Goal: Task Accomplishment & Management: Complete application form

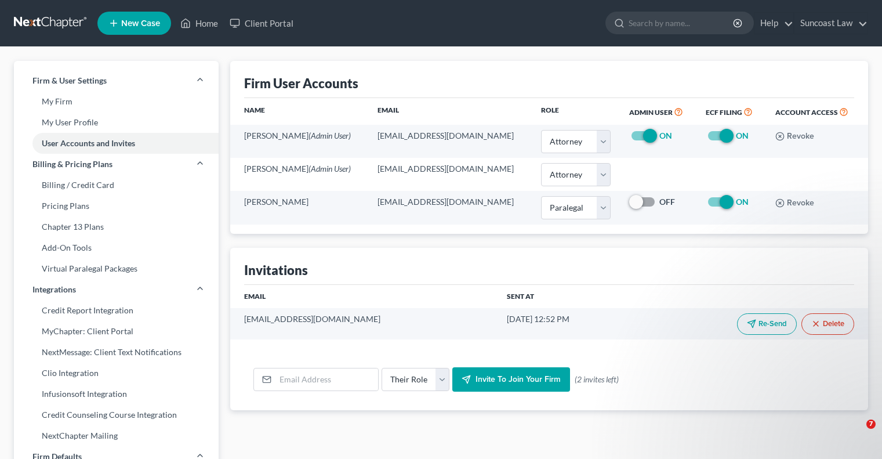
select select "0"
select select "1"
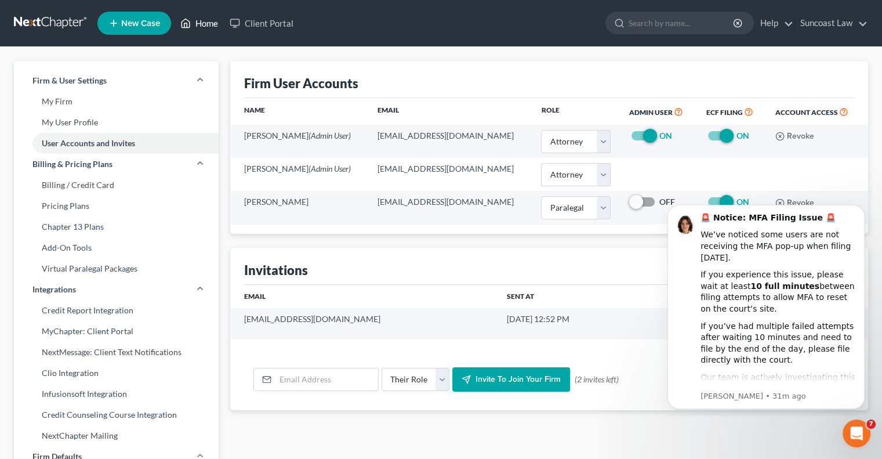
click at [207, 22] on link "Home" at bounding box center [199, 23] width 49 height 21
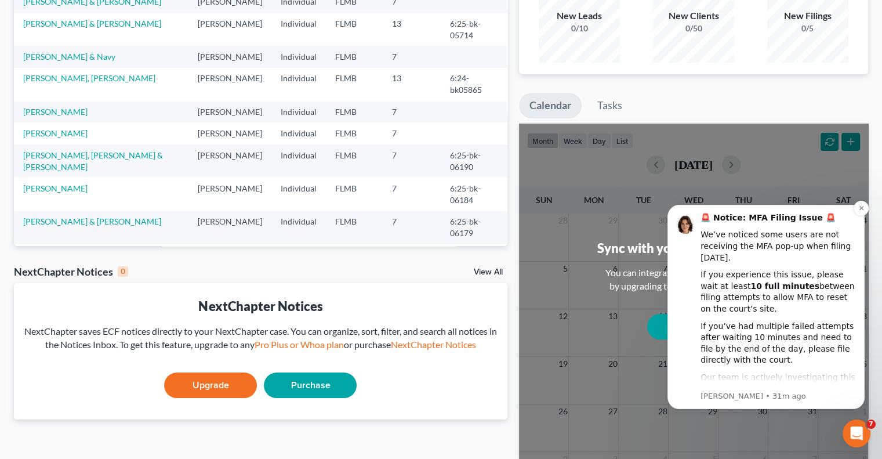
click at [761, 216] on b "🚨 Notice: MFA Filing Issue 🚨" at bounding box center [767, 217] width 135 height 9
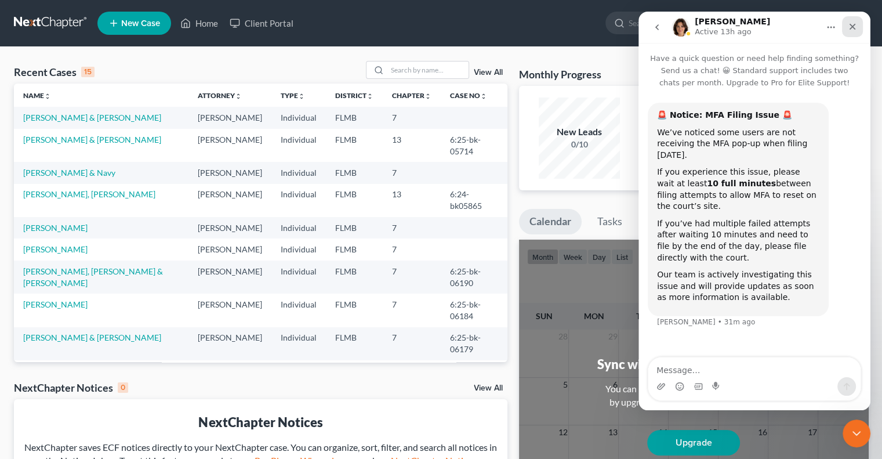
click at [856, 20] on div "Close" at bounding box center [852, 26] width 21 height 21
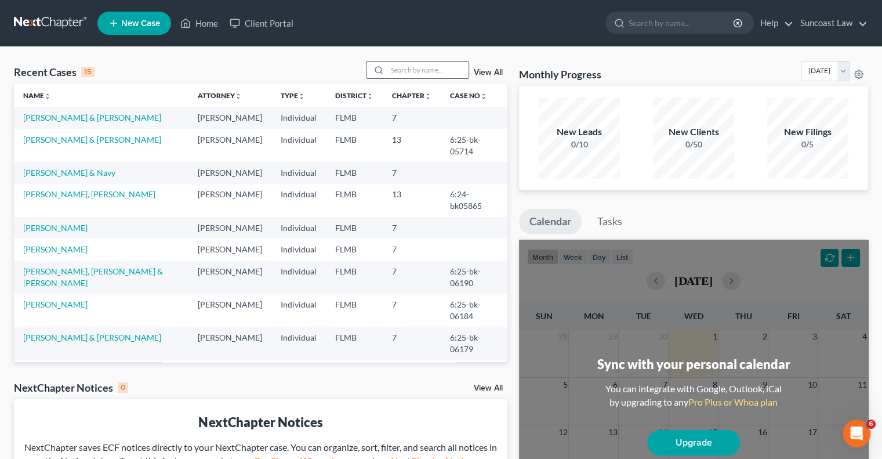
click at [424, 77] on input "search" at bounding box center [427, 69] width 81 height 17
click at [49, 233] on link "[PERSON_NAME]" at bounding box center [55, 228] width 64 height 10
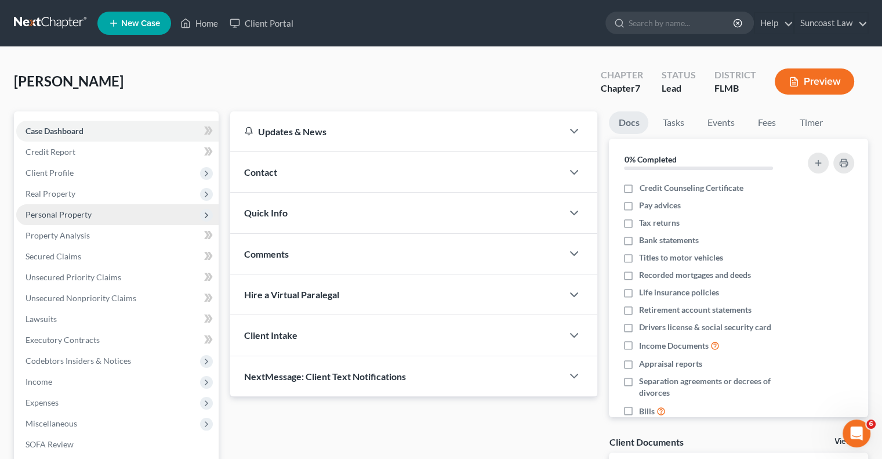
click at [74, 213] on span "Personal Property" at bounding box center [59, 214] width 66 height 10
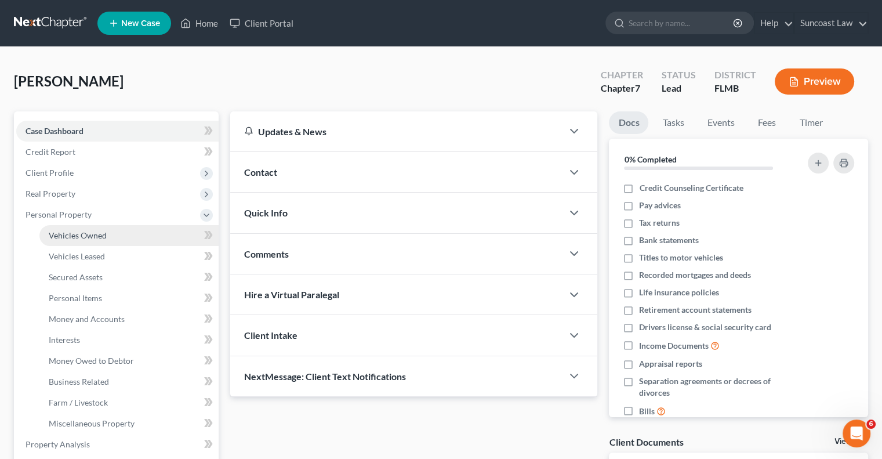
click at [95, 239] on span "Vehicles Owned" at bounding box center [78, 235] width 58 height 10
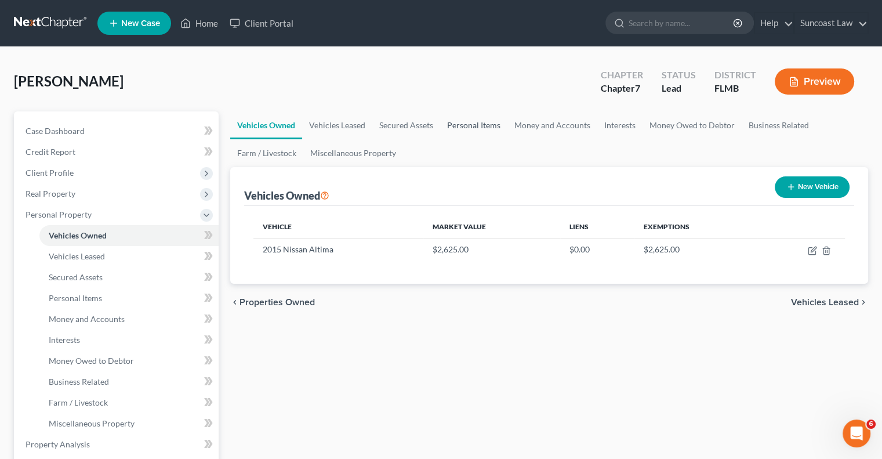
click at [489, 121] on link "Personal Items" at bounding box center [473, 125] width 67 height 28
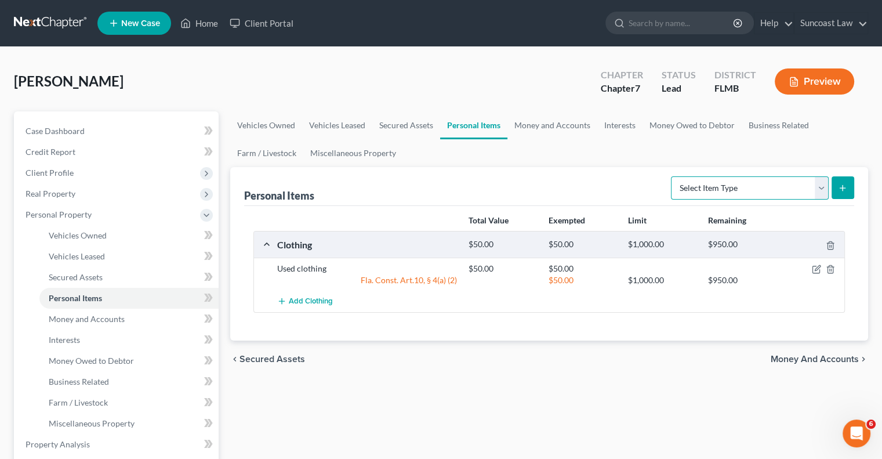
drag, startPoint x: 822, startPoint y: 187, endPoint x: 814, endPoint y: 197, distance: 12.3
click at [822, 187] on select "Select Item Type Clothing (A/B: 11) Collectibles Of Value (A/B: 8) Electronics …" at bounding box center [750, 187] width 158 height 23
select select "household_goods"
click at [673, 176] on select "Select Item Type Clothing (A/B: 11) Collectibles Of Value (A/B: 8) Electronics …" at bounding box center [750, 187] width 158 height 23
click at [843, 188] on icon "submit" at bounding box center [842, 187] width 9 height 9
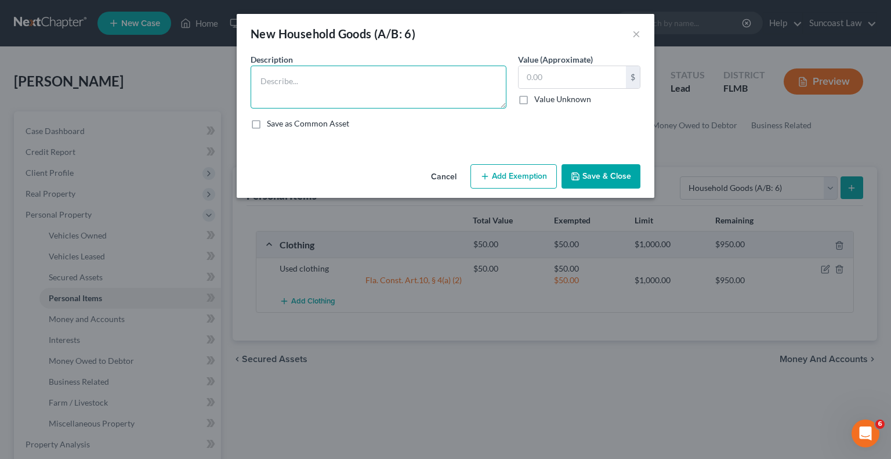
click at [373, 78] on textarea at bounding box center [378, 87] width 256 height 43
click at [300, 81] on textarea "couch, bed, dresser, table with chairs, crib" at bounding box center [378, 87] width 256 height 43
click at [332, 78] on textarea "couch, bed,2 dresser, table with chairs, crib" at bounding box center [378, 87] width 256 height 43
type textarea "couch, bed,2 dressers, table with chairs, crib"
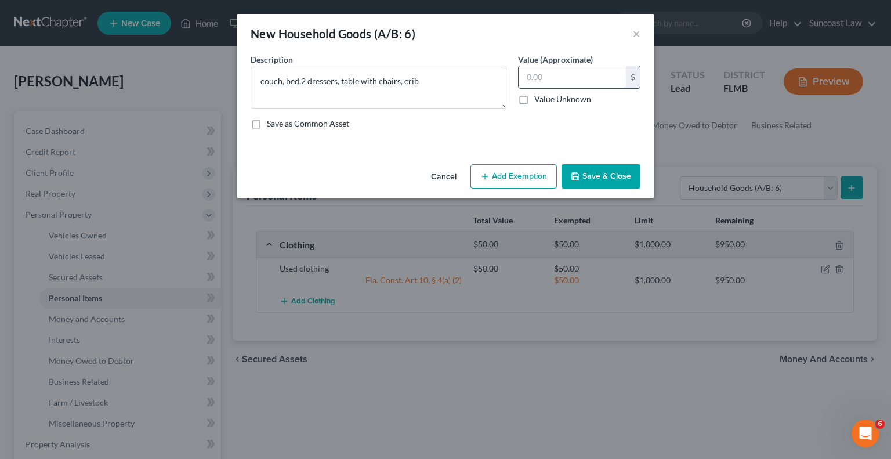
click at [589, 76] on input "text" at bounding box center [571, 77] width 107 height 22
type input "700"
click at [537, 183] on button "Add Exemption" at bounding box center [513, 176] width 86 height 24
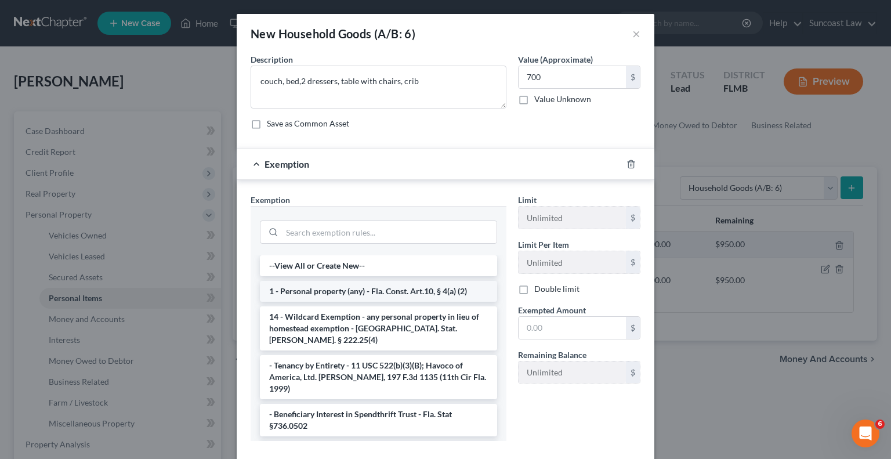
click at [372, 293] on li "1 - Personal property (any) - Fla. Const. Art.10, § 4(a) (2)" at bounding box center [378, 291] width 237 height 21
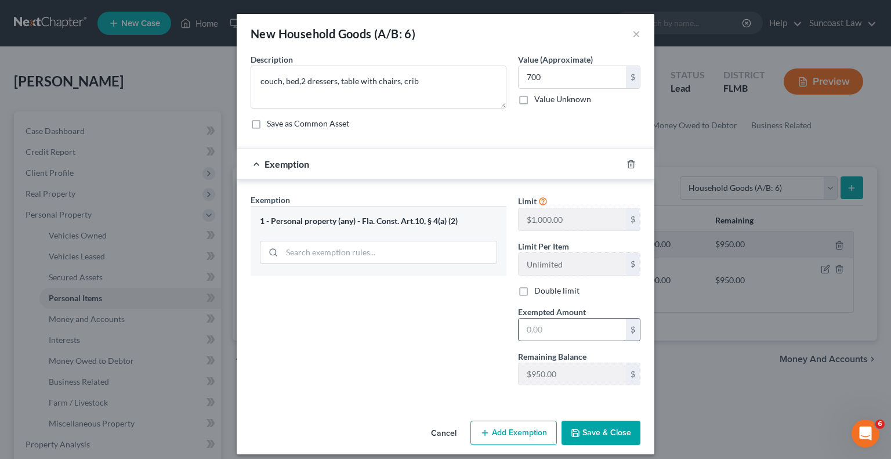
click at [575, 324] on input "text" at bounding box center [571, 329] width 107 height 22
type input "700"
click at [615, 431] on button "Save & Close" at bounding box center [600, 432] width 79 height 24
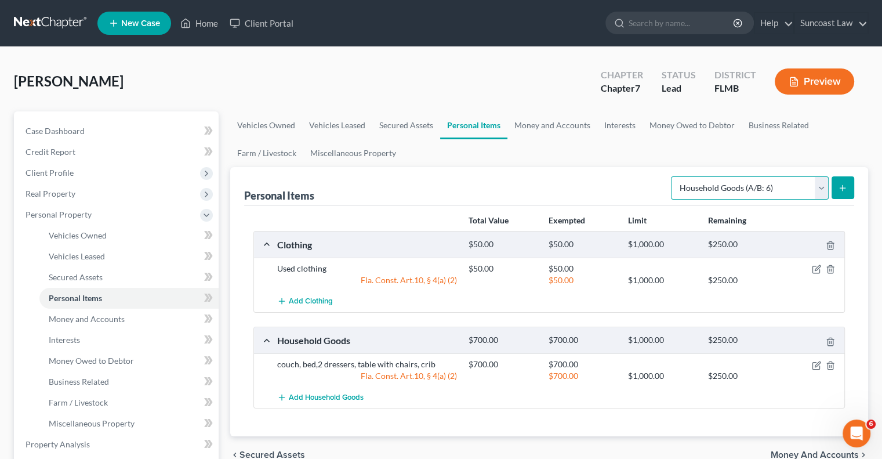
click at [797, 191] on select "Select Item Type Clothing (A/B: 11) Collectibles Of Value (A/B: 8) Electronics …" at bounding box center [750, 187] width 158 height 23
select select "electronics"
click at [673, 176] on select "Select Item Type Clothing (A/B: 11) Collectibles Of Value (A/B: 8) Electronics …" at bounding box center [750, 187] width 158 height 23
click at [845, 184] on icon "submit" at bounding box center [842, 187] width 9 height 9
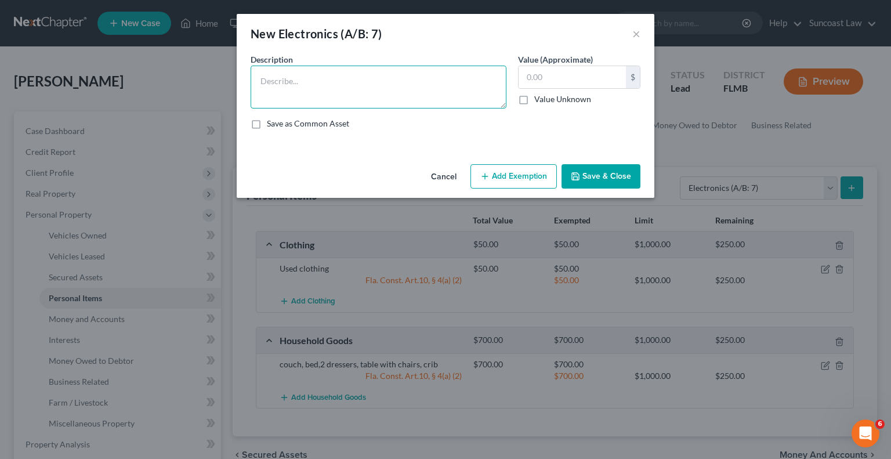
click at [343, 86] on textarea at bounding box center [378, 87] width 256 height 43
type textarea "laptop, TV"
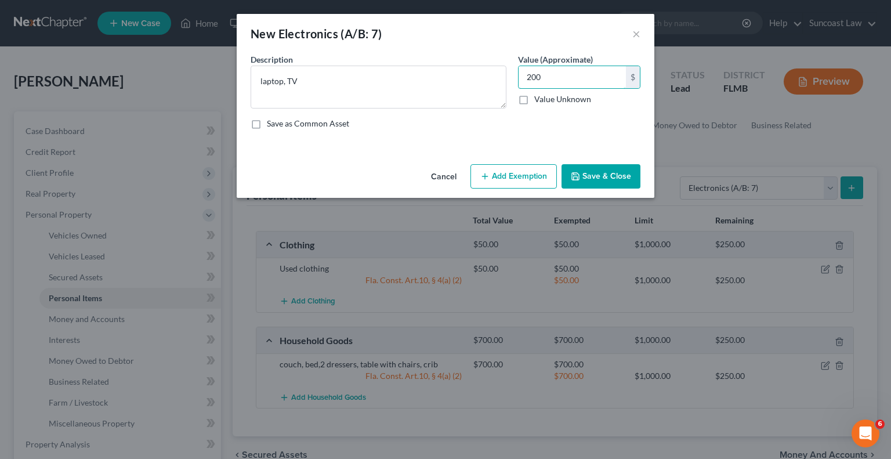
type input "200"
click at [525, 187] on button "Add Exemption" at bounding box center [513, 176] width 86 height 24
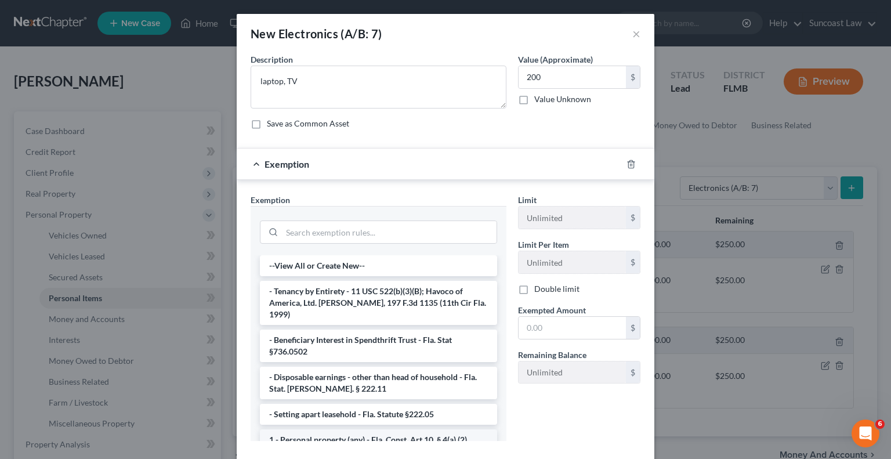
click at [376, 430] on li "1 - Personal property (any) - Fla. Const. Art.10, § 4(a) (2)" at bounding box center [378, 439] width 237 height 21
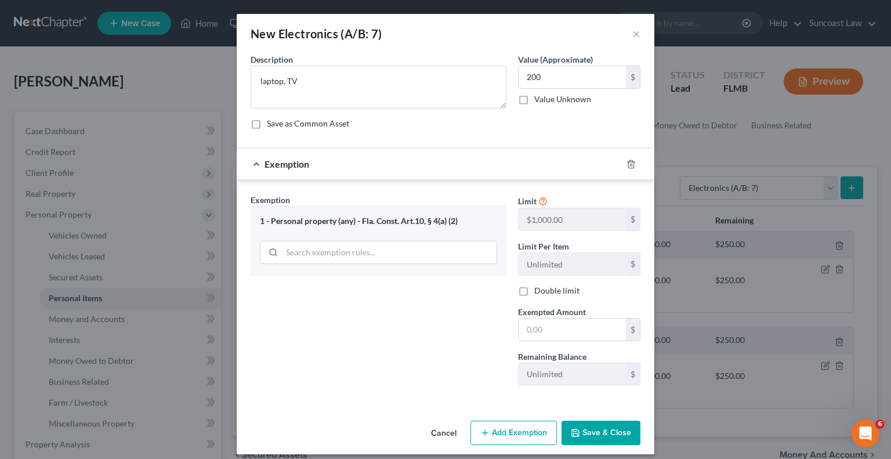
click at [376, 430] on div "Cancel Add Exemption Save & Close" at bounding box center [445, 435] width 417 height 38
click at [551, 322] on input "text" at bounding box center [571, 329] width 107 height 22
type input "200"
click at [594, 431] on button "Save & Close" at bounding box center [600, 432] width 79 height 24
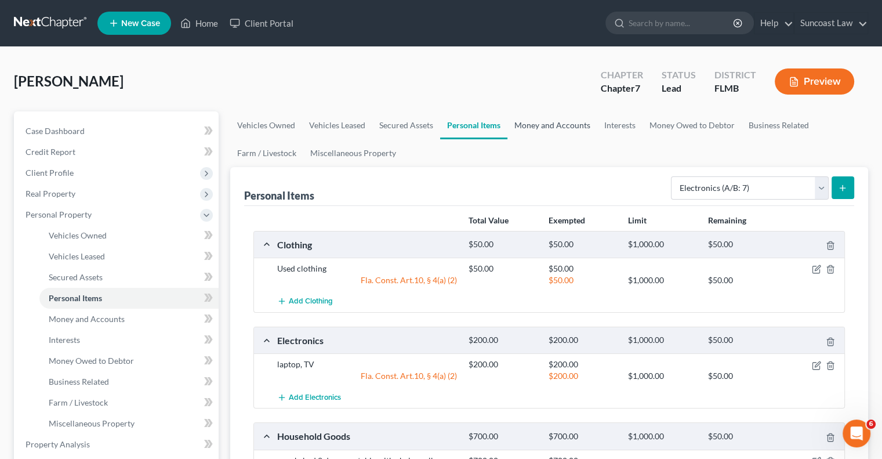
click at [549, 122] on link "Money and Accounts" at bounding box center [552, 125] width 90 height 28
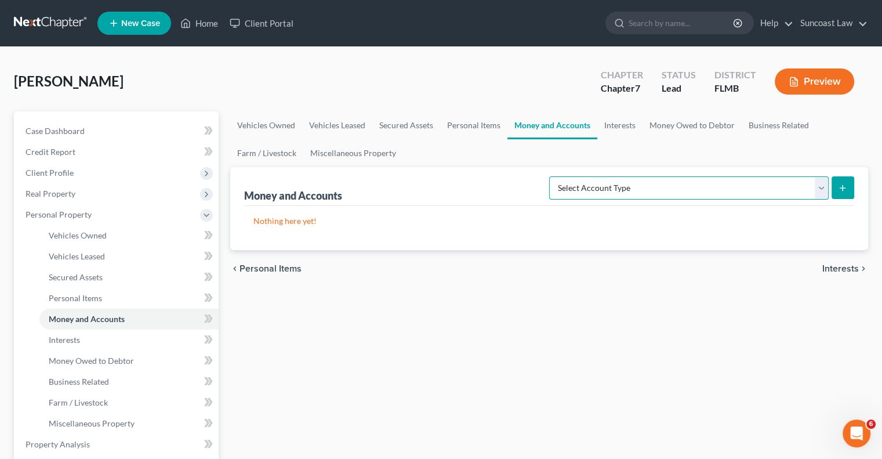
click at [656, 188] on select "Select Account Type Brokerage (A/B: 18, SOFA: 20) Cash on Hand (A/B: 16) Certif…" at bounding box center [688, 187] width 279 height 23
select select "checking"
click at [553, 176] on select "Select Account Type Brokerage (A/B: 18, SOFA: 20) Cash on Hand (A/B: 16) Certif…" at bounding box center [688, 187] width 279 height 23
click at [841, 183] on icon "submit" at bounding box center [842, 187] width 9 height 9
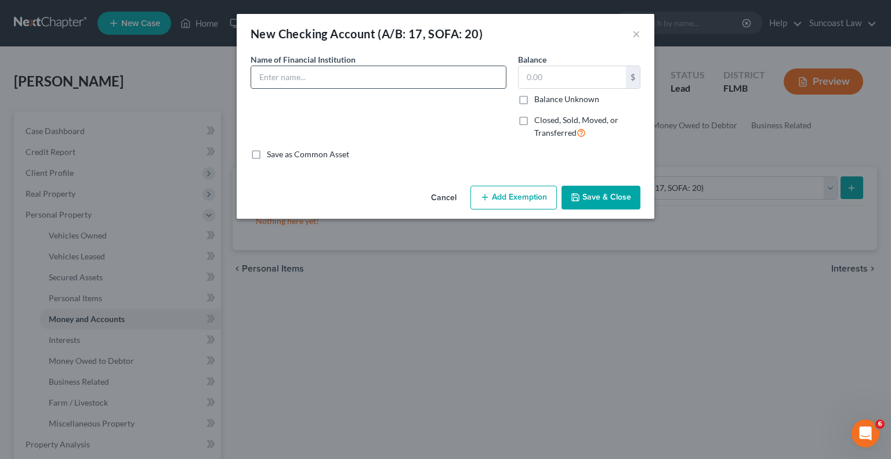
click at [329, 76] on input "text" at bounding box center [378, 77] width 255 height 22
type input "Chase *9786"
type input "123.38"
click at [499, 193] on button "Add Exemption" at bounding box center [513, 198] width 86 height 24
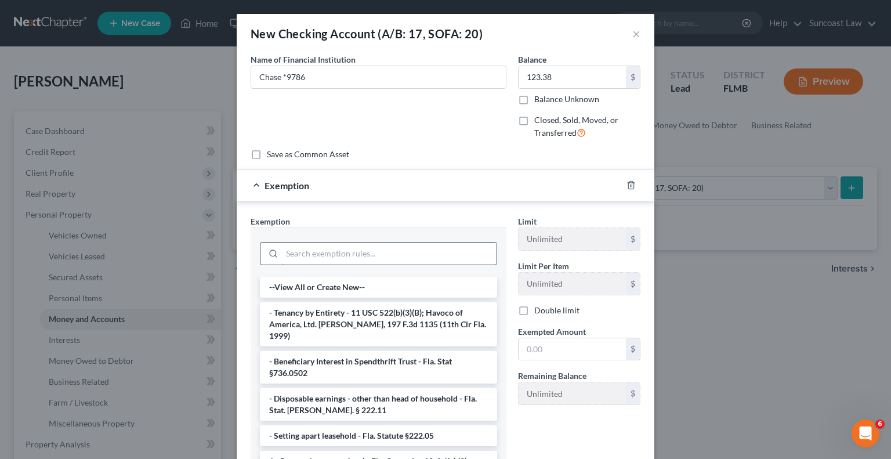
click at [394, 244] on input "search" at bounding box center [389, 253] width 215 height 22
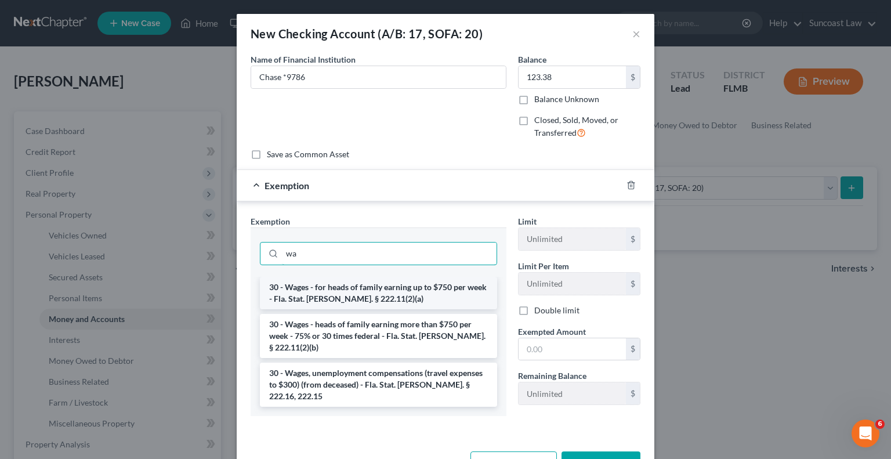
type input "wa"
click at [388, 289] on li "30 - Wages - for heads of family earning up to $750 per week - Fla. Stat. [PERS…" at bounding box center [378, 293] width 237 height 32
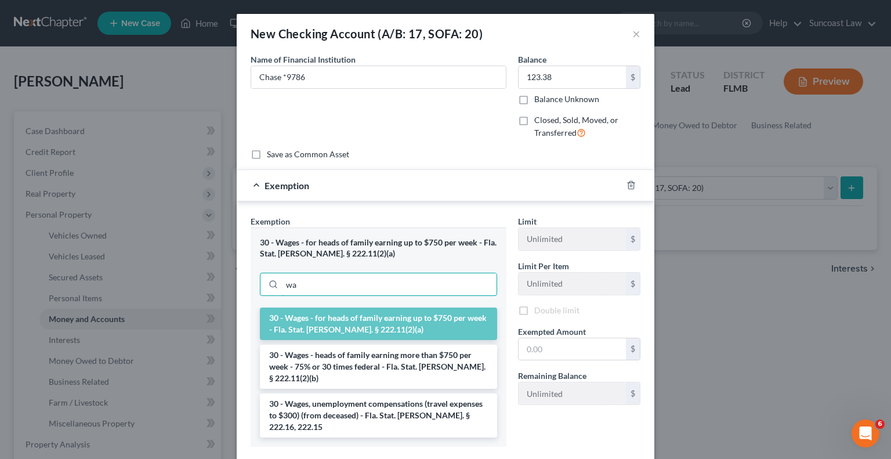
click at [388, 289] on input "wa" at bounding box center [389, 284] width 215 height 22
click at [569, 346] on input "text" at bounding box center [571, 351] width 107 height 22
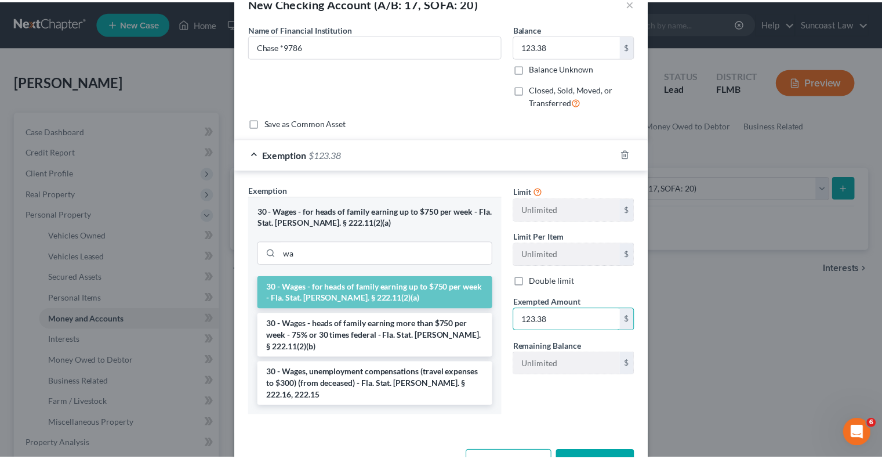
scroll to position [46, 0]
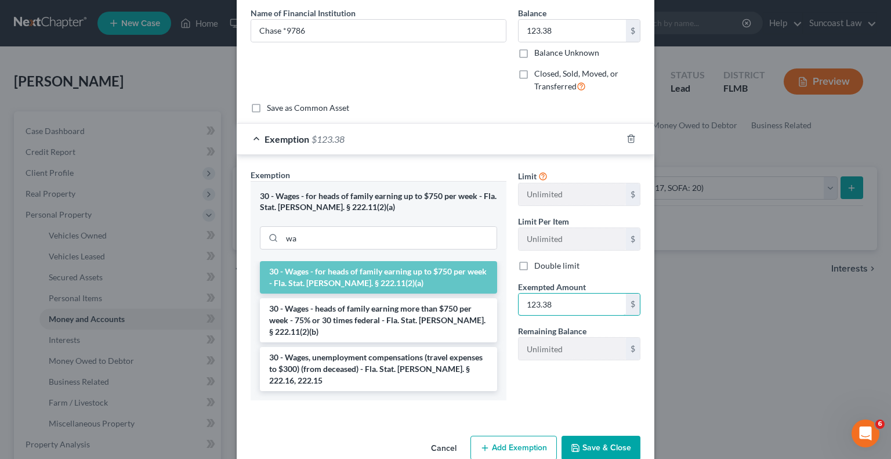
type input "123.38"
click at [605, 435] on button "Save & Close" at bounding box center [600, 447] width 79 height 24
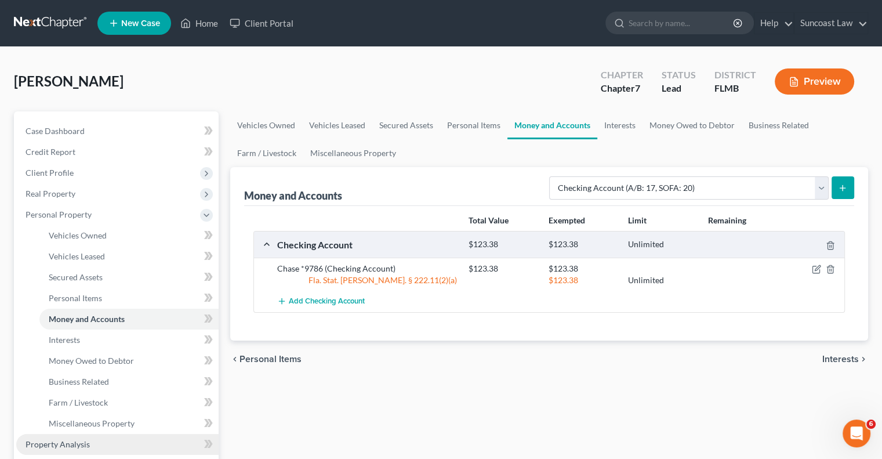
click at [90, 438] on link "Property Analysis" at bounding box center [117, 444] width 202 height 21
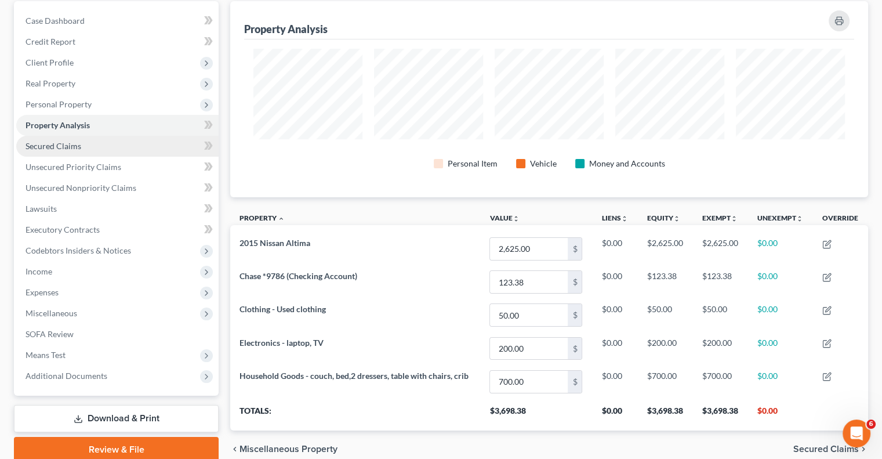
scroll to position [103, 0]
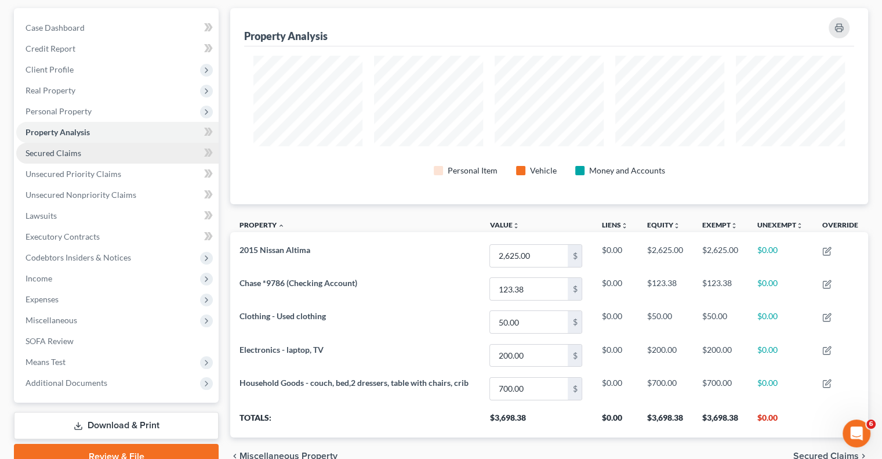
click at [84, 155] on link "Secured Claims" at bounding box center [117, 153] width 202 height 21
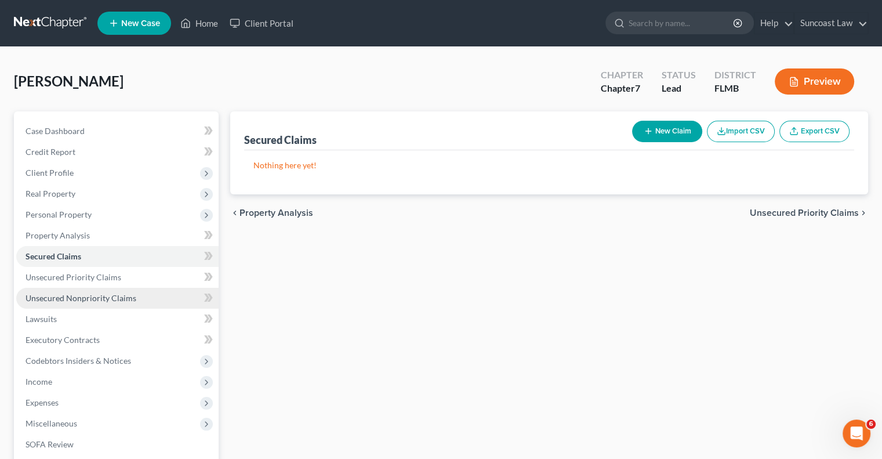
click at [137, 296] on link "Unsecured Nonpriority Claims" at bounding box center [117, 298] width 202 height 21
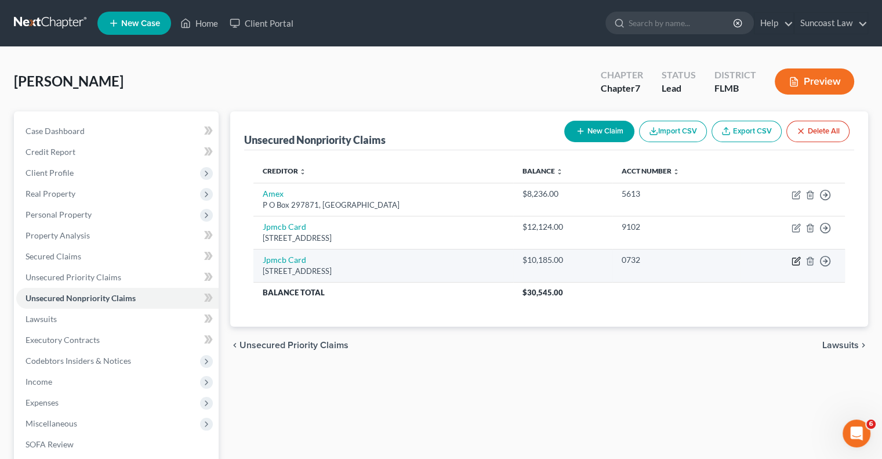
click at [794, 263] on icon "button" at bounding box center [795, 260] width 9 height 9
select select "7"
select select "0"
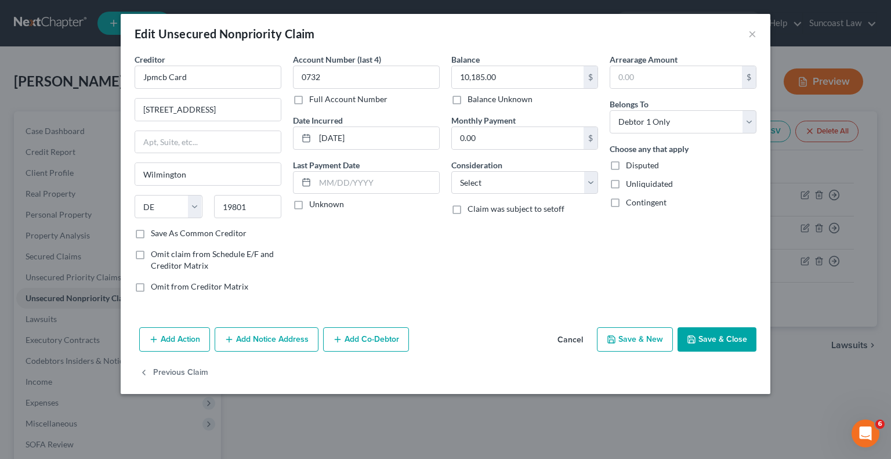
click at [274, 336] on button "Add Notice Address" at bounding box center [267, 339] width 104 height 24
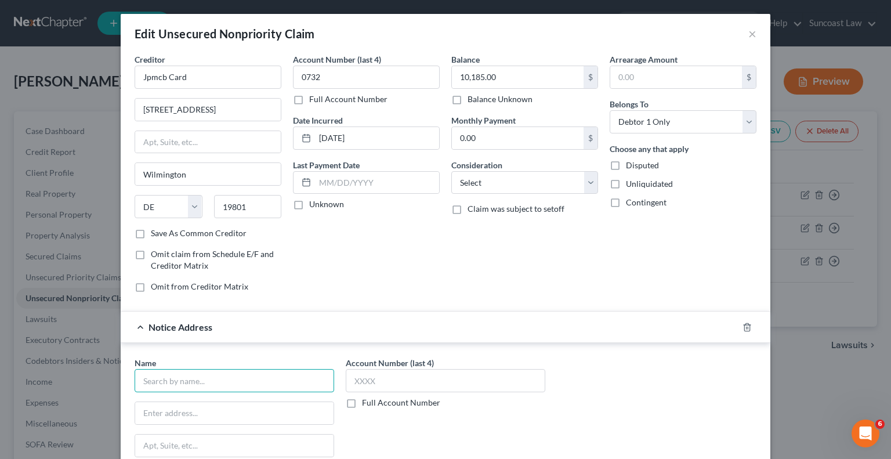
click at [224, 372] on input "text" at bounding box center [234, 380] width 199 height 23
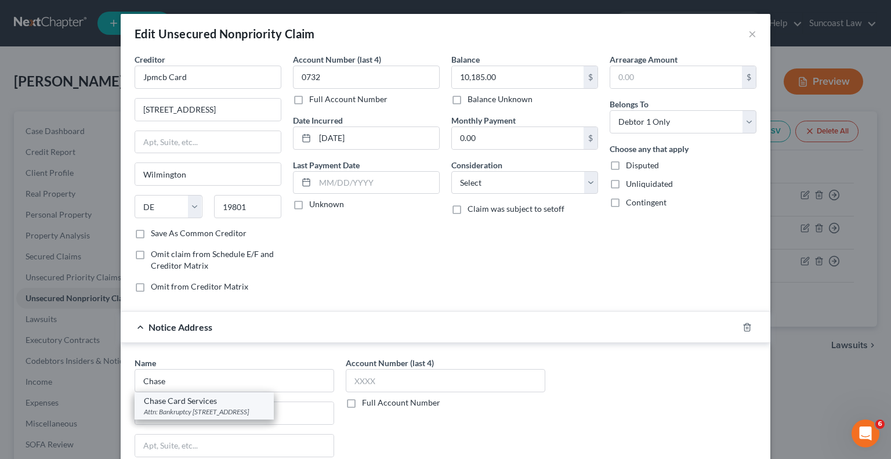
click at [216, 404] on div "Chase Card Services" at bounding box center [204, 401] width 121 height 12
type input "Chase Card Services"
type input "Attn: Bankruptcy"
type input "P.O. 15298"
type input "Wilmington"
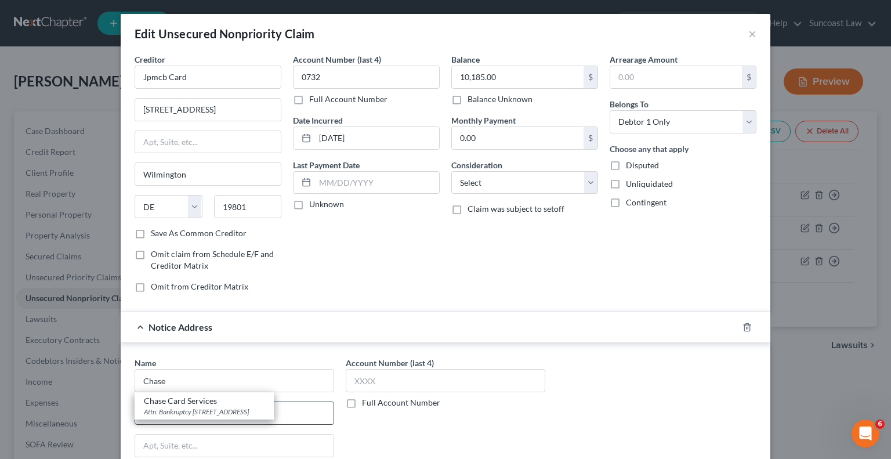
select select "7"
type input "19850"
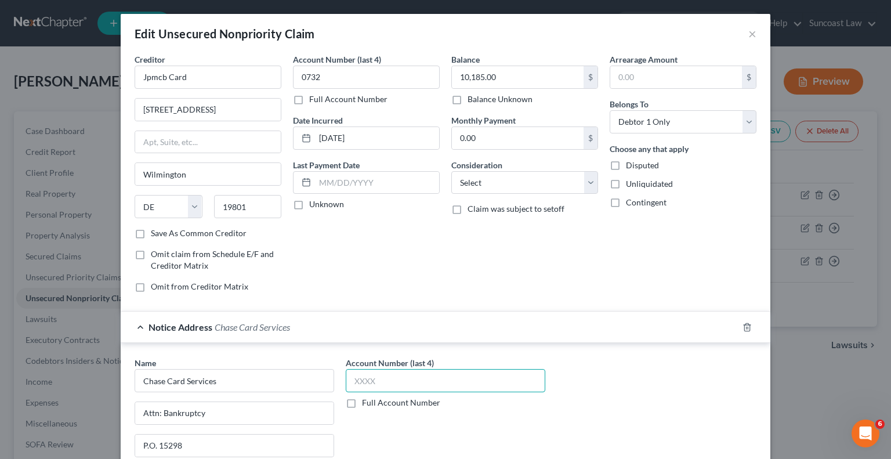
click at [366, 373] on input "text" at bounding box center [445, 380] width 199 height 23
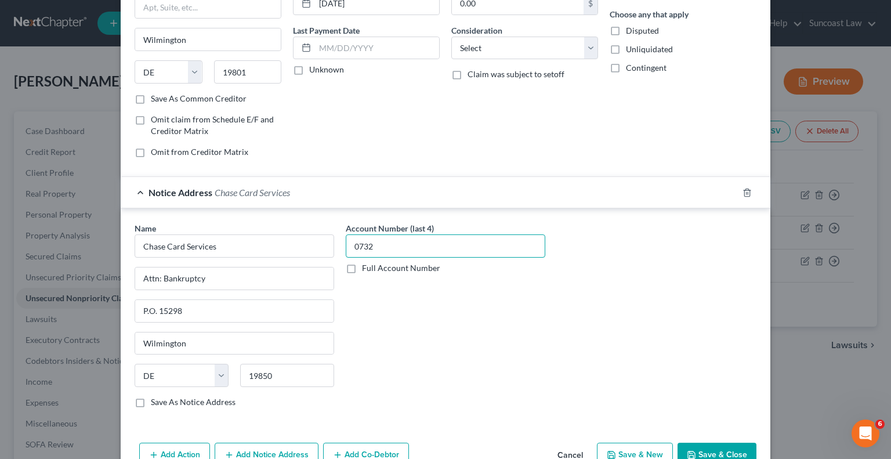
scroll to position [197, 0]
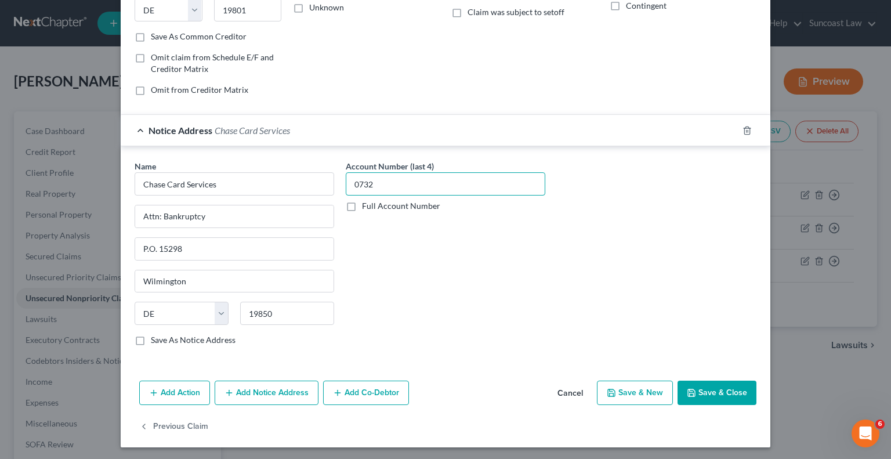
type input "0732"
click at [695, 388] on button "Save & Close" at bounding box center [716, 392] width 79 height 24
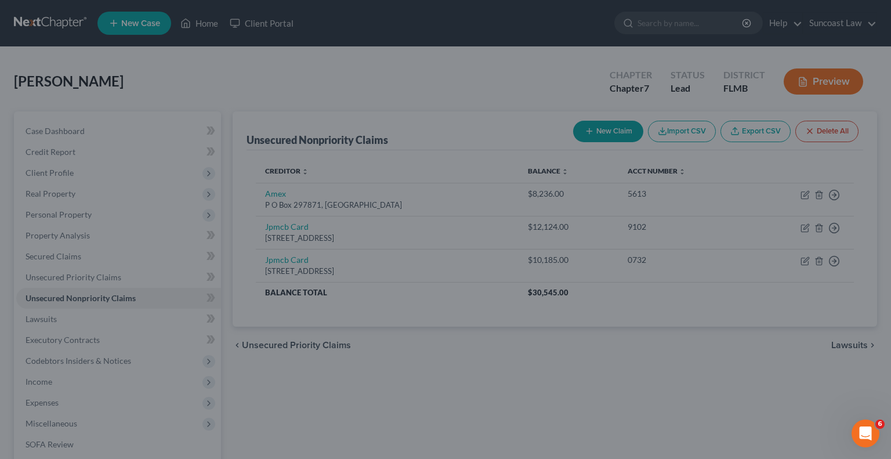
type input "0"
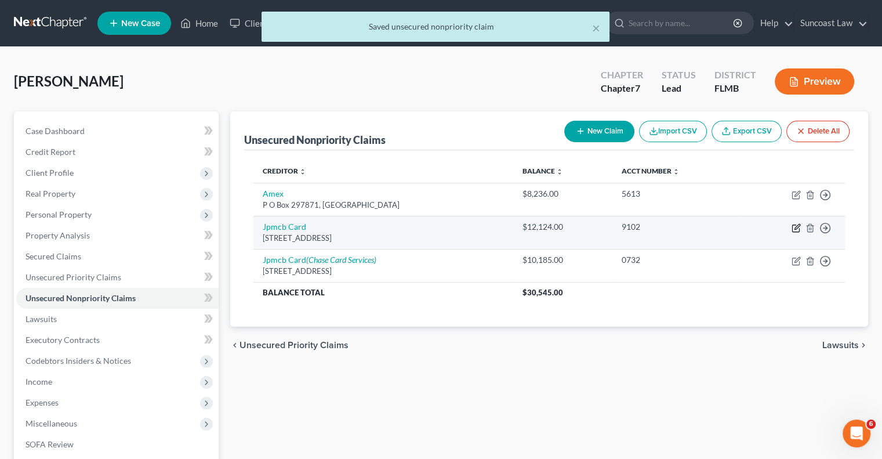
click at [795, 227] on icon "button" at bounding box center [795, 227] width 9 height 9
select select "36"
select select "0"
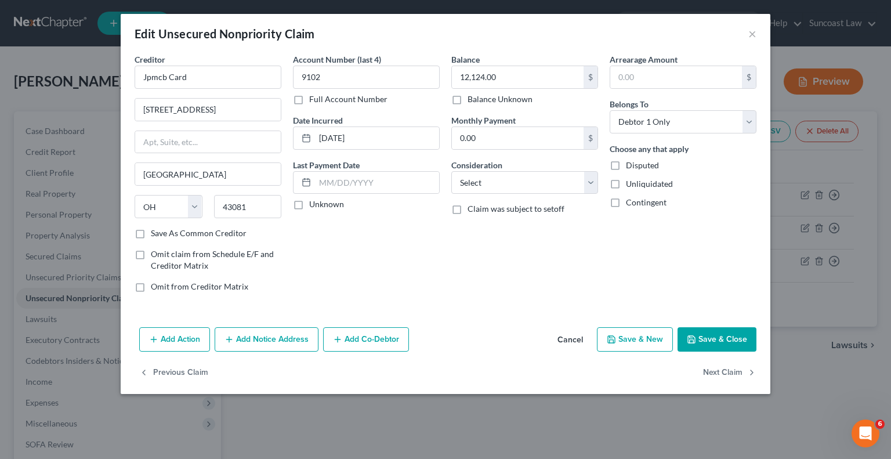
click at [279, 339] on button "Add Notice Address" at bounding box center [267, 339] width 104 height 24
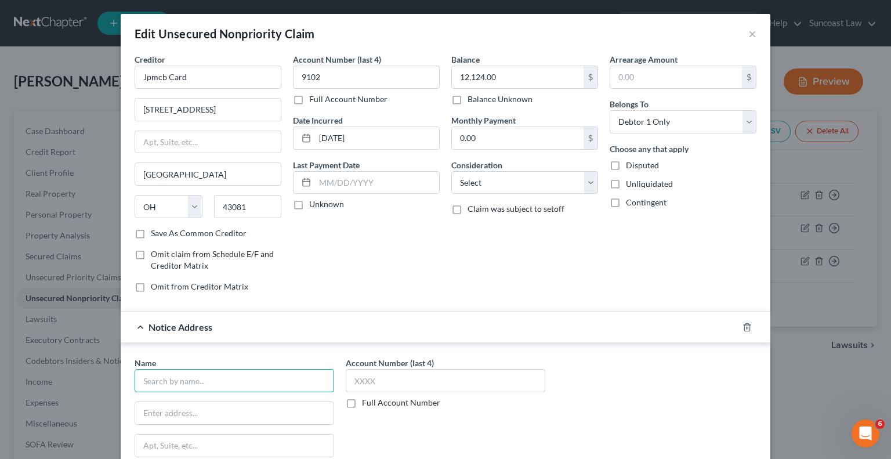
click at [216, 374] on input "text" at bounding box center [234, 380] width 199 height 23
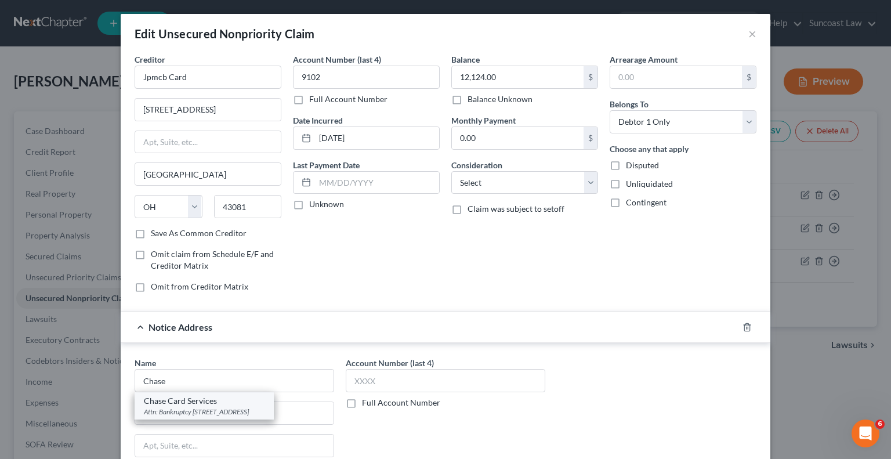
click at [204, 406] on div "Attn: Bankruptcy [STREET_ADDRESS]" at bounding box center [204, 411] width 121 height 10
type input "Chase Card Services"
type input "Attn: Bankruptcy"
type input "P.O. 15298"
type input "Wilmington"
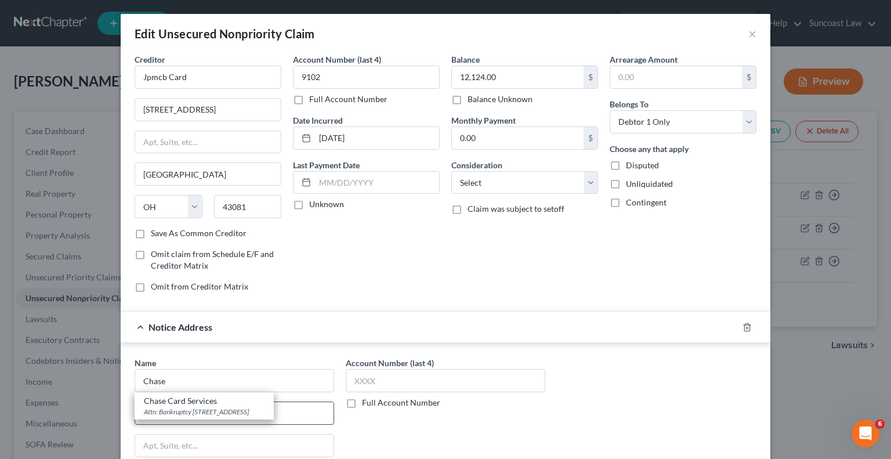
select select "7"
type input "19850"
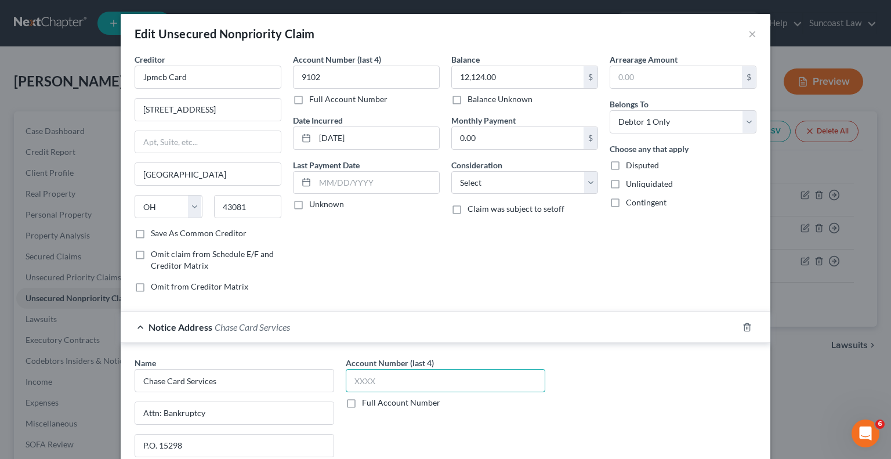
click at [390, 377] on input "text" at bounding box center [445, 380] width 199 height 23
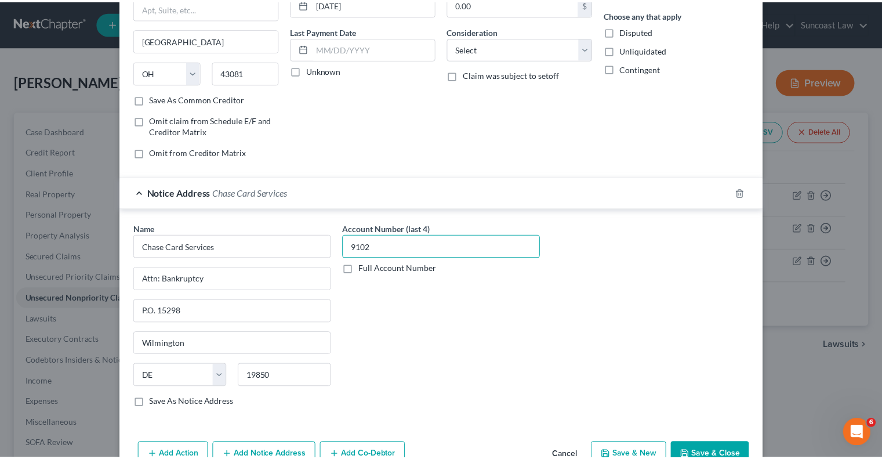
scroll to position [174, 0]
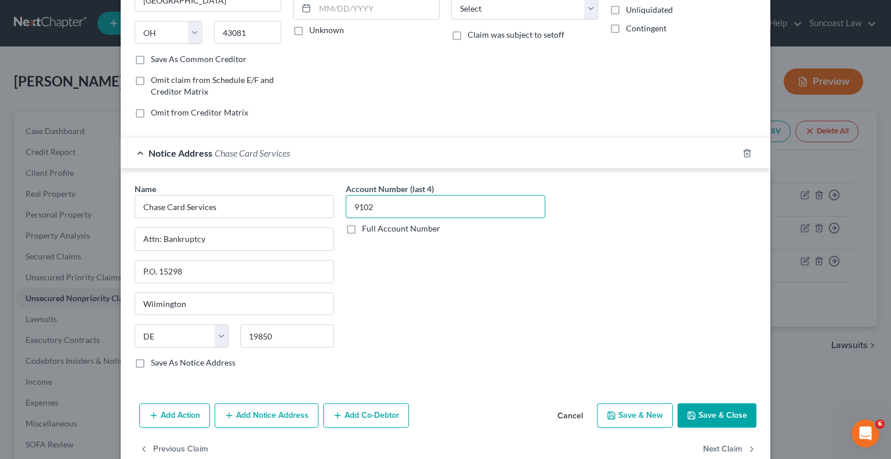
type input "9102"
click at [696, 408] on button "Save & Close" at bounding box center [716, 415] width 79 height 24
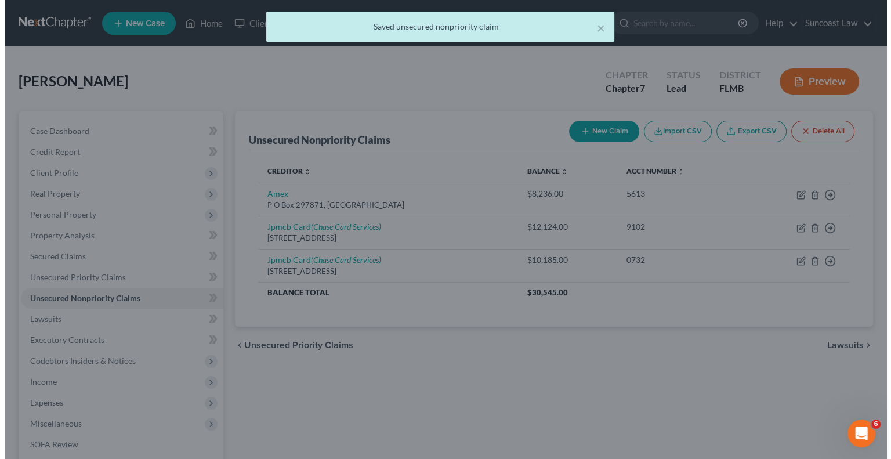
scroll to position [0, 0]
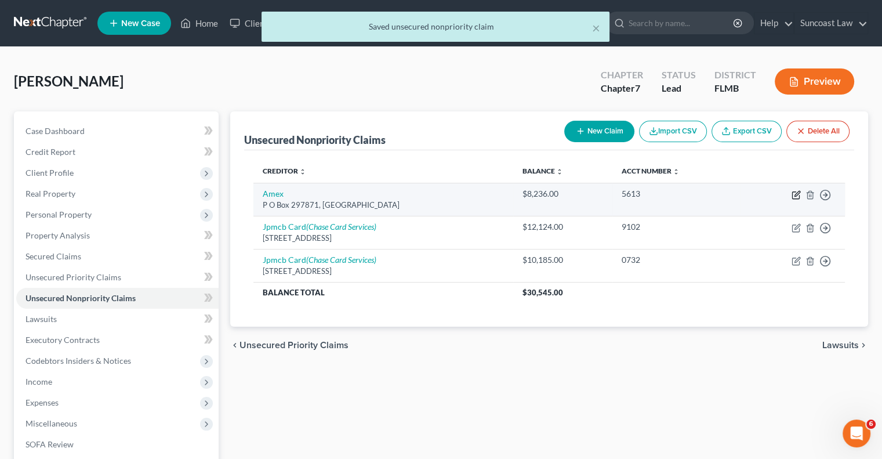
click at [797, 194] on icon "button" at bounding box center [795, 194] width 9 height 9
select select "9"
select select "2"
select select "0"
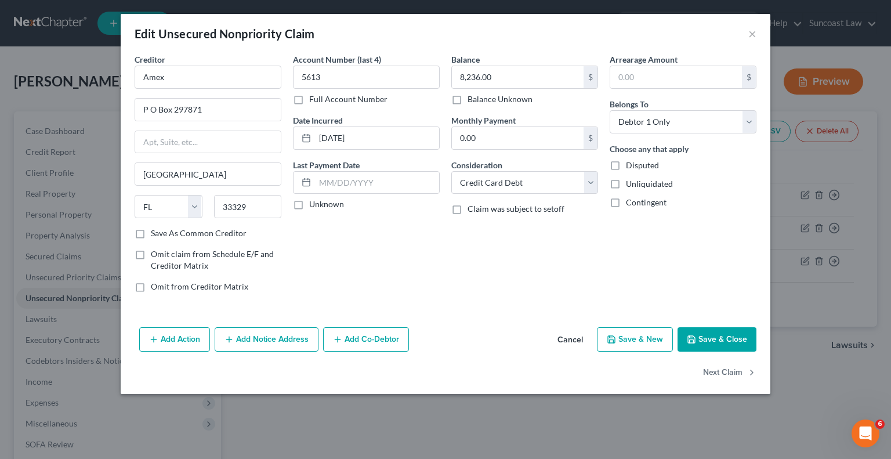
click at [256, 340] on button "Add Notice Address" at bounding box center [267, 339] width 104 height 24
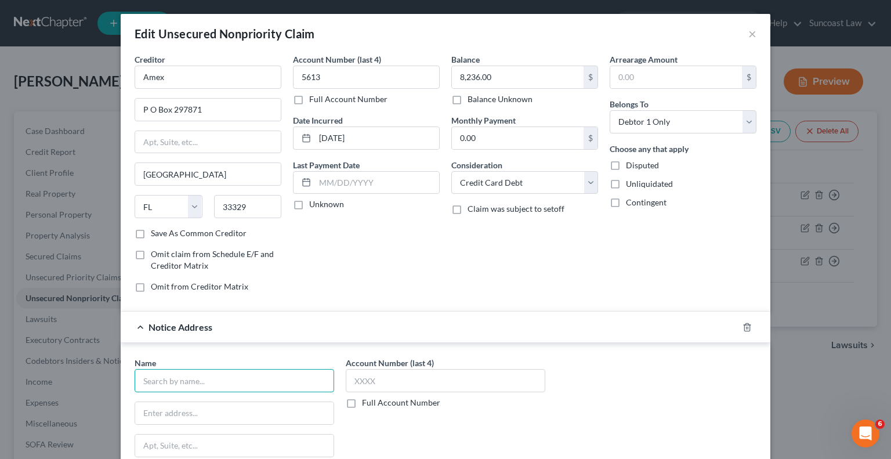
click at [269, 381] on input "text" at bounding box center [234, 380] width 199 height 23
type input "Amex"
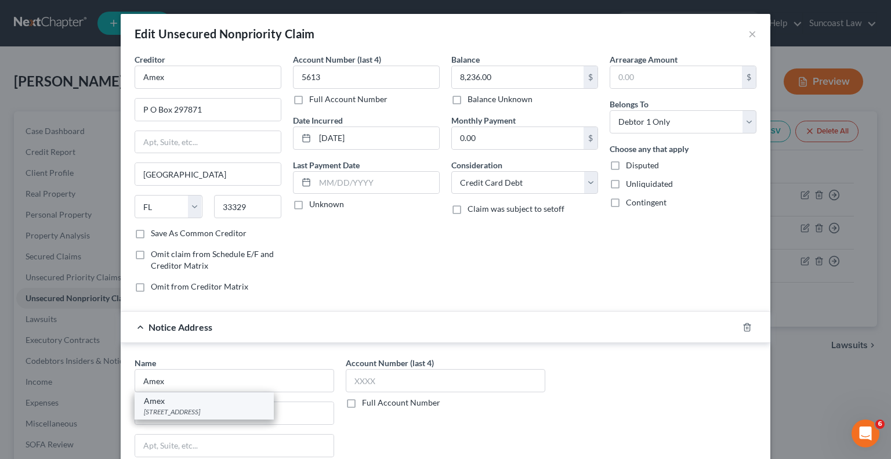
click at [201, 413] on div "[STREET_ADDRESS]" at bounding box center [204, 411] width 121 height 10
type input "PO Box 981537"
type input "[GEOGRAPHIC_DATA]"
select select "45"
type input "79998"
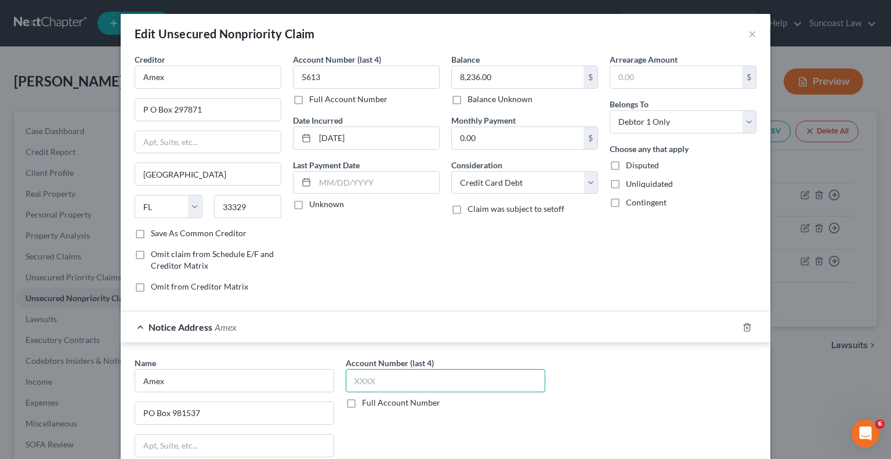
click at [408, 373] on input "text" at bounding box center [445, 380] width 199 height 23
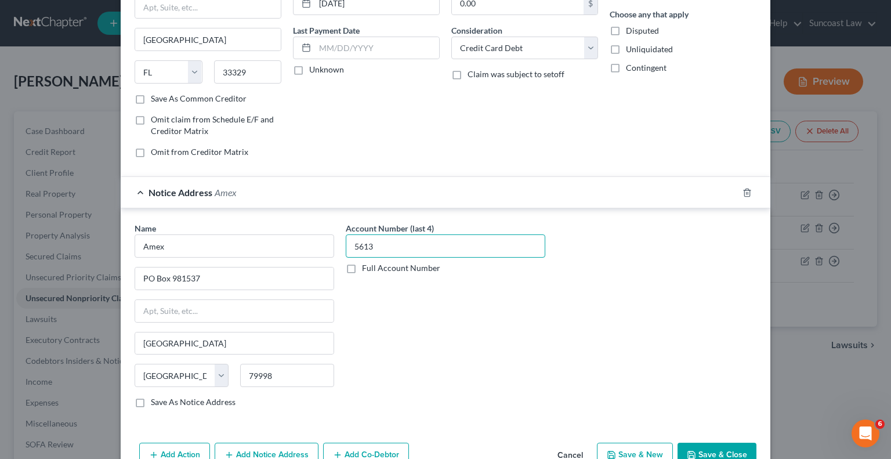
scroll to position [197, 0]
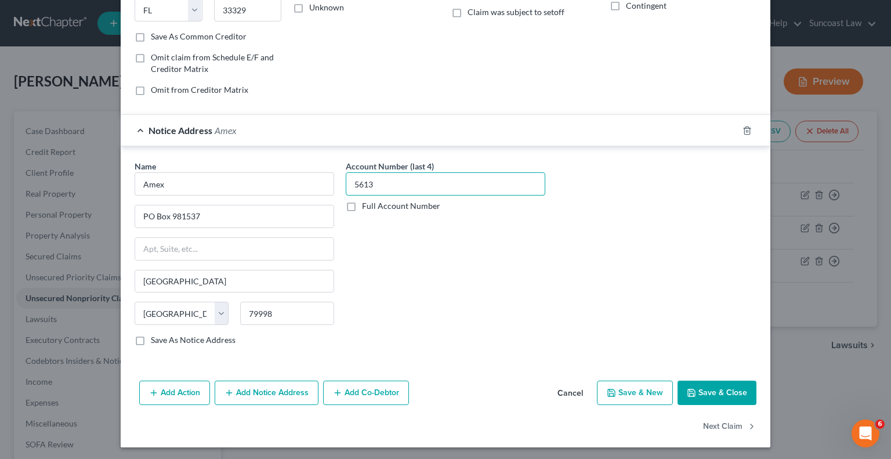
type input "5613"
click at [726, 393] on button "Save & Close" at bounding box center [716, 392] width 79 height 24
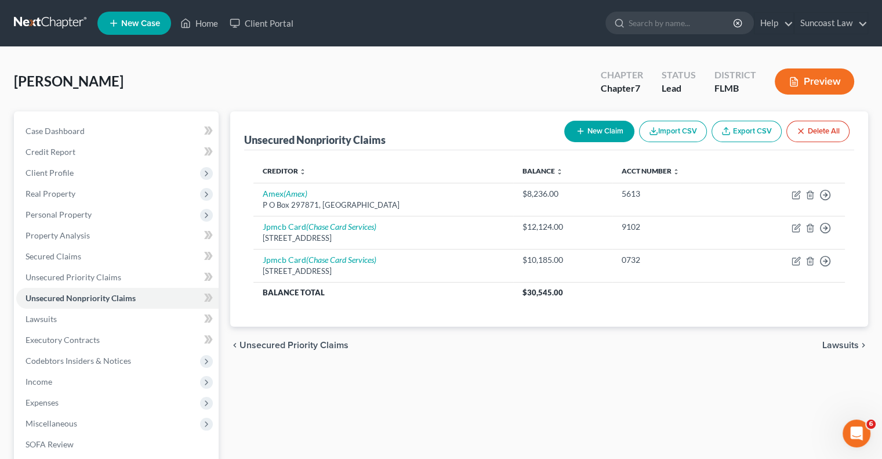
click at [587, 135] on button "New Claim" at bounding box center [599, 131] width 70 height 21
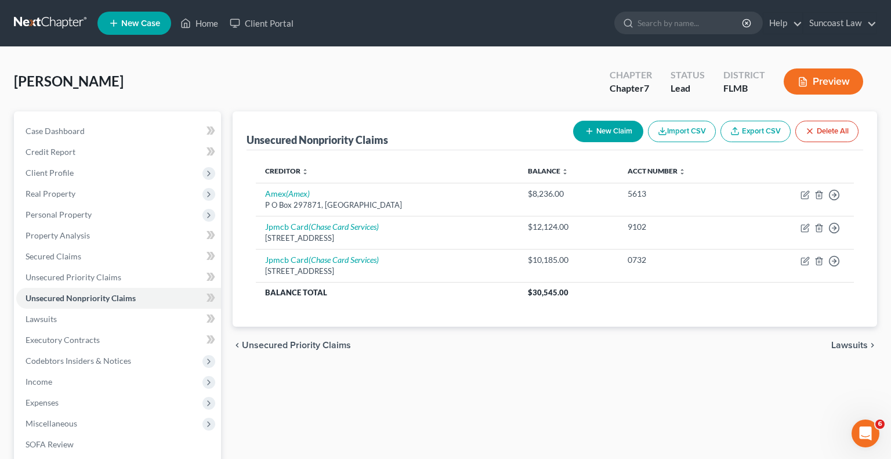
select select "0"
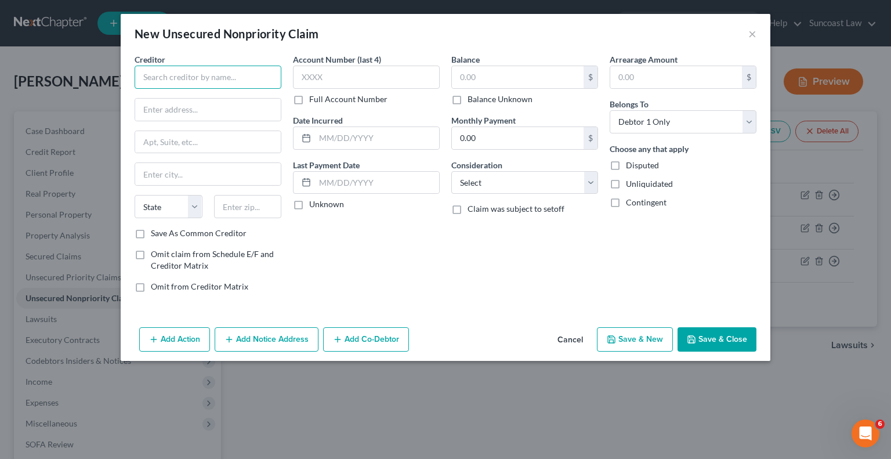
click at [207, 66] on input "text" at bounding box center [208, 77] width 147 height 23
type input "Macys CBNA"
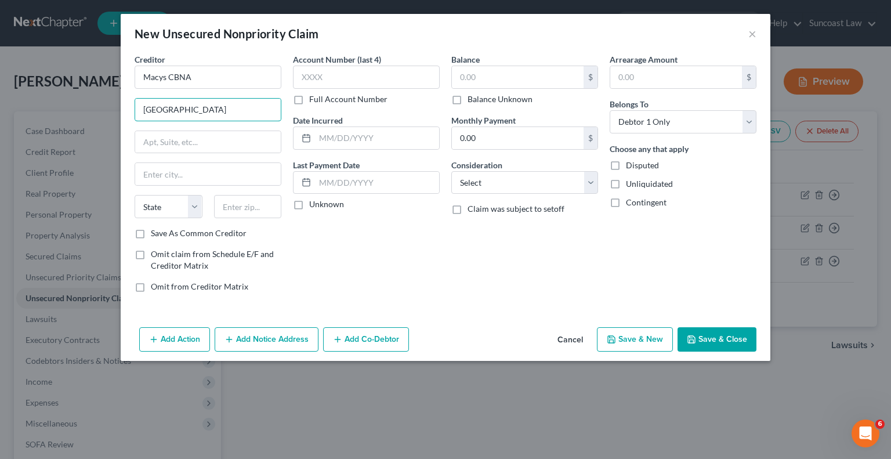
type input "[GEOGRAPHIC_DATA]"
type input "45040"
type input "[PERSON_NAME]"
select select "36"
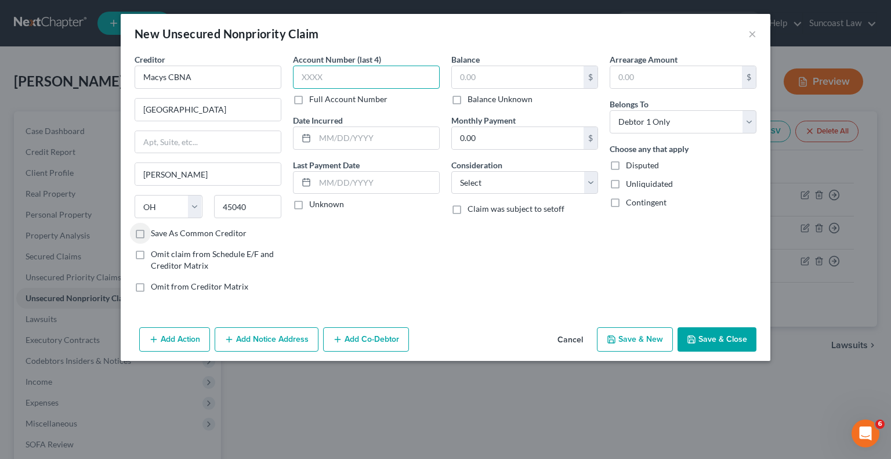
click at [410, 77] on input "text" at bounding box center [366, 77] width 147 height 23
type input "8223"
click at [490, 81] on input "text" at bounding box center [518, 77] width 132 height 22
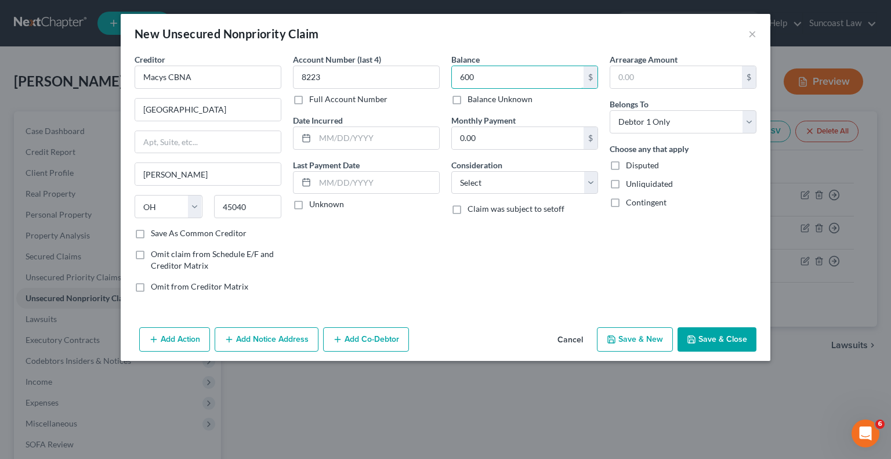
type input "600"
click at [703, 339] on button "Save & Close" at bounding box center [716, 339] width 79 height 24
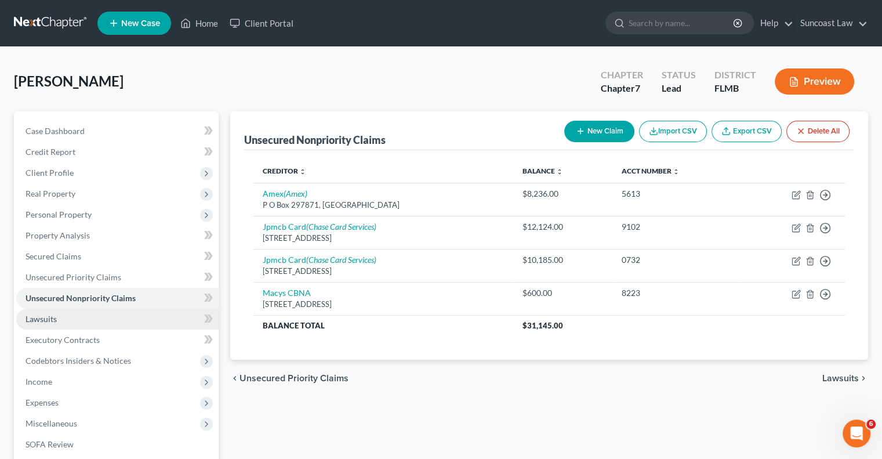
click at [67, 324] on link "Lawsuits" at bounding box center [117, 318] width 202 height 21
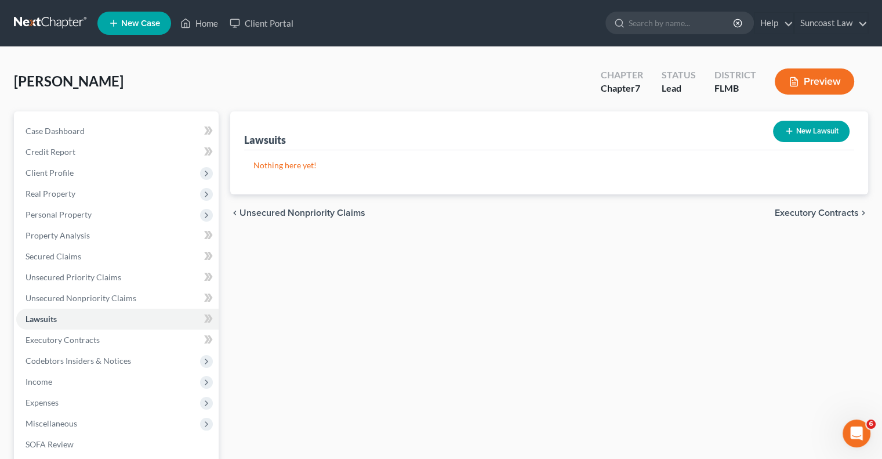
click at [803, 126] on button "New Lawsuit" at bounding box center [811, 131] width 77 height 21
select select "0"
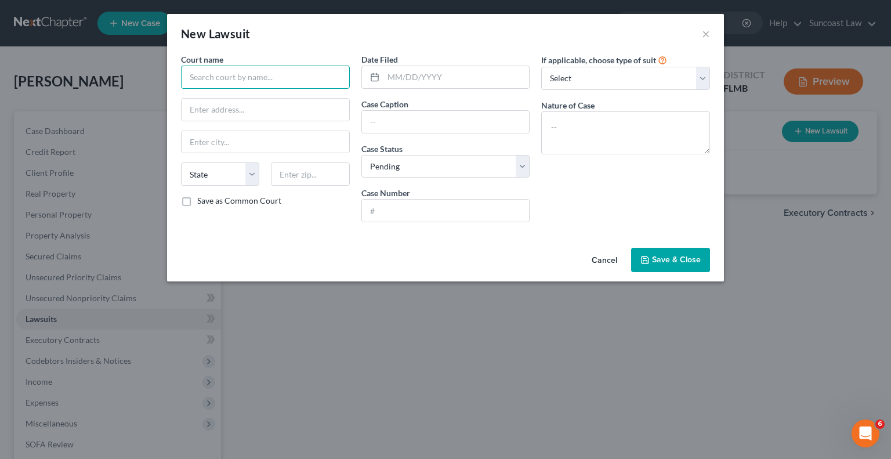
click at [315, 78] on input "text" at bounding box center [265, 77] width 169 height 23
type input "[GEOGRAPHIC_DATA]"
click at [452, 207] on input "text" at bounding box center [446, 210] width 168 height 22
paste input "2024 CC 006249"
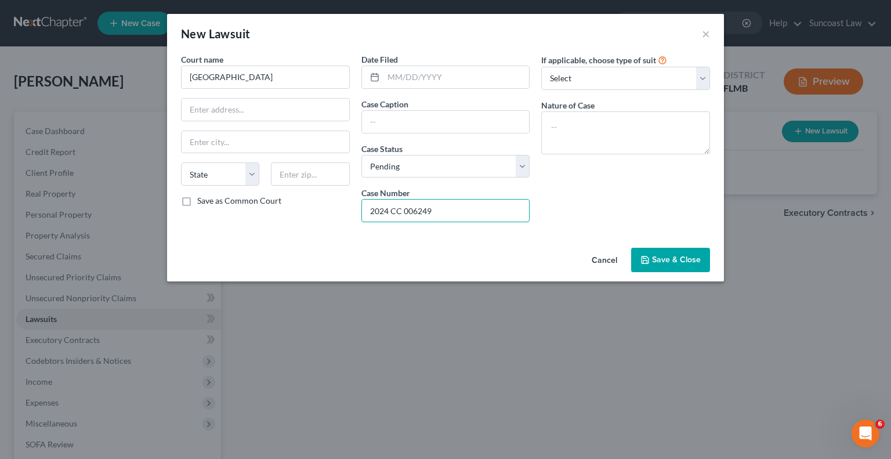
type input "2024 CC 006249"
drag, startPoint x: 424, startPoint y: 122, endPoint x: 428, endPoint y: 114, distance: 8.6
click at [424, 122] on input "text" at bounding box center [446, 122] width 168 height 22
drag, startPoint x: 491, startPoint y: 119, endPoint x: 366, endPoint y: 113, distance: 124.2
click at [366, 113] on input "[PERSON_NAME] [PERSON_NAME] Vs [PERSON_NAME]" at bounding box center [446, 122] width 168 height 22
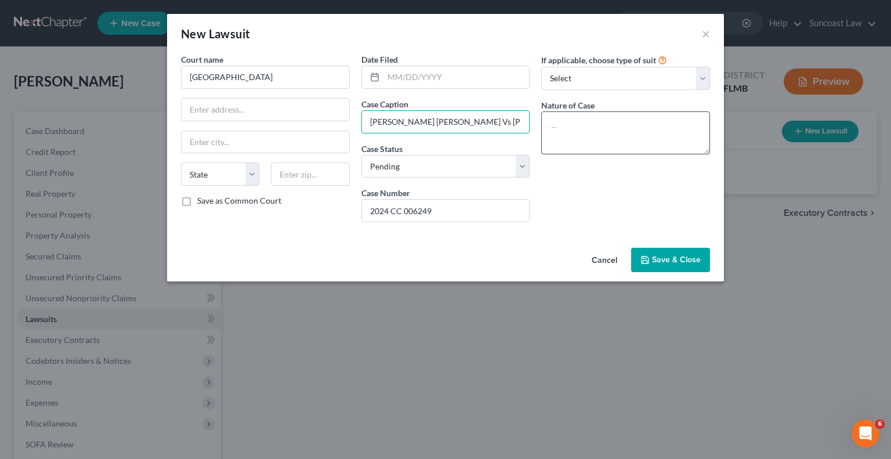
type input "[PERSON_NAME] [PERSON_NAME] Vs [PERSON_NAME]"
click at [648, 125] on textarea at bounding box center [625, 132] width 169 height 43
paste textarea "[PERSON_NAME] [PERSON_NAME] Vs [PERSON_NAME]"
type textarea "[PERSON_NAME] [PERSON_NAME] Vs [PERSON_NAME]"
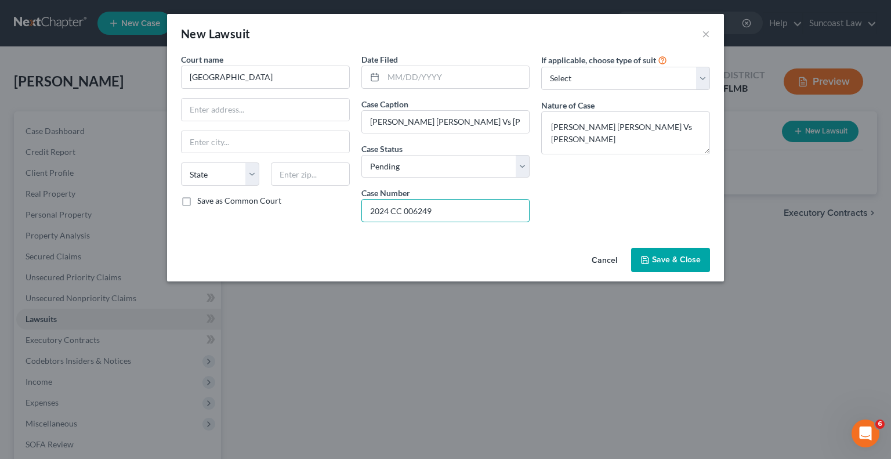
drag, startPoint x: 459, startPoint y: 208, endPoint x: 281, endPoint y: 204, distance: 177.5
click at [281, 204] on div "Court name * [GEOGRAPHIC_DATA] [US_STATE] AK AR AZ CA CO [GEOGRAPHIC_DATA] DE D…" at bounding box center [445, 142] width 540 height 178
click at [699, 263] on span "Save & Close" at bounding box center [676, 260] width 49 height 10
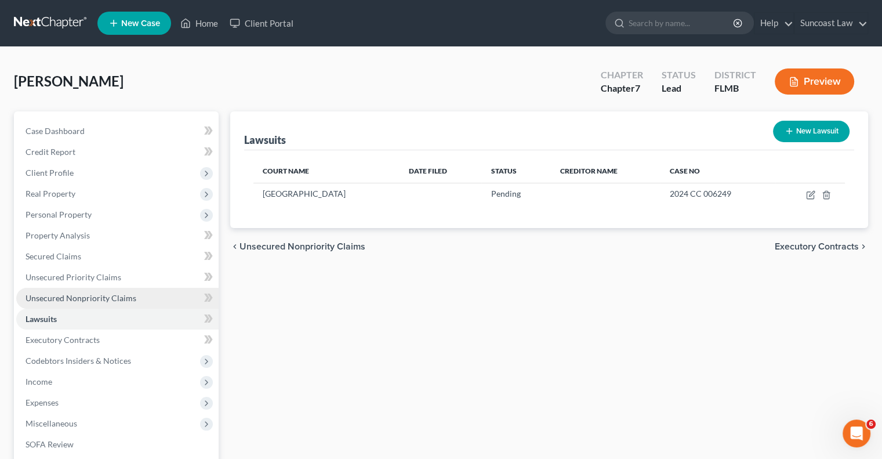
click at [116, 288] on link "Unsecured Nonpriority Claims" at bounding box center [117, 298] width 202 height 21
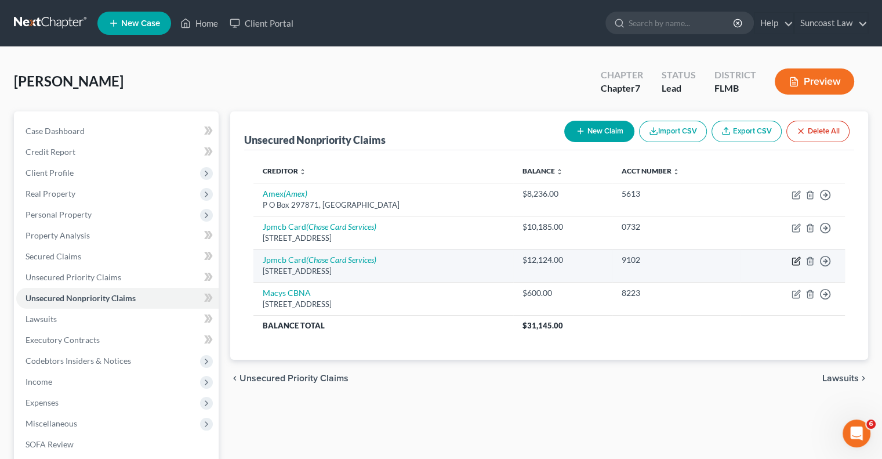
click at [796, 261] on icon "button" at bounding box center [795, 260] width 9 height 9
select select "36"
select select "0"
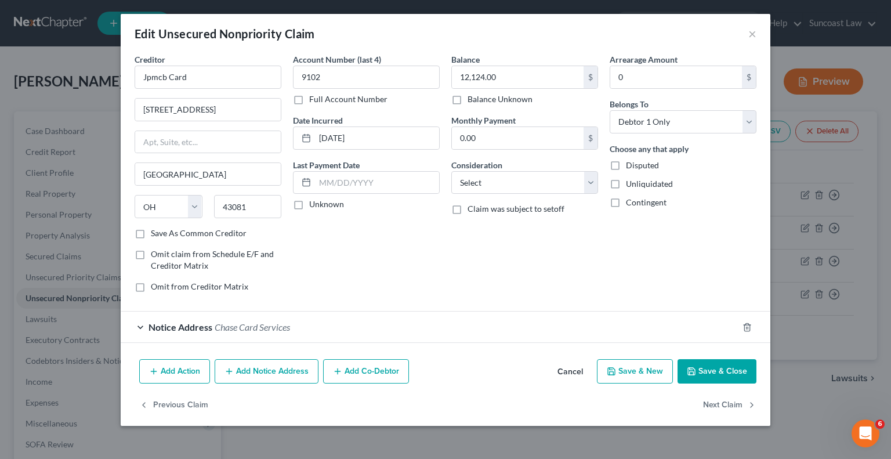
click at [282, 370] on button "Add Notice Address" at bounding box center [267, 371] width 104 height 24
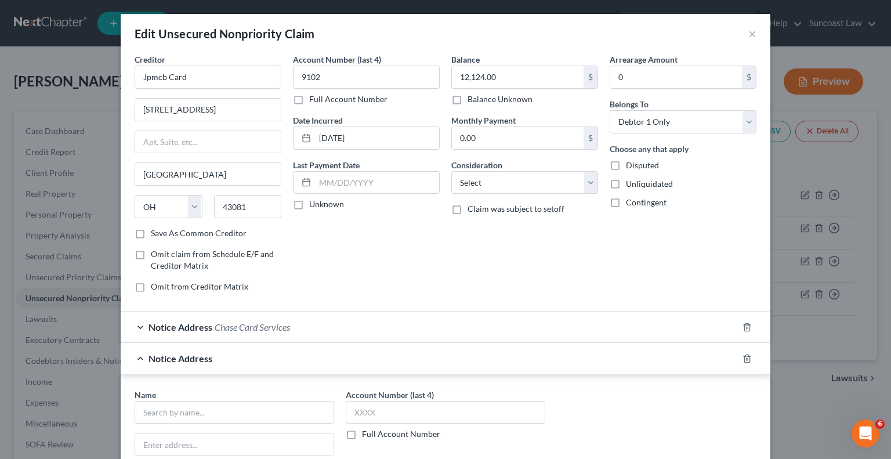
click at [362, 432] on label "Full Account Number" at bounding box center [401, 434] width 78 height 12
click at [366, 432] on input "Full Account Number" at bounding box center [370, 432] width 8 height 8
click at [399, 407] on input "text" at bounding box center [445, 412] width 199 height 23
paste input "2024 CC 006249"
type input "2024 CC 006249"
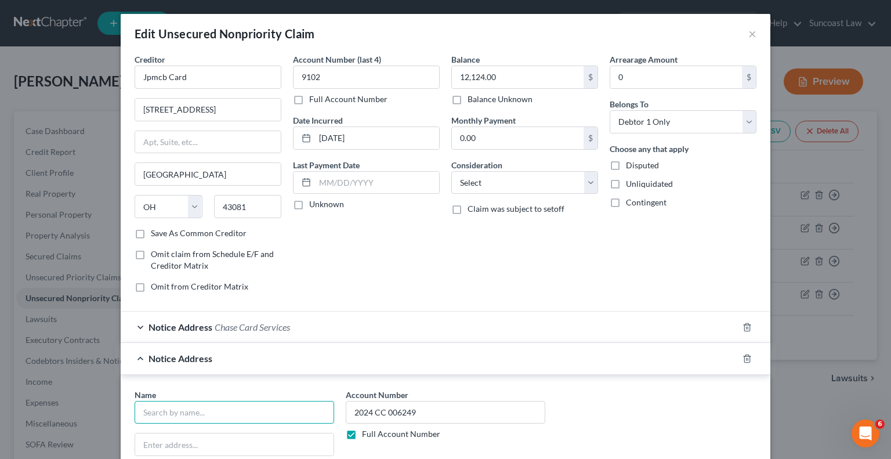
click at [245, 409] on input "text" at bounding box center [234, 412] width 199 height 23
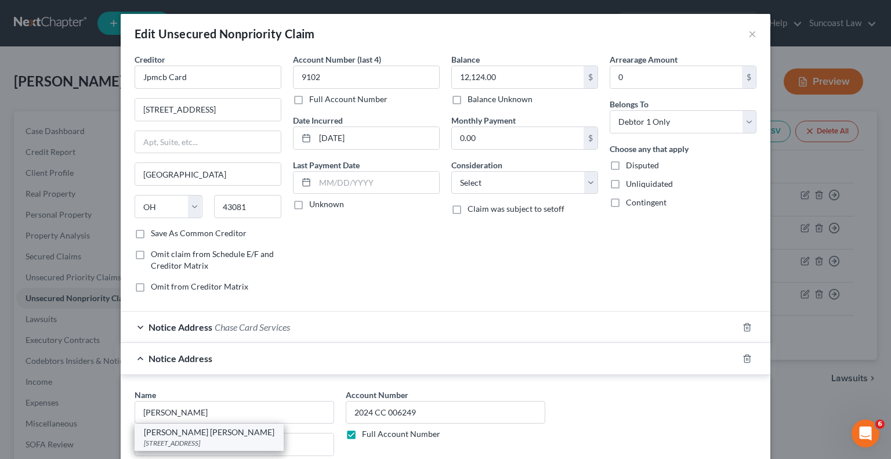
click at [215, 438] on div "[STREET_ADDRESS]" at bounding box center [209, 443] width 130 height 10
type input "[PERSON_NAME] [PERSON_NAME]"
type input "[STREET_ADDRESS]"
type input "Suite 401"
type input "[GEOGRAPHIC_DATA]"
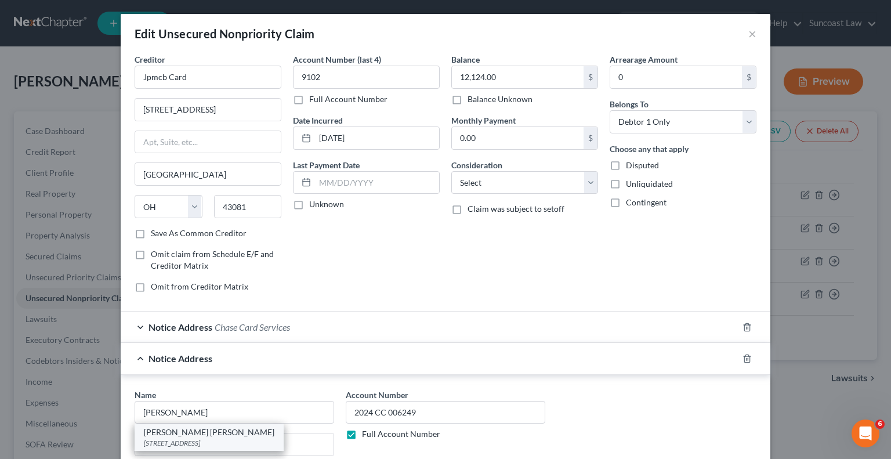
select select "9"
type input "33126"
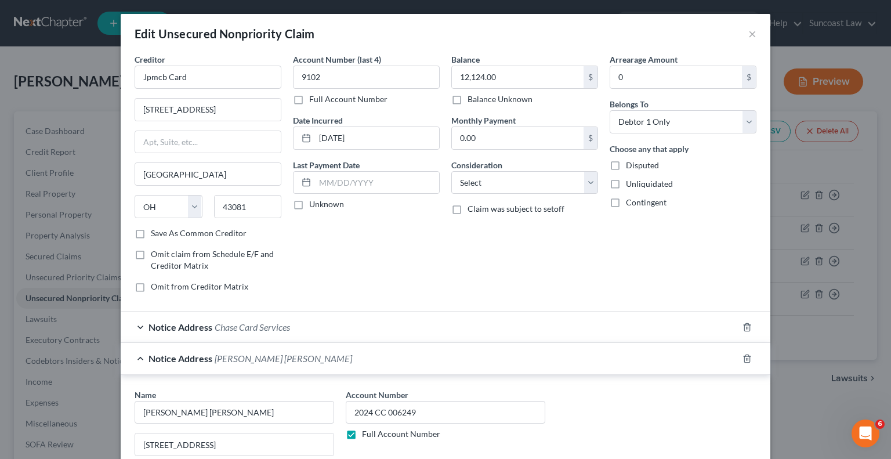
scroll to position [58, 0]
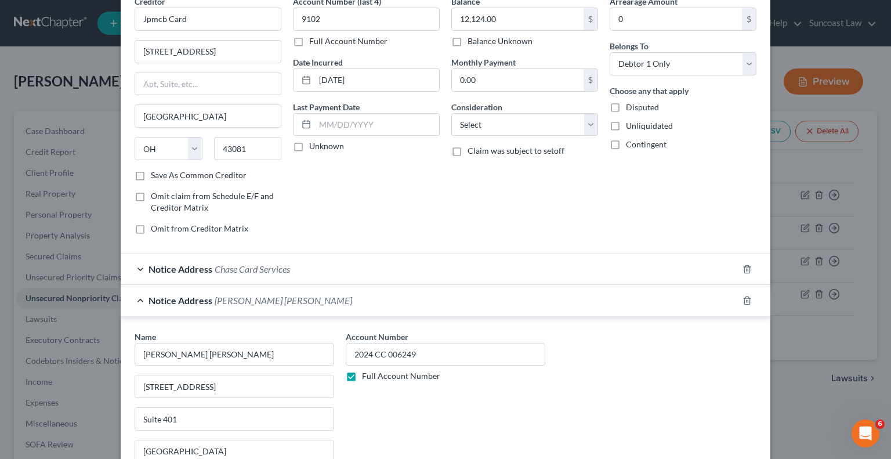
click at [258, 328] on div "Name [GEOGRAPHIC_DATA][PERSON_NAME][PERSON_NAME] [STREET_ADDRESS][GEOGRAPHIC_DA…" at bounding box center [445, 426] width 649 height 218
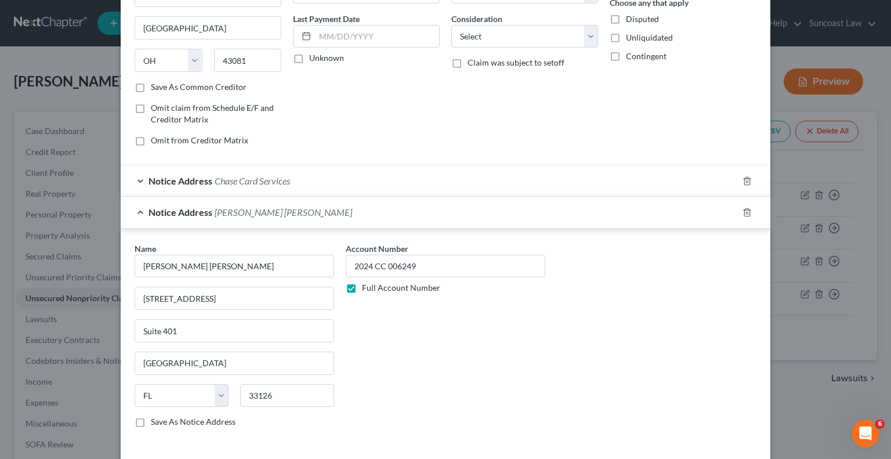
scroll to position [227, 0]
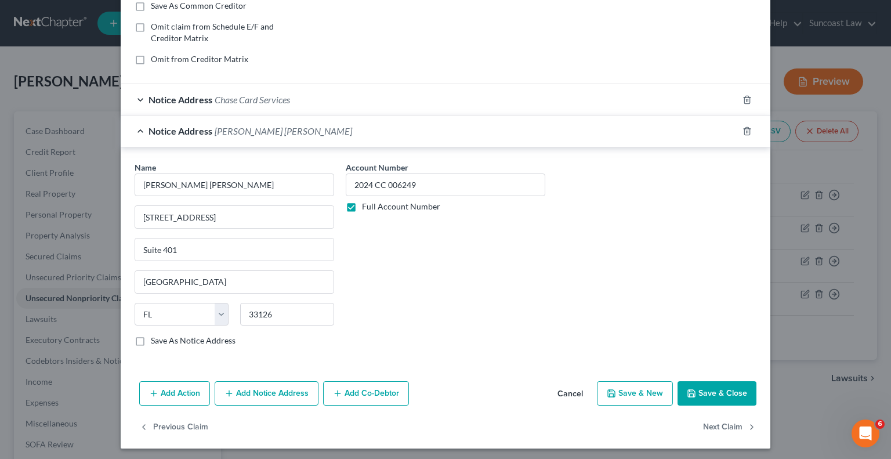
click at [700, 392] on button "Save & Close" at bounding box center [716, 393] width 79 height 24
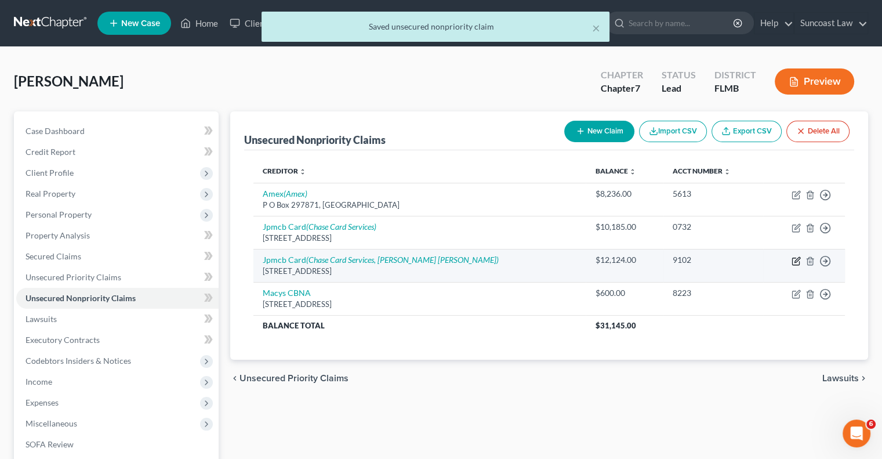
click at [795, 259] on icon "button" at bounding box center [796, 259] width 5 height 5
select select "36"
select select "0"
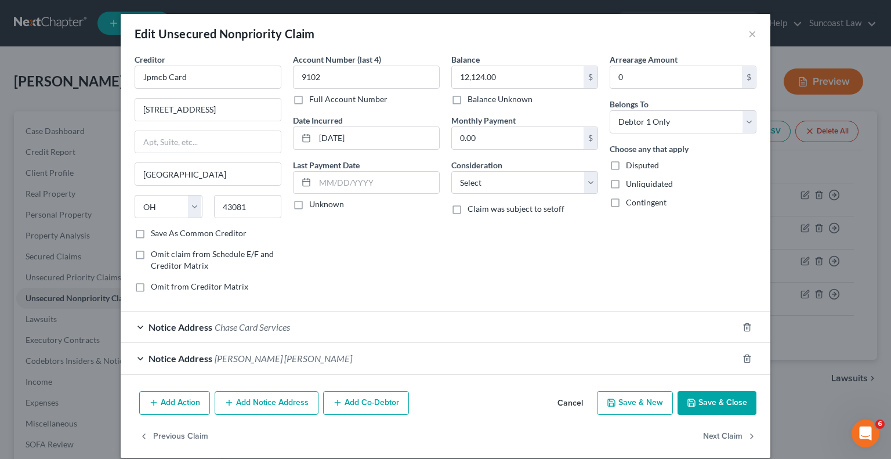
click at [269, 289] on div "Omit from Creditor Matrix" at bounding box center [208, 287] width 147 height 12
click at [246, 399] on button "Add Notice Address" at bounding box center [267, 403] width 104 height 24
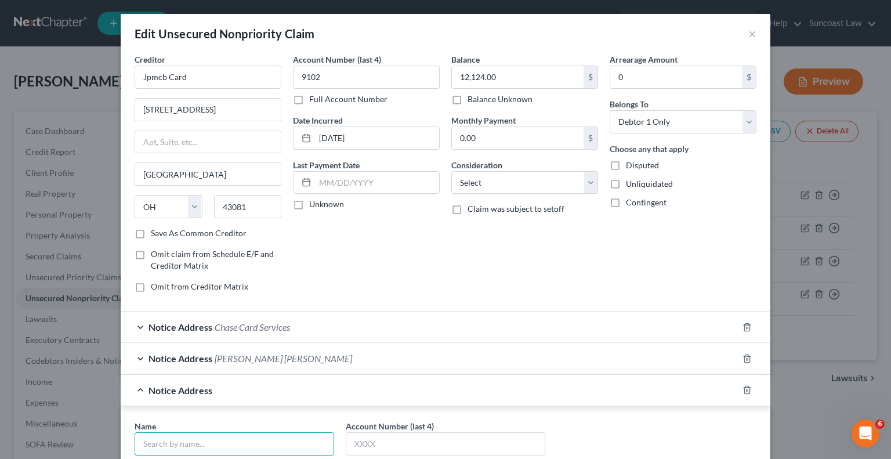
click at [232, 442] on input "text" at bounding box center [234, 443] width 199 height 23
type input "Cardmember Service"
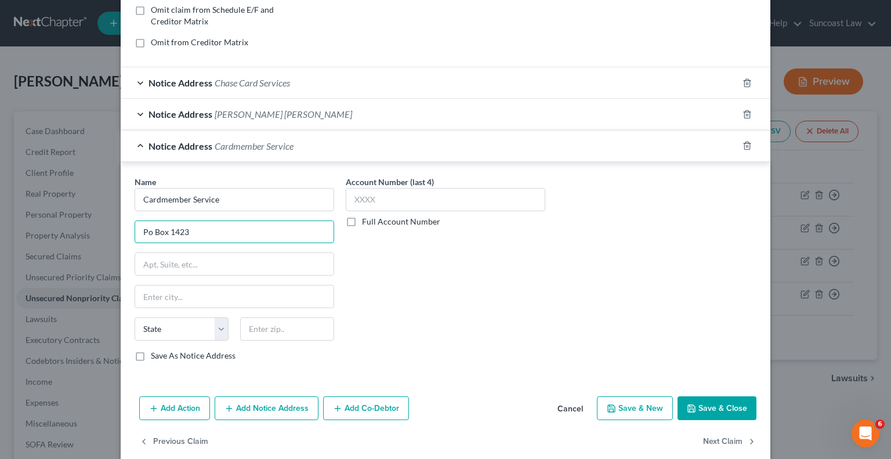
type input "Po Box 1423"
click at [272, 332] on input "text" at bounding box center [287, 328] width 94 height 23
type input "28201"
type input "Charlotte"
select select "28"
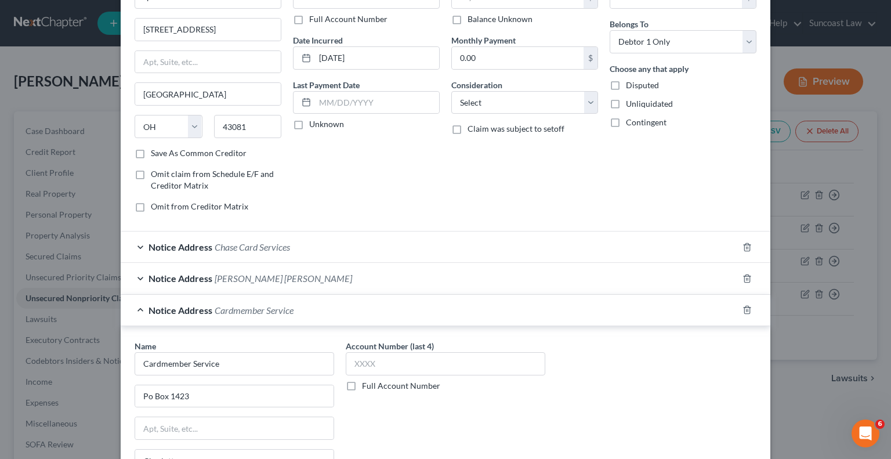
scroll to position [128, 0]
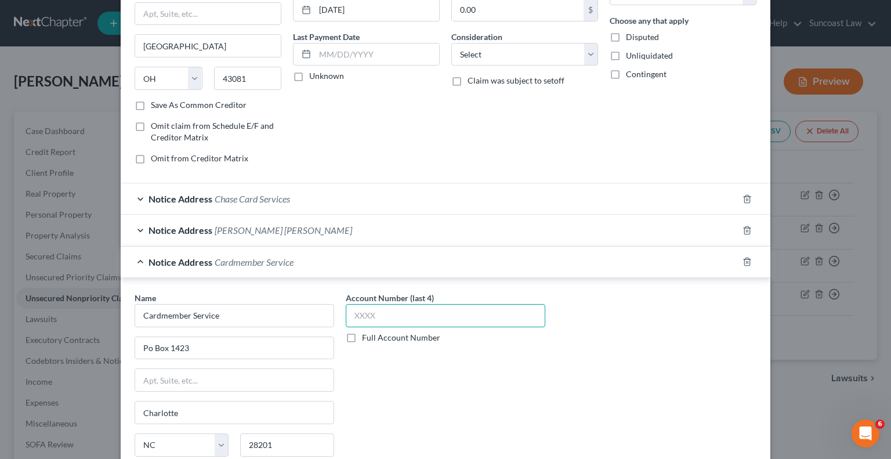
click at [392, 313] on input "text" at bounding box center [445, 315] width 199 height 23
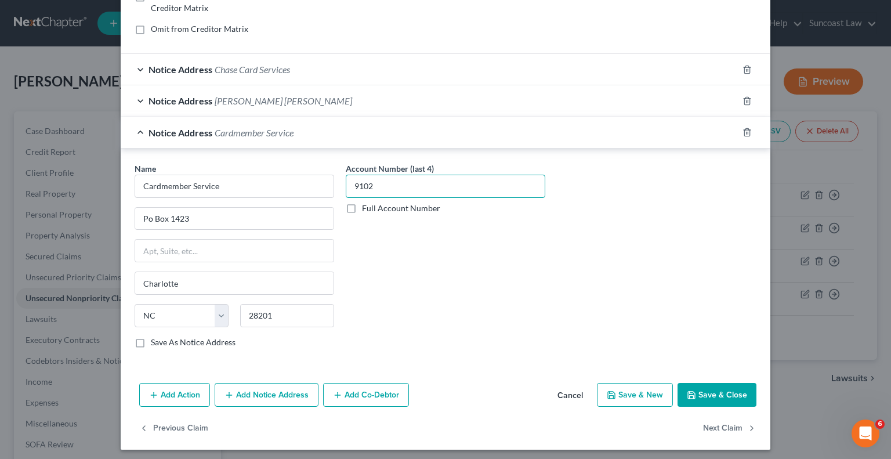
scroll to position [259, 0]
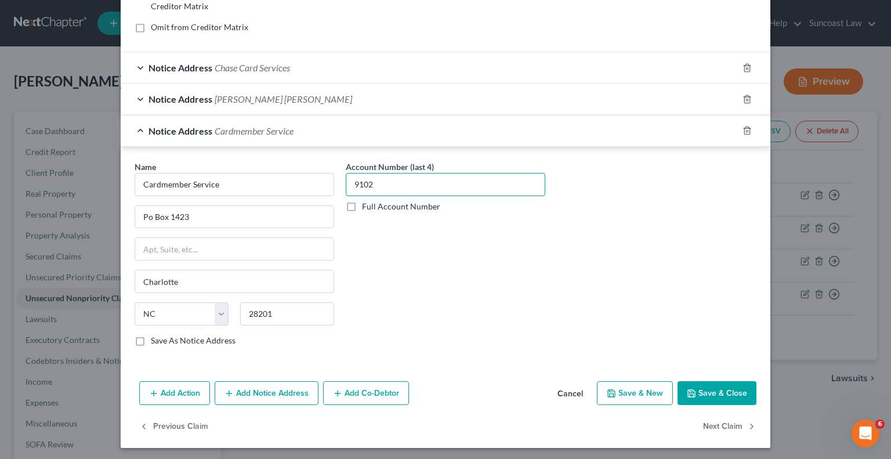
type input "9102"
click at [735, 389] on button "Save & Close" at bounding box center [716, 393] width 79 height 24
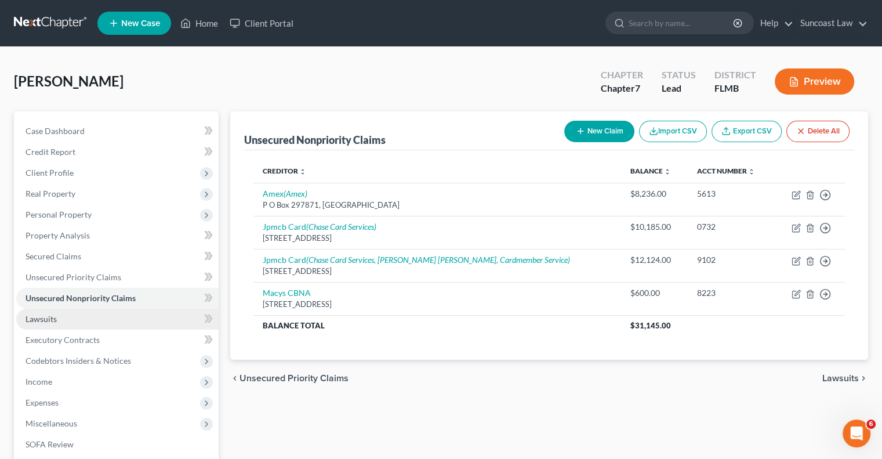
click at [103, 316] on link "Lawsuits" at bounding box center [117, 318] width 202 height 21
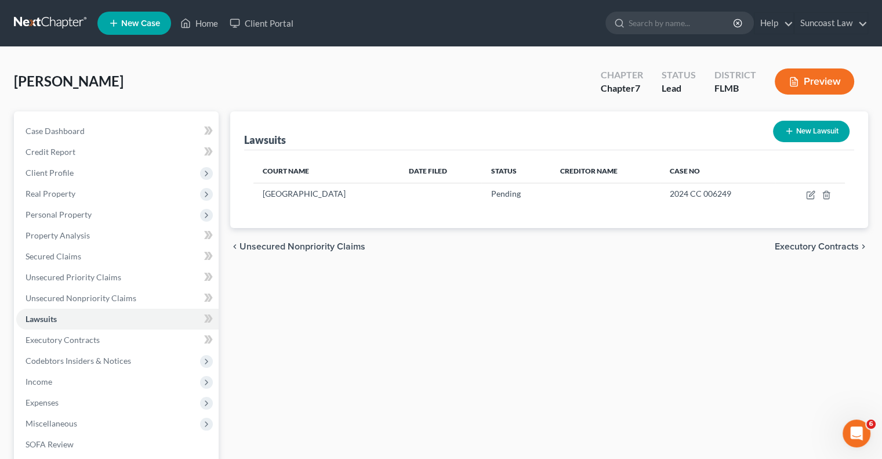
click at [800, 132] on button "New Lawsuit" at bounding box center [811, 131] width 77 height 21
select select "0"
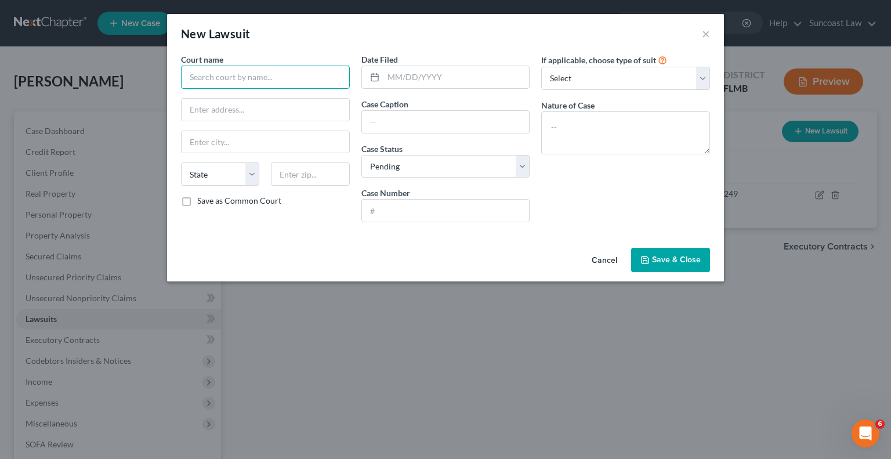
click at [275, 81] on input "text" at bounding box center [265, 77] width 169 height 23
type input "[GEOGRAPHIC_DATA]"
click at [422, 215] on input "text" at bounding box center [446, 210] width 168 height 22
paste input "2024 CC 006145"
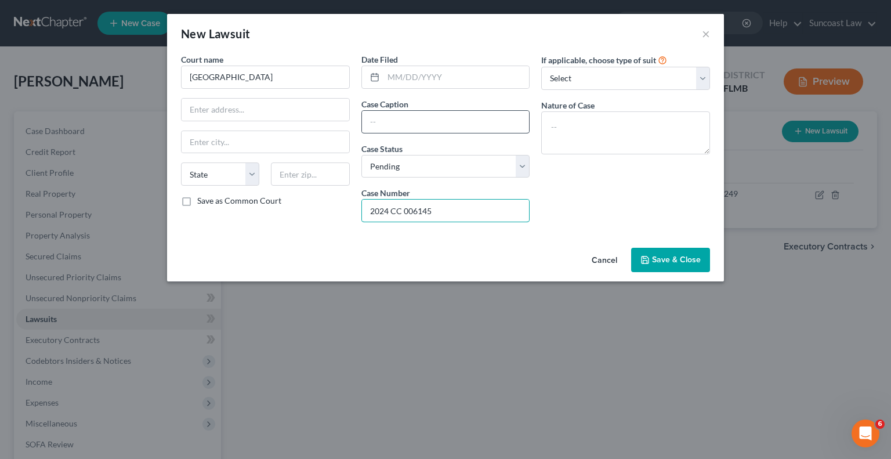
type input "2024 CC 006145"
click at [416, 125] on input "text" at bounding box center [446, 122] width 168 height 22
type input "[PERSON_NAME] [PERSON_NAME] Vs [PERSON_NAME]"
drag, startPoint x: 504, startPoint y: 118, endPoint x: 243, endPoint y: 120, distance: 260.9
click at [243, 120] on div "Court name * [GEOGRAPHIC_DATA] [US_STATE] AK AR AZ CA CO [GEOGRAPHIC_DATA] DE D…" at bounding box center [445, 142] width 540 height 178
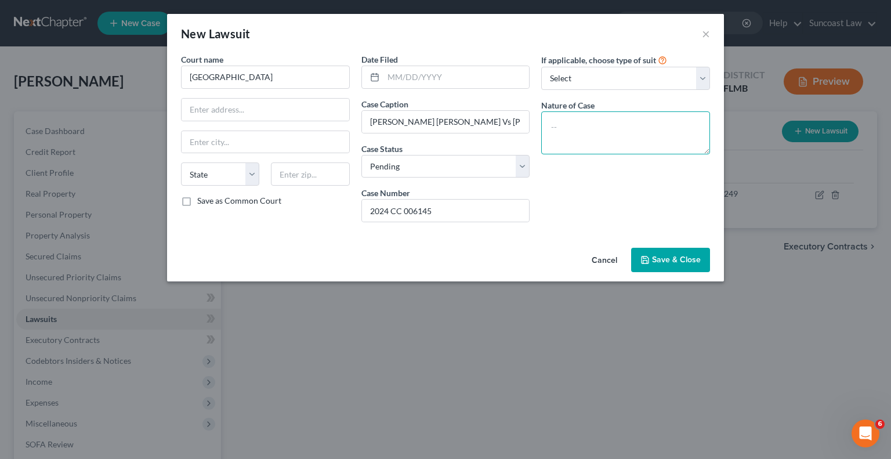
click at [649, 132] on textarea at bounding box center [625, 132] width 169 height 43
paste textarea "[PERSON_NAME] [PERSON_NAME] Vs [PERSON_NAME]"
type textarea "[PERSON_NAME] [PERSON_NAME] Vs [PERSON_NAME]"
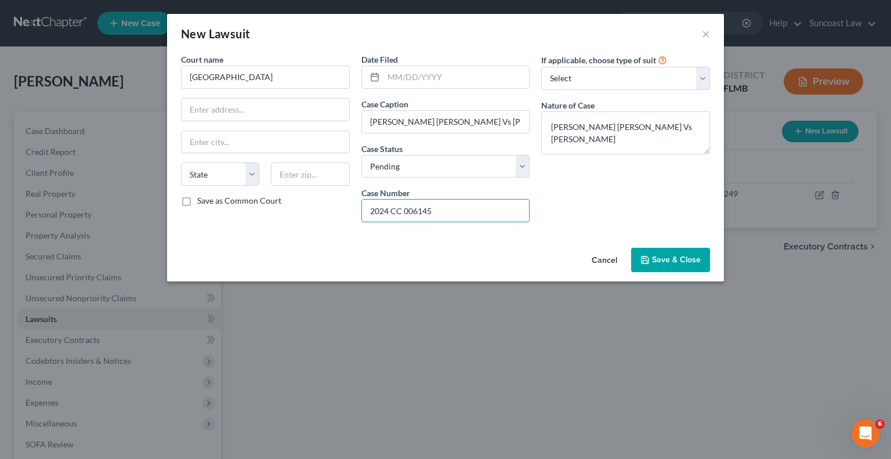
drag, startPoint x: 459, startPoint y: 215, endPoint x: 230, endPoint y: 203, distance: 229.9
click at [230, 203] on div "Court name * [GEOGRAPHIC_DATA] [US_STATE] AK AR AZ CA CO [GEOGRAPHIC_DATA] DE D…" at bounding box center [445, 142] width 540 height 178
click at [656, 263] on span "Save & Close" at bounding box center [676, 260] width 49 height 10
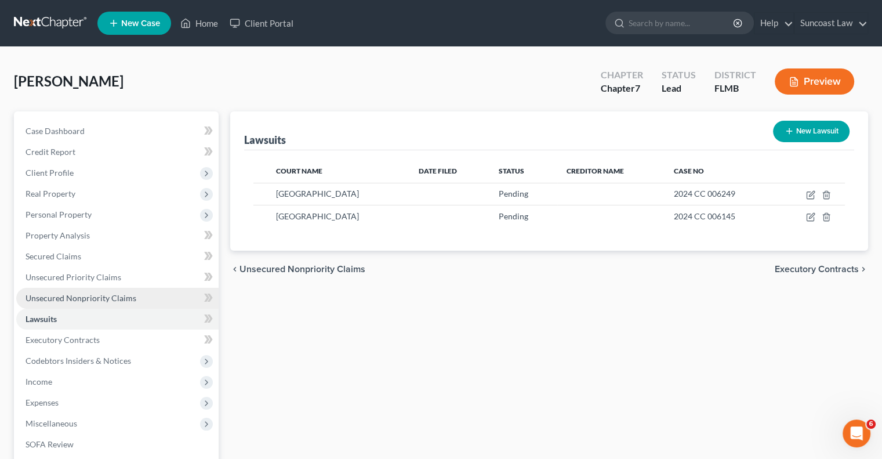
drag, startPoint x: 126, startPoint y: 297, endPoint x: 136, endPoint y: 303, distance: 11.2
click at [126, 297] on span "Unsecured Nonpriority Claims" at bounding box center [81, 298] width 111 height 10
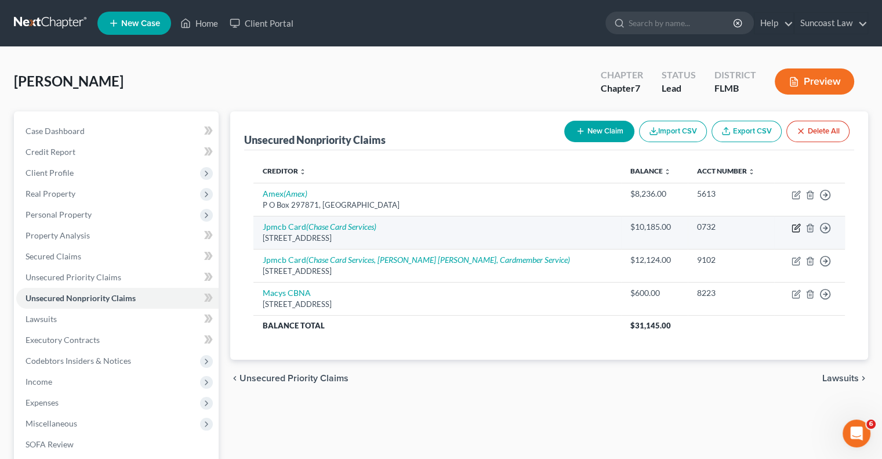
click at [795, 230] on icon "button" at bounding box center [795, 227] width 9 height 9
select select "7"
select select "0"
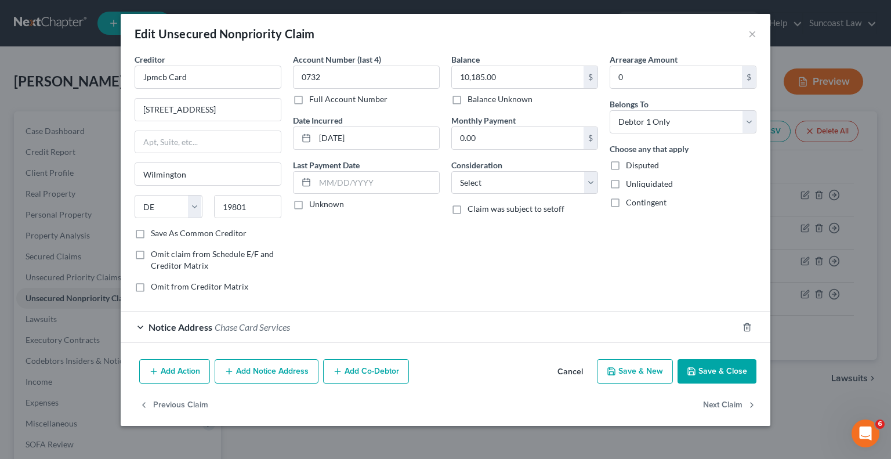
click at [278, 365] on button "Add Notice Address" at bounding box center [267, 371] width 104 height 24
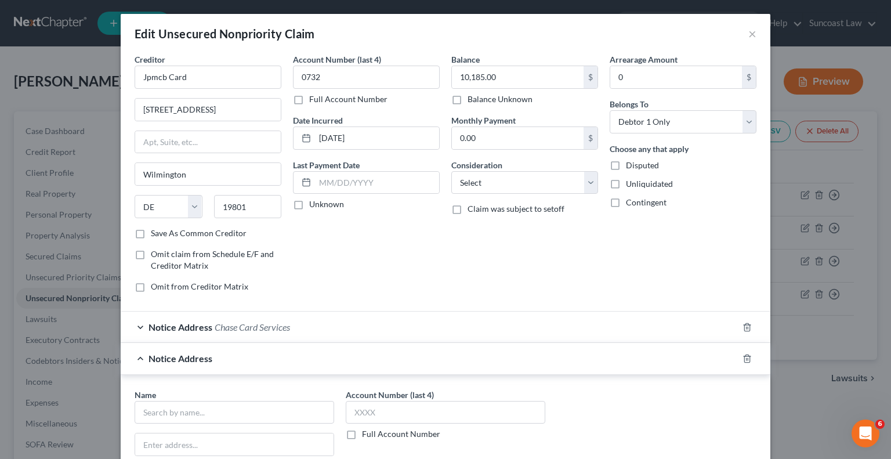
click at [362, 433] on label "Full Account Number" at bounding box center [401, 434] width 78 height 12
click at [366, 433] on input "Full Account Number" at bounding box center [370, 432] width 8 height 8
click at [384, 408] on input "text" at bounding box center [445, 412] width 199 height 23
paste input "2024 CC 006145"
type input "2024 CC 006145"
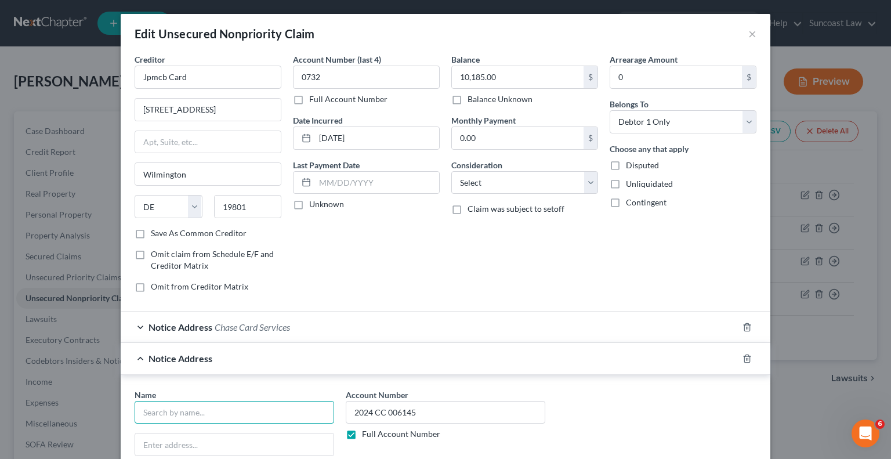
click at [215, 404] on input "text" at bounding box center [234, 412] width 199 height 23
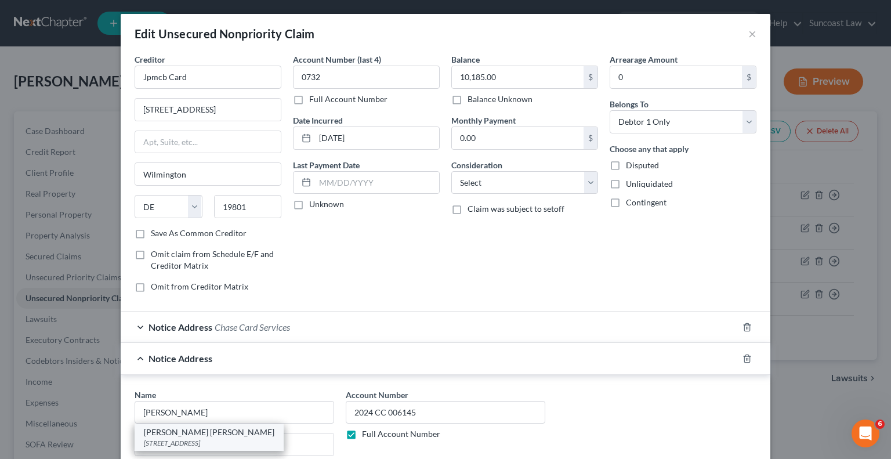
click at [216, 438] on div "[STREET_ADDRESS]" at bounding box center [209, 443] width 130 height 10
type input "[PERSON_NAME] [PERSON_NAME]"
type input "[STREET_ADDRESS]"
type input "Suite 401"
type input "[GEOGRAPHIC_DATA]"
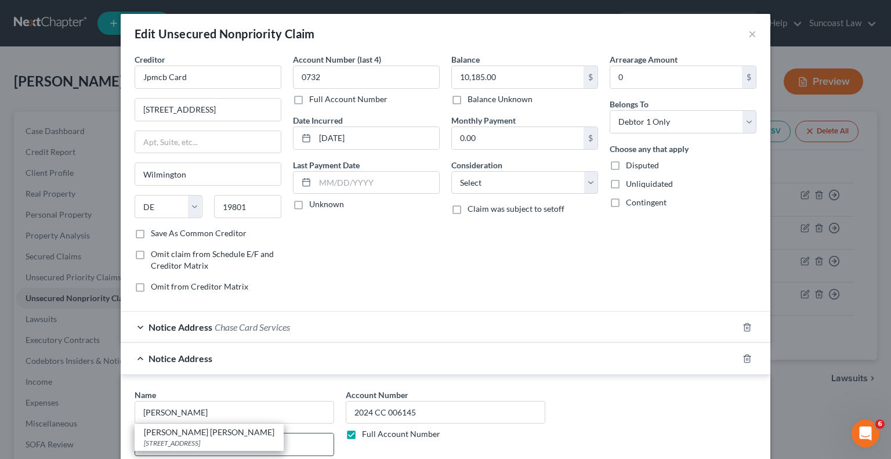
select select "9"
type input "33126"
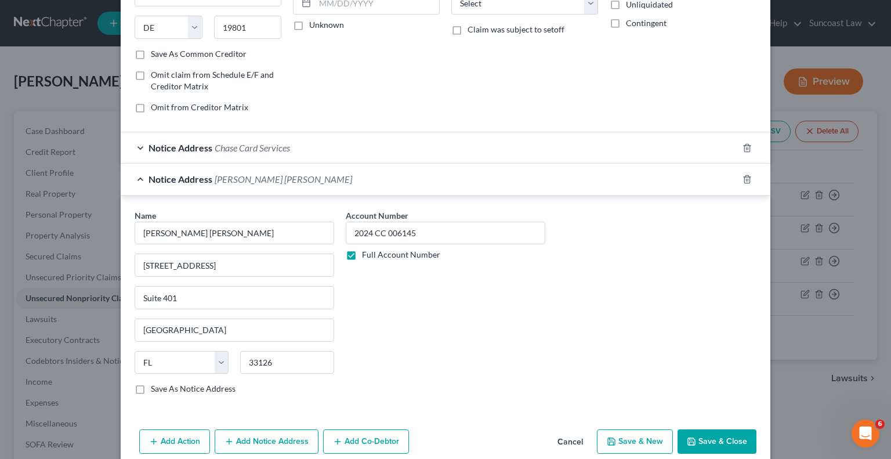
scroll to position [227, 0]
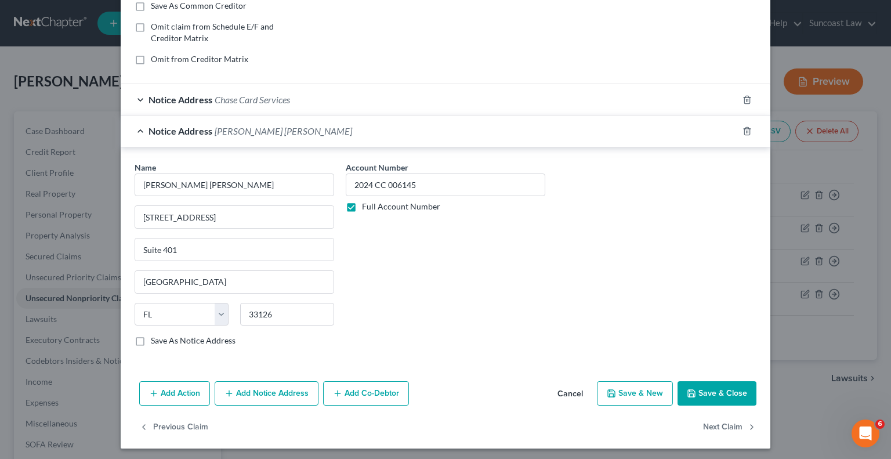
click at [721, 391] on button "Save & Close" at bounding box center [716, 393] width 79 height 24
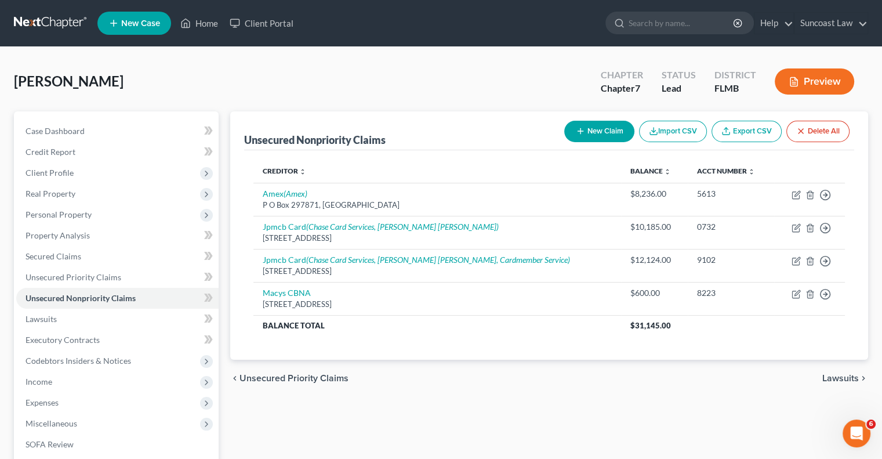
click at [260, 419] on div "Unsecured Nonpriority Claims New Claim Import CSV Export CSV Delete All Credito…" at bounding box center [548, 341] width 649 height 461
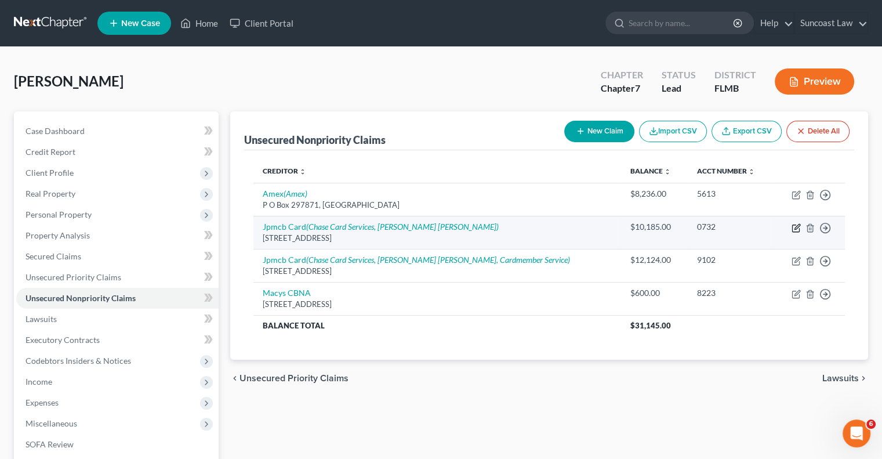
click at [794, 227] on icon "button" at bounding box center [795, 227] width 9 height 9
select select "7"
select select "0"
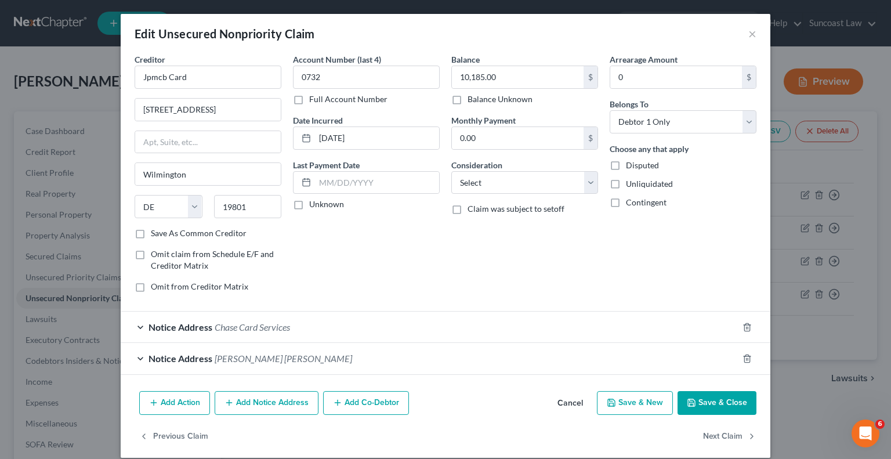
click at [288, 402] on button "Add Notice Address" at bounding box center [267, 403] width 104 height 24
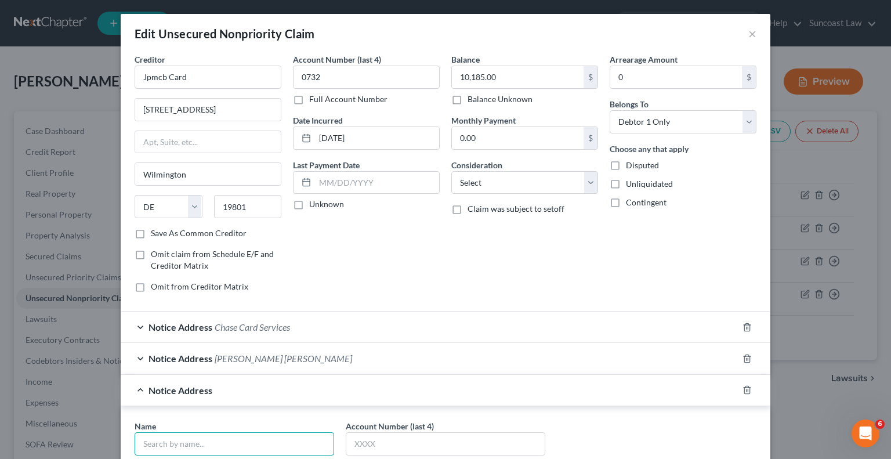
click at [259, 446] on input "text" at bounding box center [234, 443] width 199 height 23
type input "Cardmember Services"
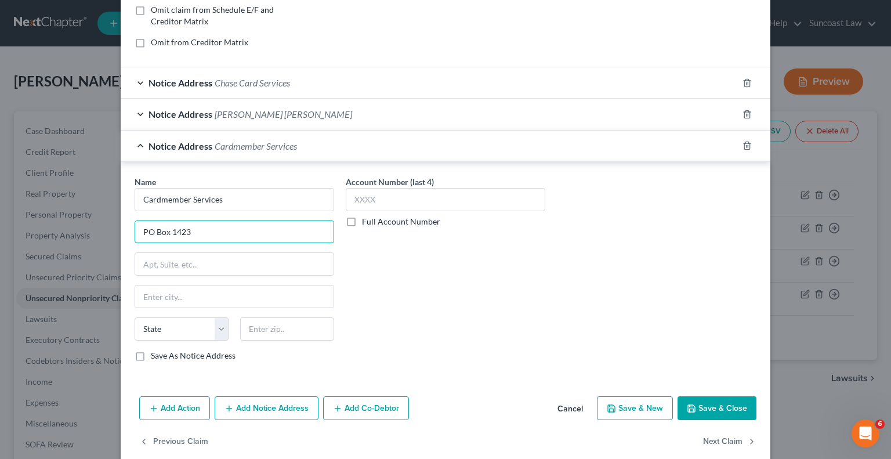
type input "PO Box 1423"
click at [257, 326] on input "text" at bounding box center [287, 328] width 94 height 23
type input "28201"
type input "Charlotte"
select select "28"
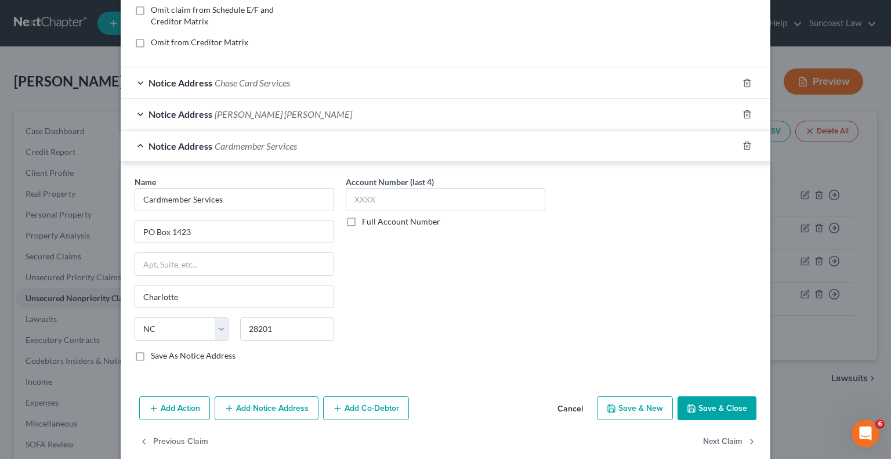
click at [151, 353] on label "Save As Notice Address" at bounding box center [193, 356] width 85 height 12
click at [155, 353] on input "Save As Notice Address" at bounding box center [159, 354] width 8 height 8
checkbox input "true"
click at [434, 191] on input "text" at bounding box center [445, 199] width 199 height 23
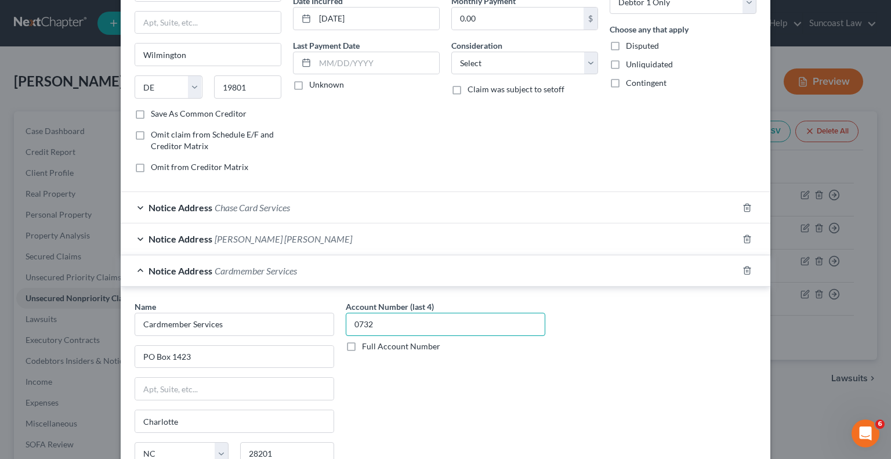
scroll to position [259, 0]
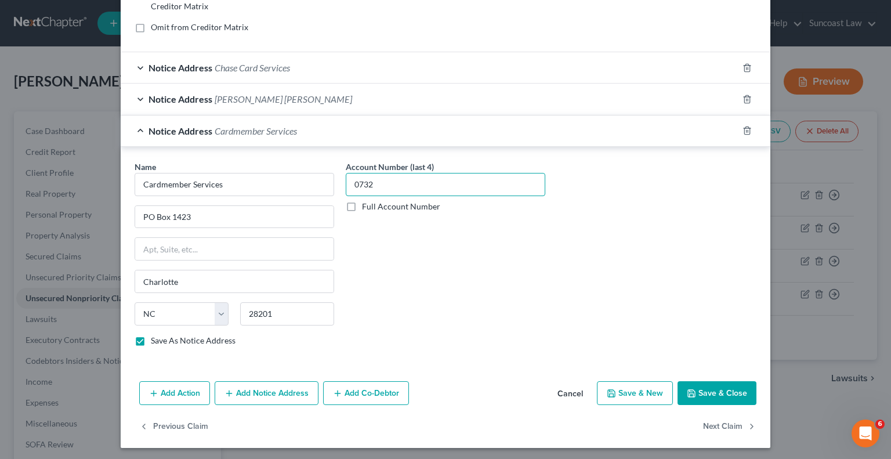
type input "0732"
click at [707, 394] on button "Save & Close" at bounding box center [716, 393] width 79 height 24
checkbox input "false"
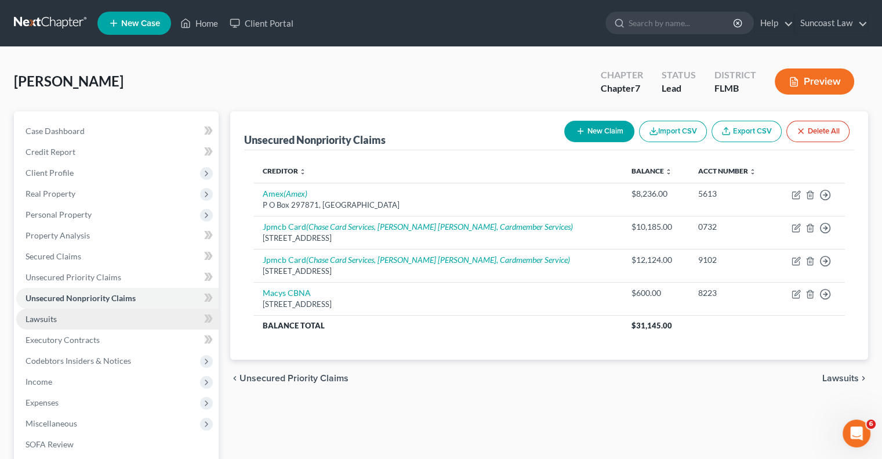
click at [89, 323] on link "Lawsuits" at bounding box center [117, 318] width 202 height 21
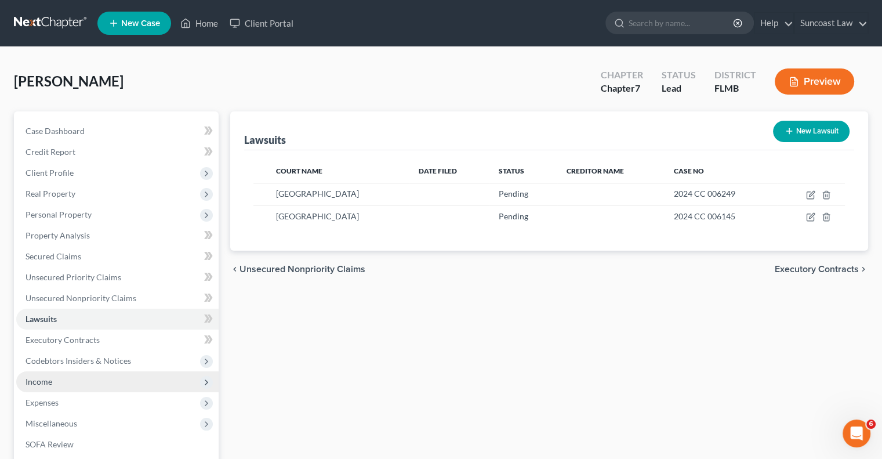
click at [72, 380] on span "Income" at bounding box center [117, 381] width 202 height 21
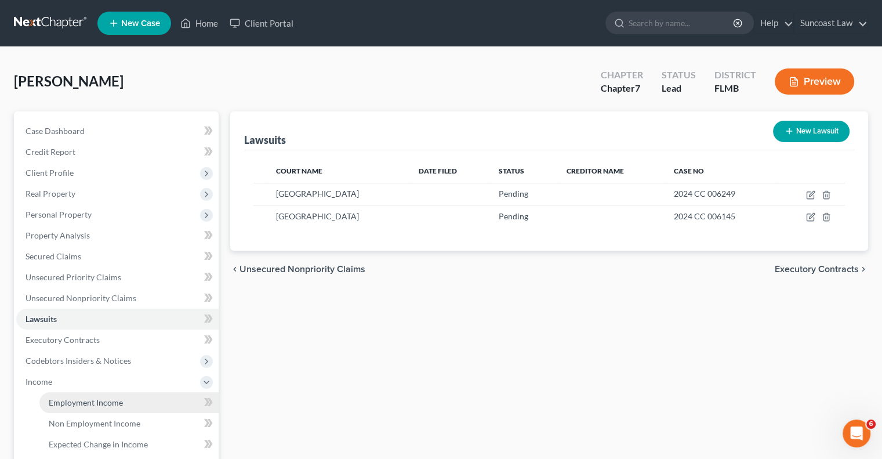
click at [108, 402] on span "Employment Income" at bounding box center [86, 402] width 74 height 10
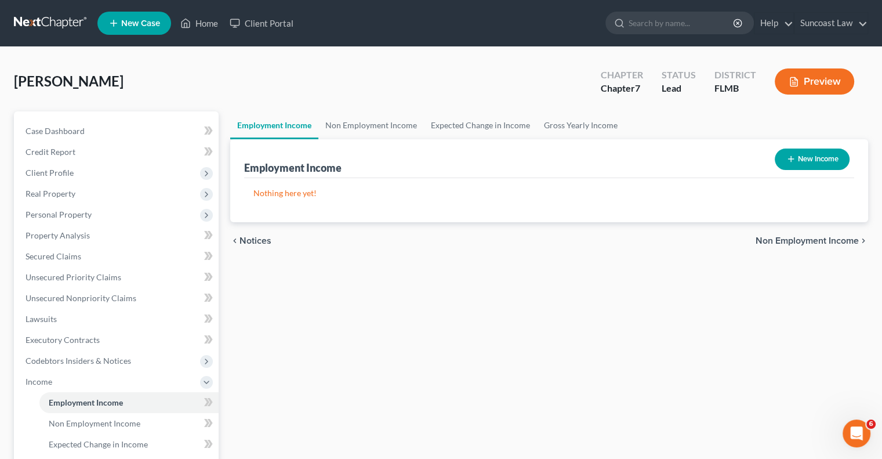
click at [835, 151] on button "New Income" at bounding box center [812, 158] width 75 height 21
select select "0"
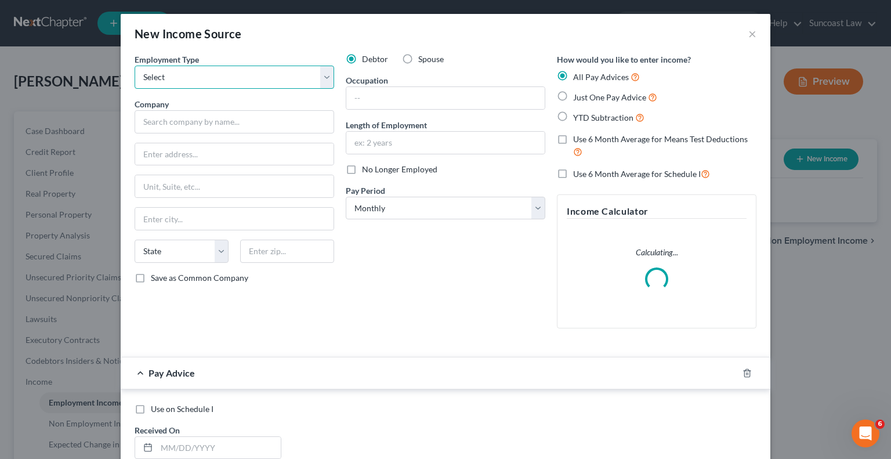
click at [205, 72] on select "Select Full or [DEMOGRAPHIC_DATA] Employment Self Employment" at bounding box center [234, 77] width 199 height 23
select select "0"
click at [135, 66] on select "Select Full or [DEMOGRAPHIC_DATA] Employment Self Employment" at bounding box center [234, 77] width 199 height 23
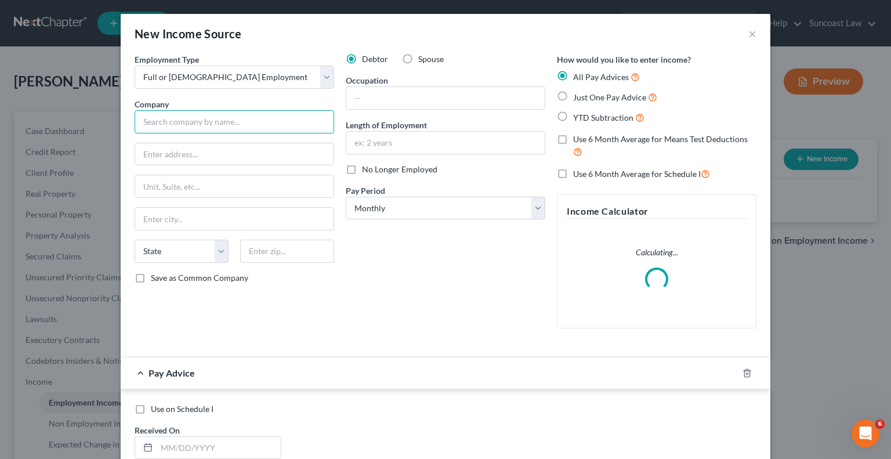
click at [197, 125] on input "text" at bounding box center [234, 121] width 199 height 23
type input "FSSI"
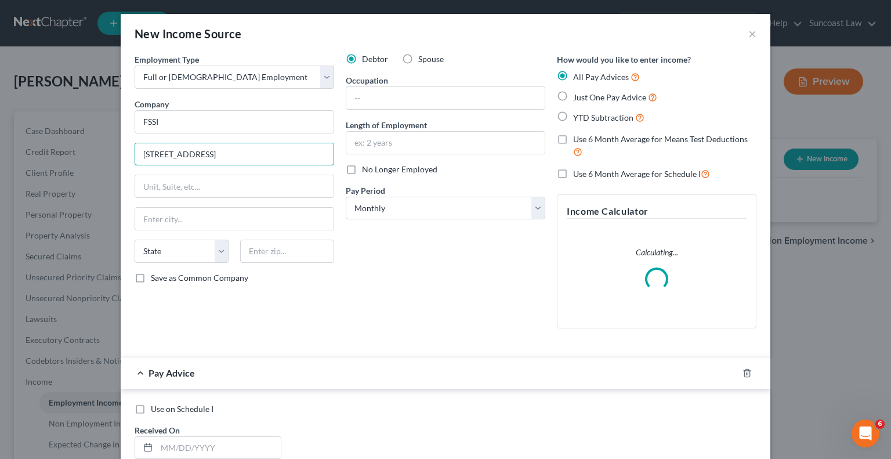
type input "[STREET_ADDRESS]"
type input "32824"
type input "Orlando"
select select "9"
click at [424, 100] on input "text" at bounding box center [445, 98] width 198 height 22
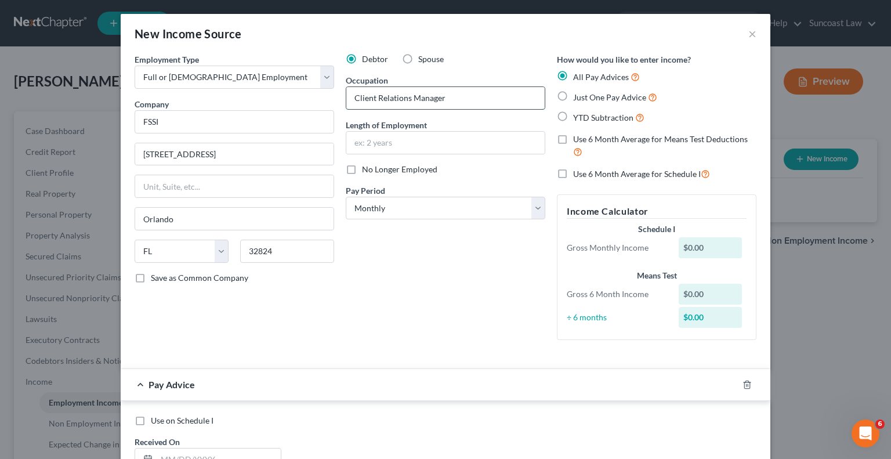
type input "Client Relations Manager"
type input "2 years"
click at [433, 204] on select "Select Monthly Twice Monthly Every Other Week Weekly" at bounding box center [445, 208] width 199 height 23
select select "3"
click at [346, 197] on select "Select Monthly Twice Monthly Every Other Week Weekly" at bounding box center [445, 208] width 199 height 23
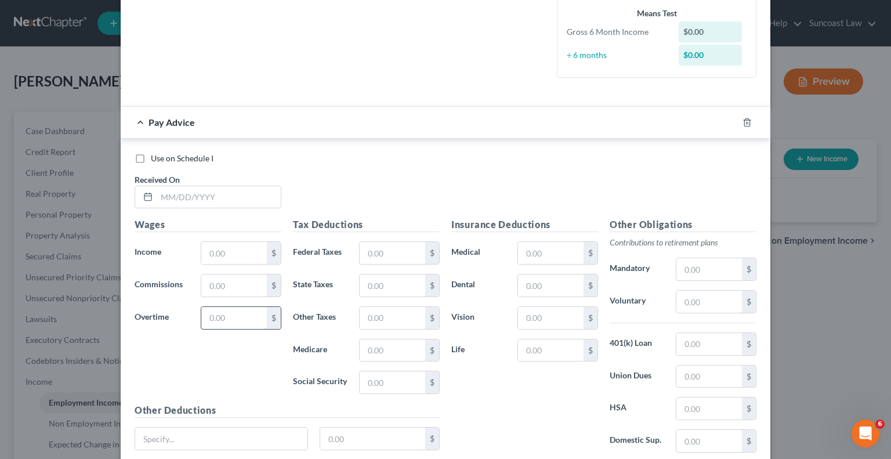
scroll to position [290, 0]
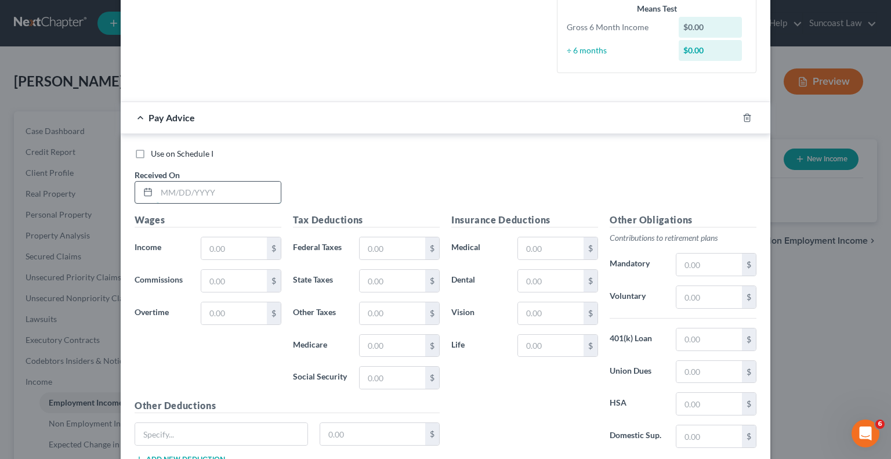
click at [209, 194] on input "text" at bounding box center [219, 192] width 124 height 22
type input "[DATE]"
type input "909.62"
drag, startPoint x: 399, startPoint y: 252, endPoint x: 417, endPoint y: 205, distance: 50.8
click at [399, 252] on input "text" at bounding box center [392, 248] width 66 height 22
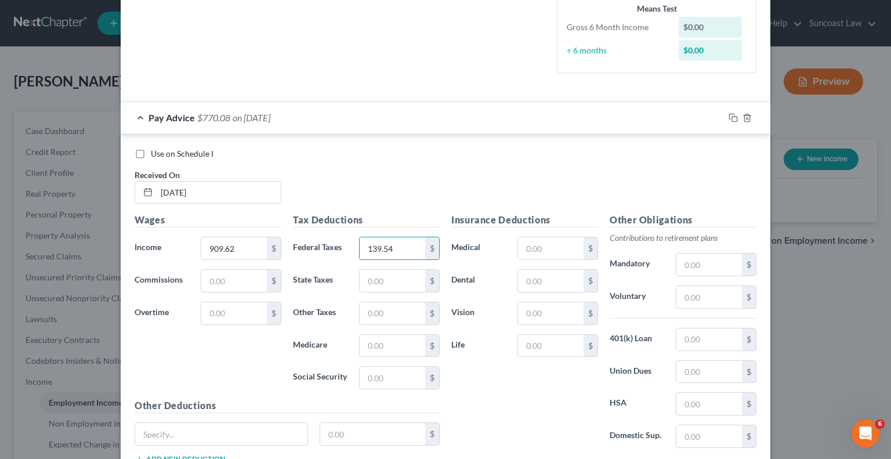
type input "139.54"
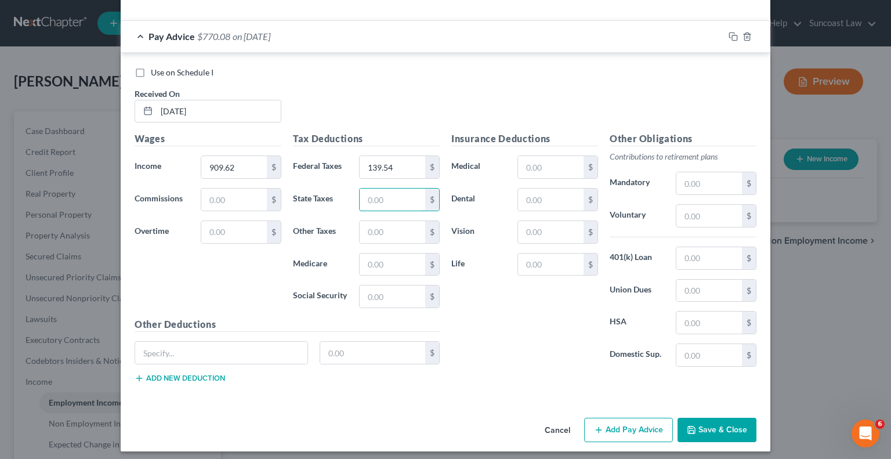
scroll to position [375, 0]
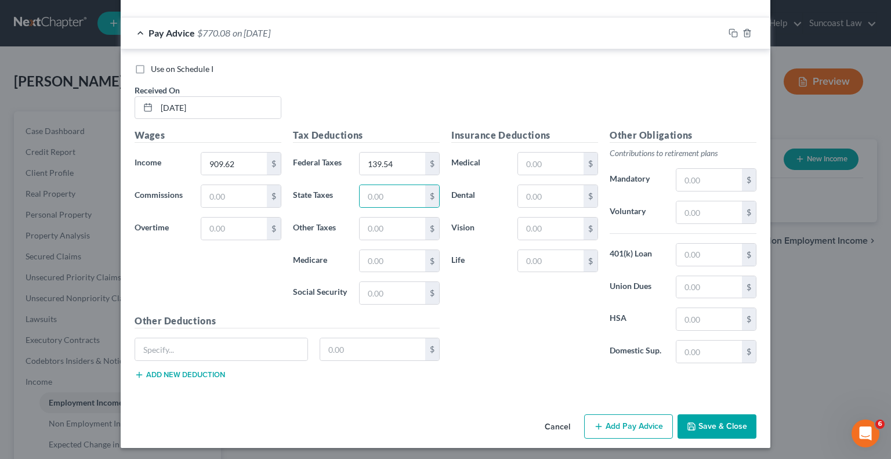
click at [633, 416] on button "Add Pay Advice" at bounding box center [628, 426] width 89 height 24
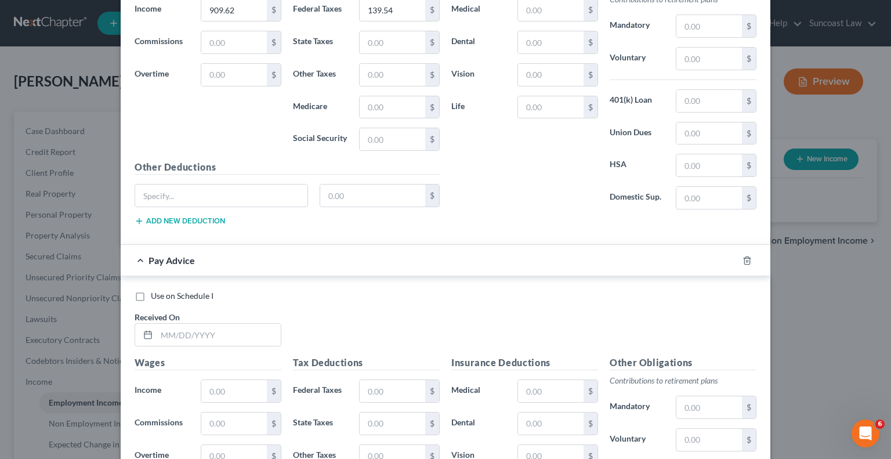
scroll to position [548, 0]
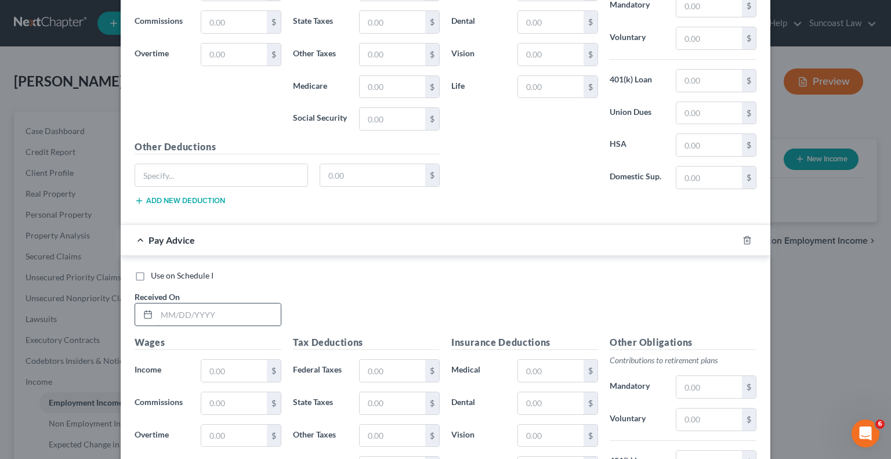
click at [206, 313] on input "text" at bounding box center [219, 314] width 124 height 22
type input "[DATE]"
type input "909.62"
click at [381, 365] on input "text" at bounding box center [392, 370] width 66 height 22
type input "139.54"
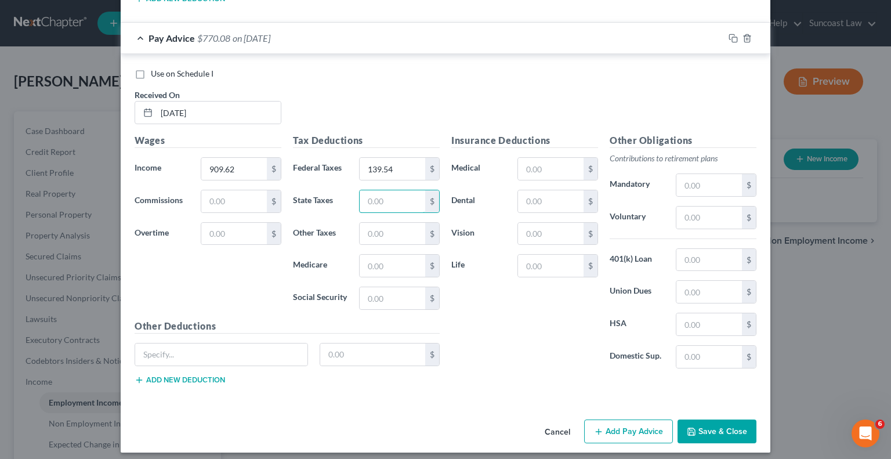
scroll to position [754, 0]
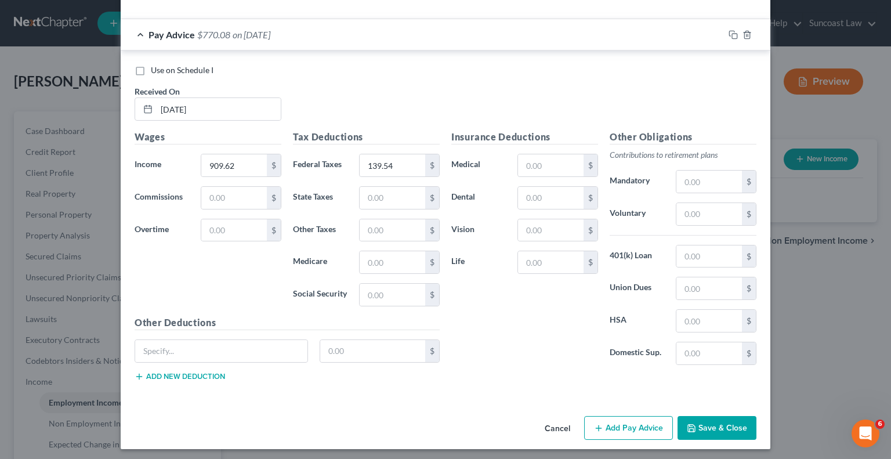
click at [605, 416] on button "Add Pay Advice" at bounding box center [628, 428] width 89 height 24
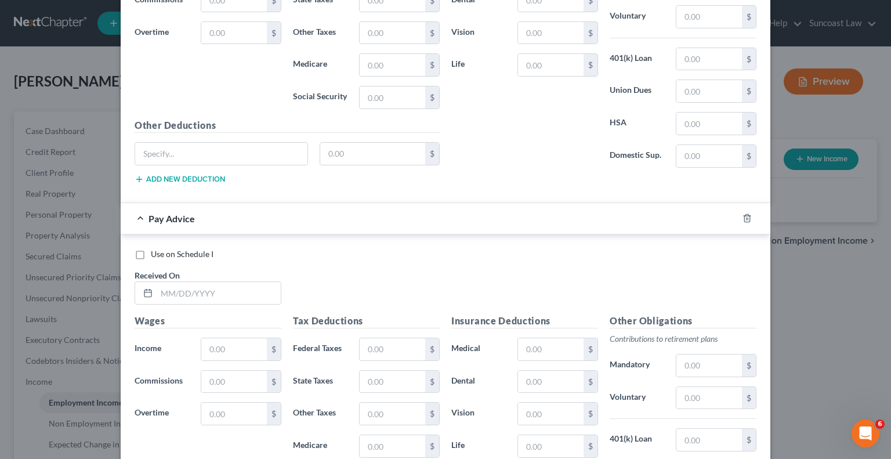
scroll to position [986, 0]
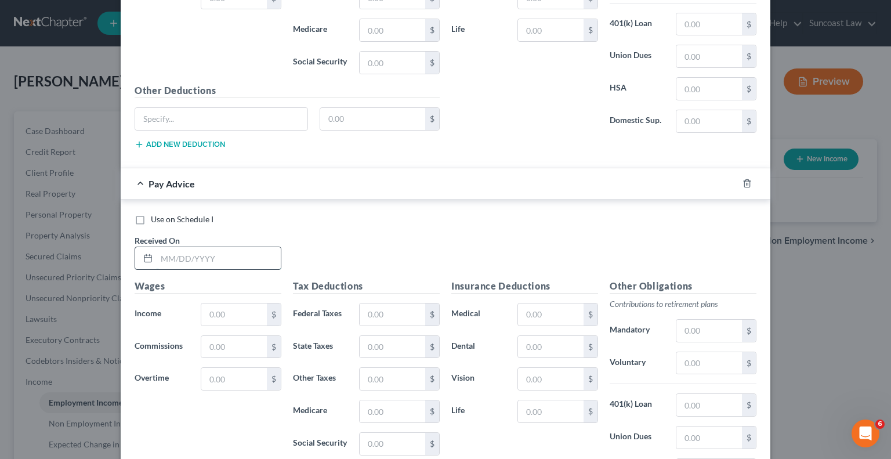
click at [227, 249] on input "text" at bounding box center [219, 258] width 124 height 22
type input "[DATE]"
type input "909.62"
click at [369, 317] on input "text" at bounding box center [392, 314] width 66 height 22
type input "139.54"
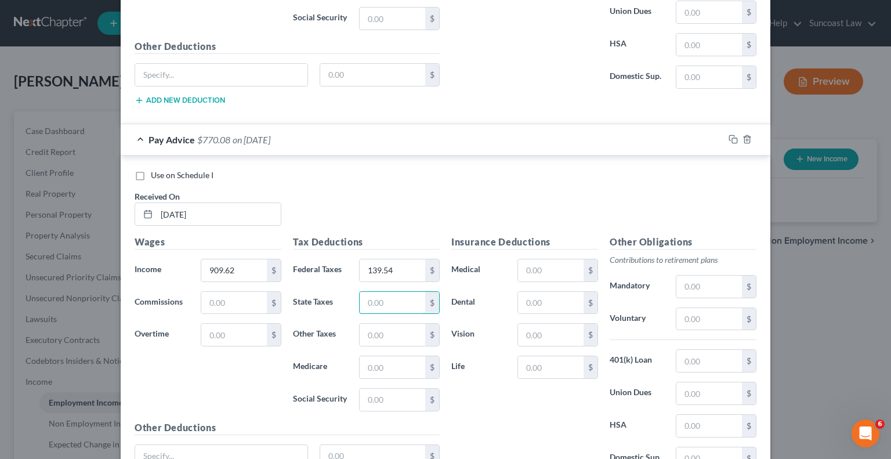
scroll to position [1132, 0]
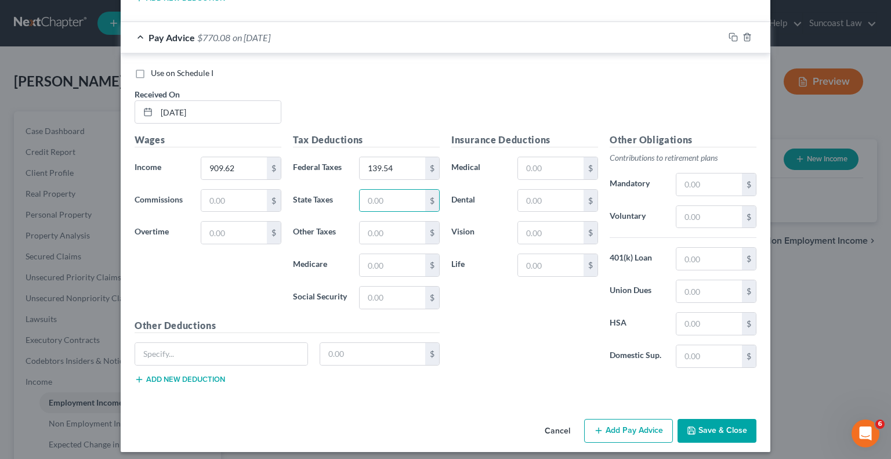
click at [626, 424] on button "Add Pay Advice" at bounding box center [628, 431] width 89 height 24
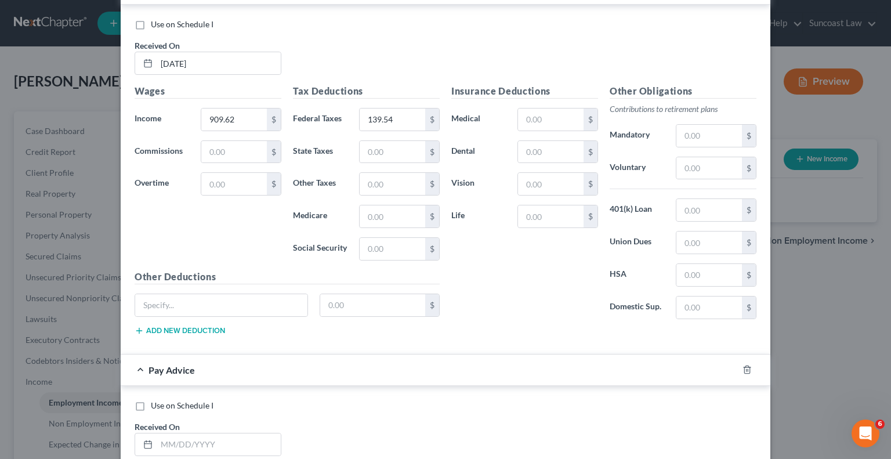
scroll to position [1248, 0]
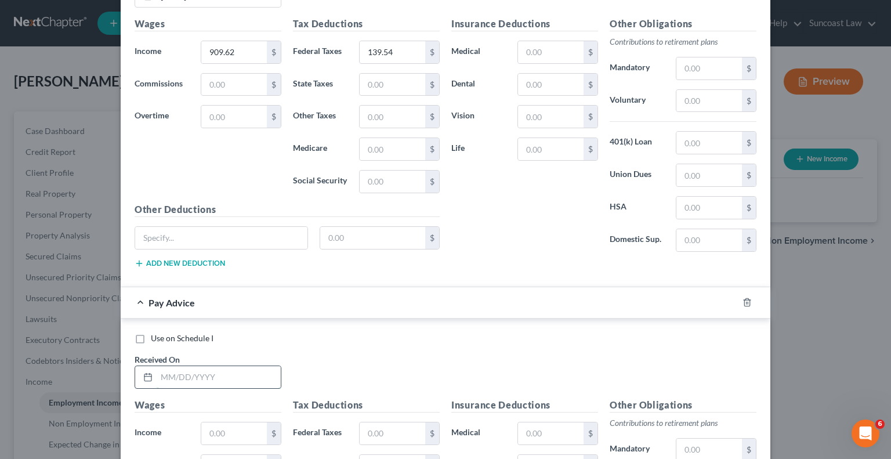
click at [221, 368] on input "text" at bounding box center [219, 377] width 124 height 22
type input "[DATE]"
type input "909.62"
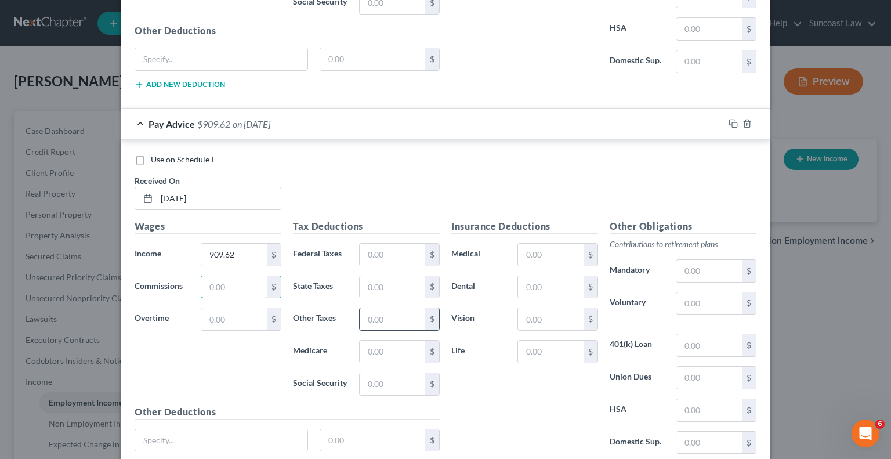
scroll to position [1432, 0]
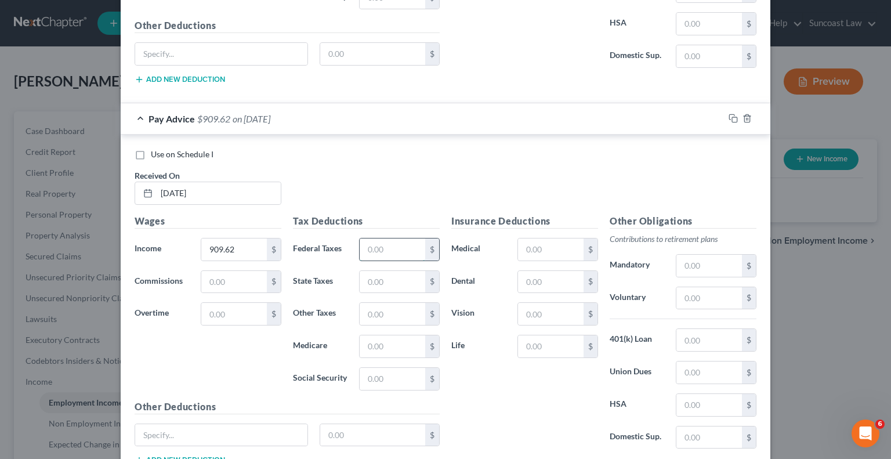
click at [408, 244] on input "text" at bounding box center [392, 249] width 66 height 22
type input "139.54"
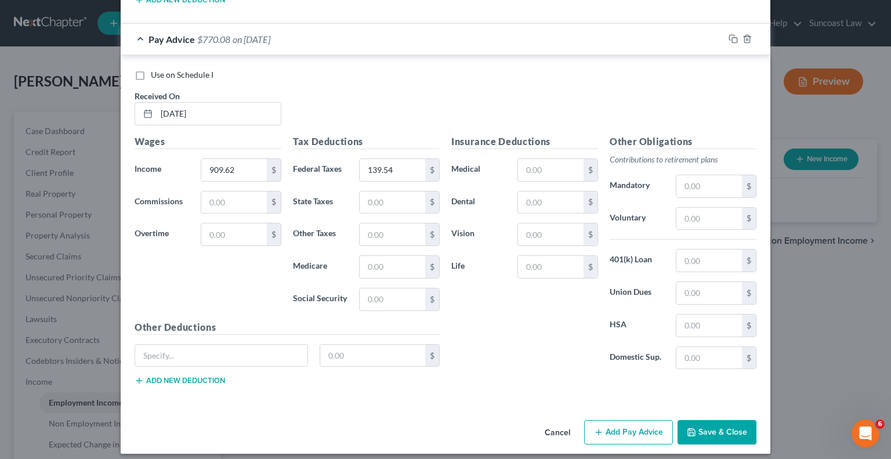
click at [601, 420] on button "Add Pay Advice" at bounding box center [628, 432] width 89 height 24
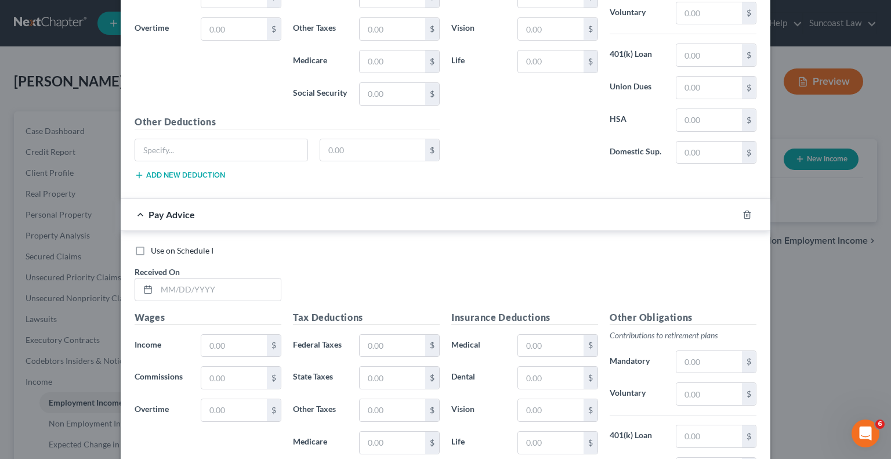
scroll to position [1717, 0]
click at [217, 278] on input "text" at bounding box center [219, 289] width 124 height 22
type input "[DATE]"
type input "909.62"
click at [376, 338] on input "text" at bounding box center [392, 345] width 66 height 22
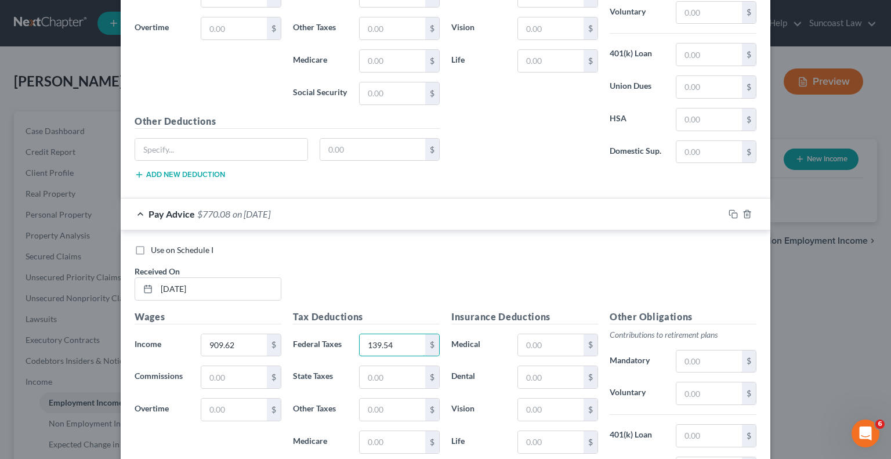
type input "139.54"
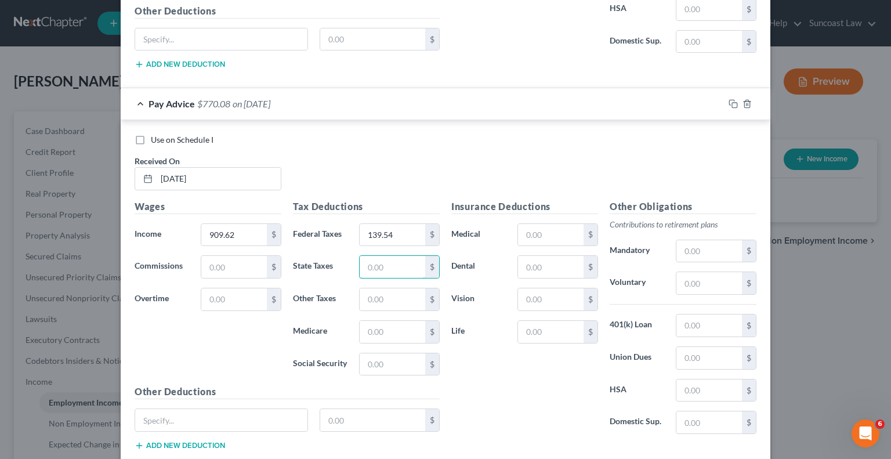
scroll to position [1890, 0]
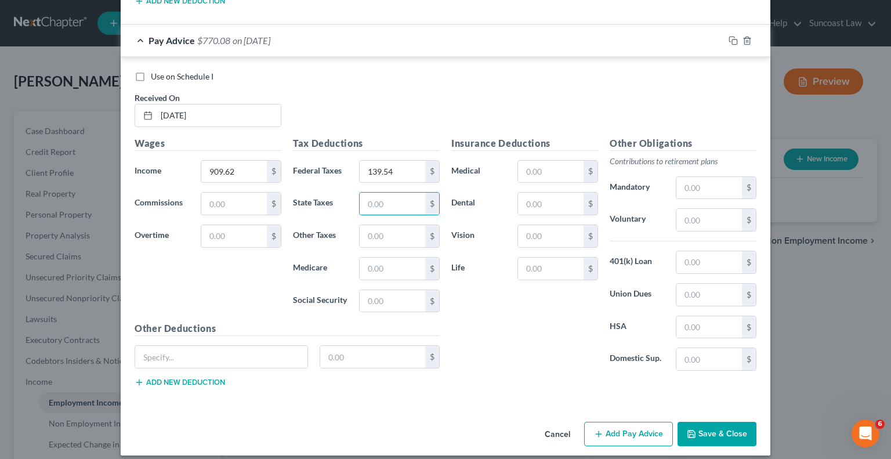
click at [606, 431] on button "Add Pay Advice" at bounding box center [628, 434] width 89 height 24
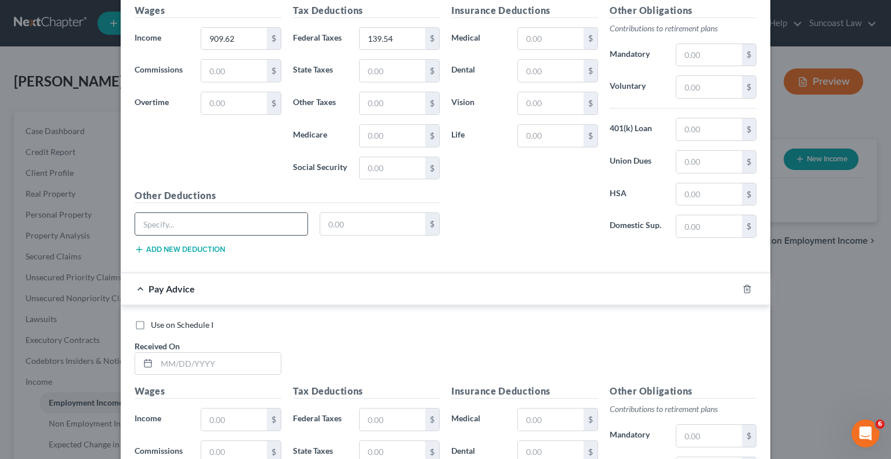
scroll to position [2095, 0]
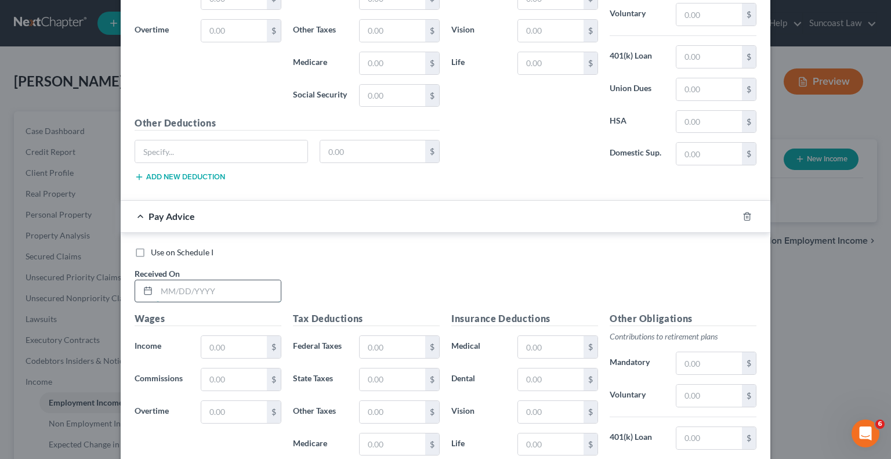
click at [210, 285] on input "text" at bounding box center [219, 291] width 124 height 22
type input "[DATE]"
type input "909.62"
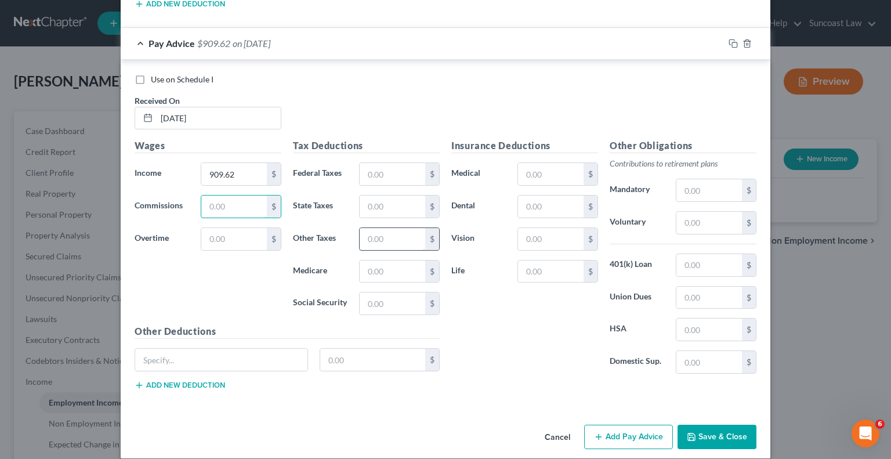
scroll to position [2268, 0]
click at [369, 163] on input "text" at bounding box center [392, 174] width 66 height 22
type input "139.54"
click at [611, 424] on button "Add Pay Advice" at bounding box center [628, 436] width 89 height 24
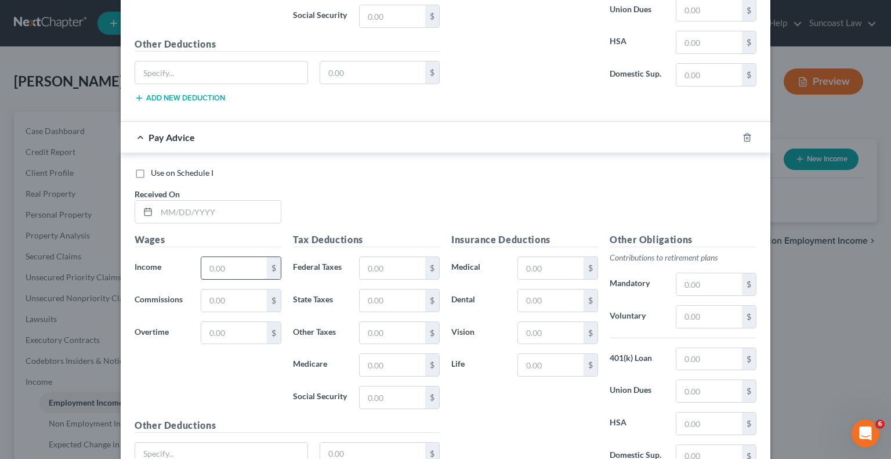
scroll to position [2558, 0]
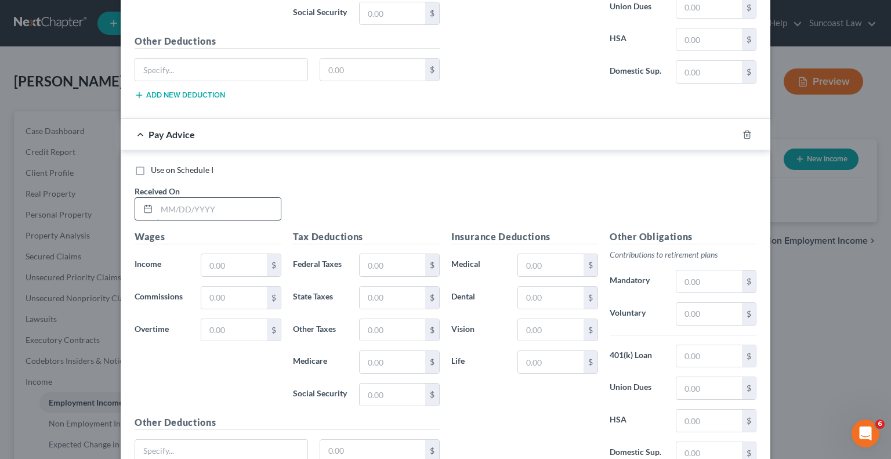
click at [219, 198] on input "text" at bounding box center [219, 209] width 124 height 22
type input "[DATE]"
type input "909.62"
click at [384, 254] on input "text" at bounding box center [392, 265] width 66 height 22
type input "139.54"
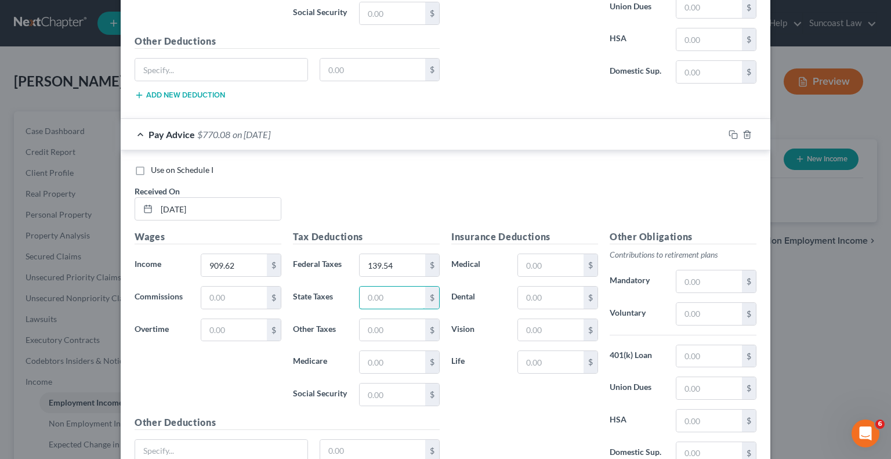
scroll to position [2647, 0]
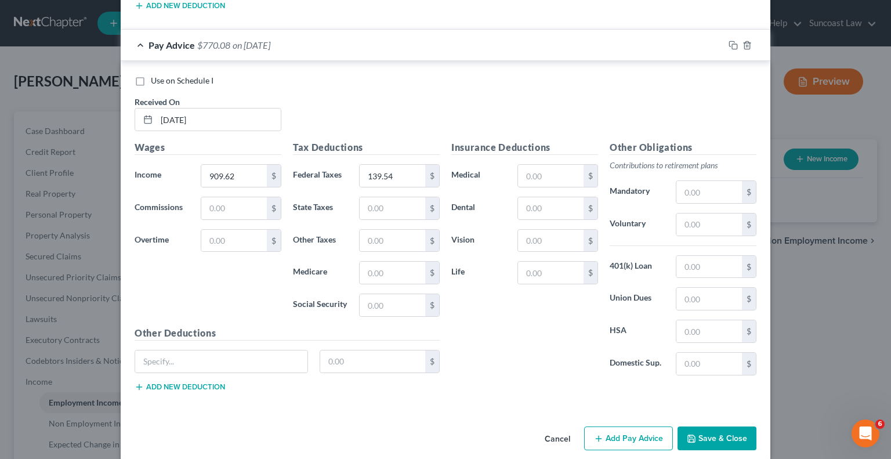
click at [615, 426] on button "Add Pay Advice" at bounding box center [628, 438] width 89 height 24
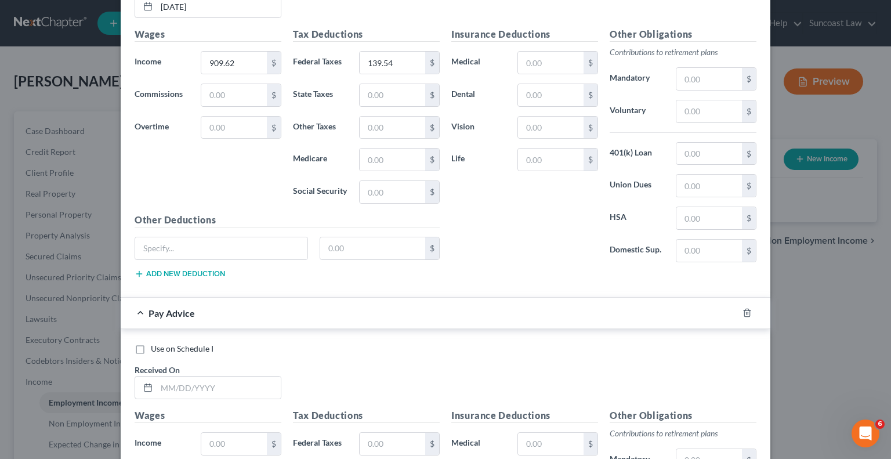
scroll to position [2937, 0]
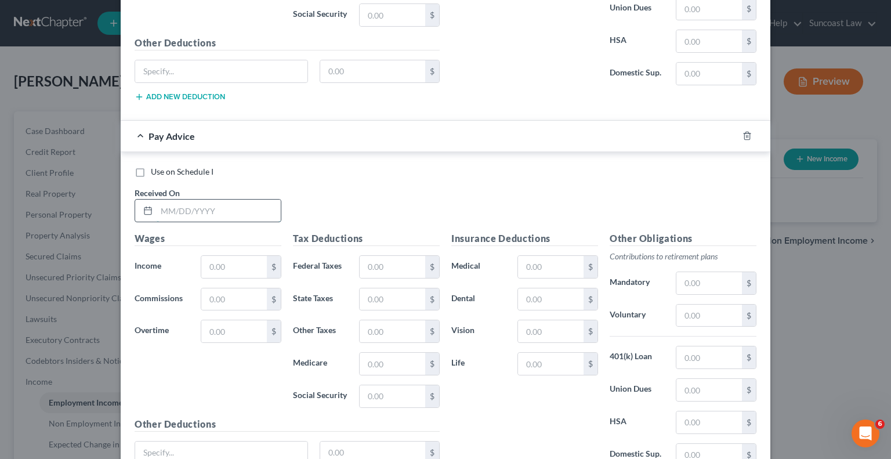
click at [228, 199] on input "text" at bounding box center [219, 210] width 124 height 22
click at [222, 199] on input "[DATE]" at bounding box center [219, 210] width 124 height 22
type input "[DATE]"
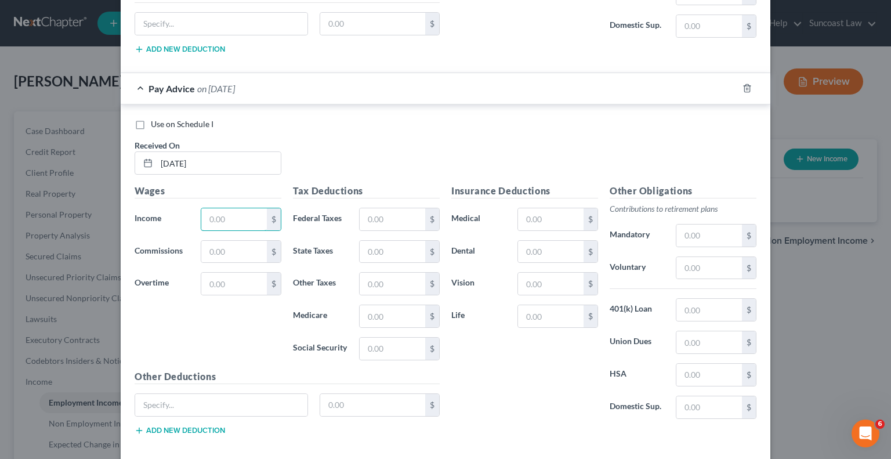
scroll to position [2995, 0]
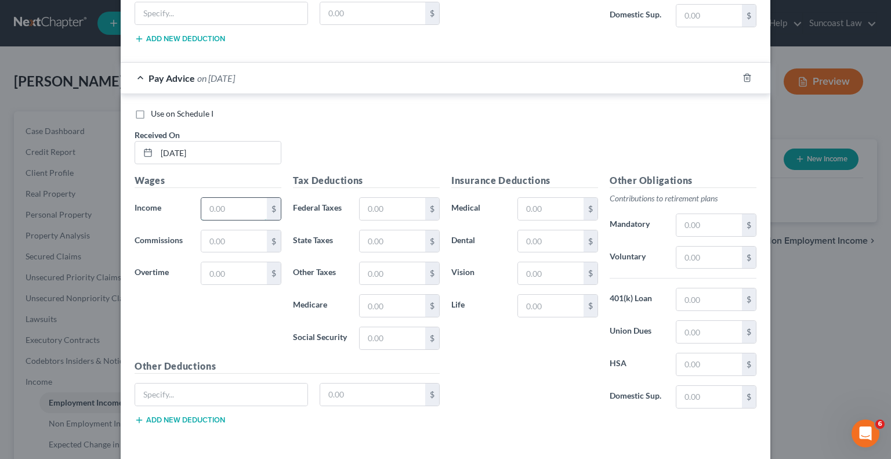
click at [216, 198] on input "text" at bounding box center [234, 209] width 66 height 22
type input "909.62"
click at [369, 199] on input "text" at bounding box center [392, 209] width 66 height 22
type input "139.54"
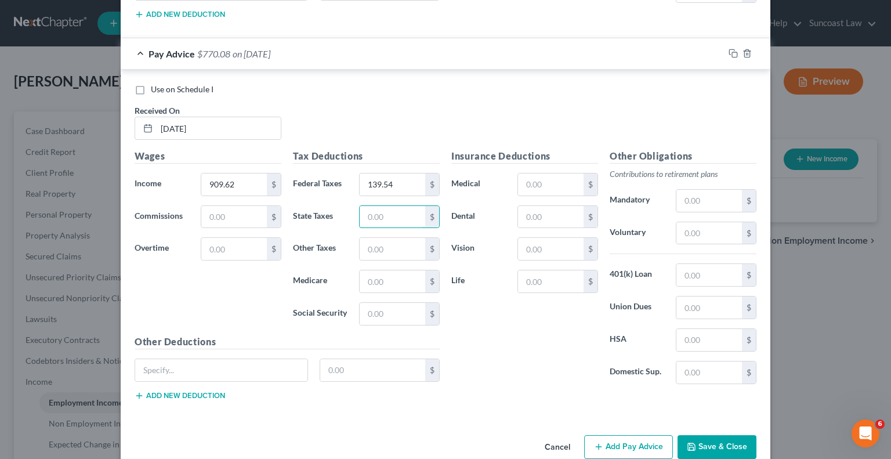
scroll to position [3027, 0]
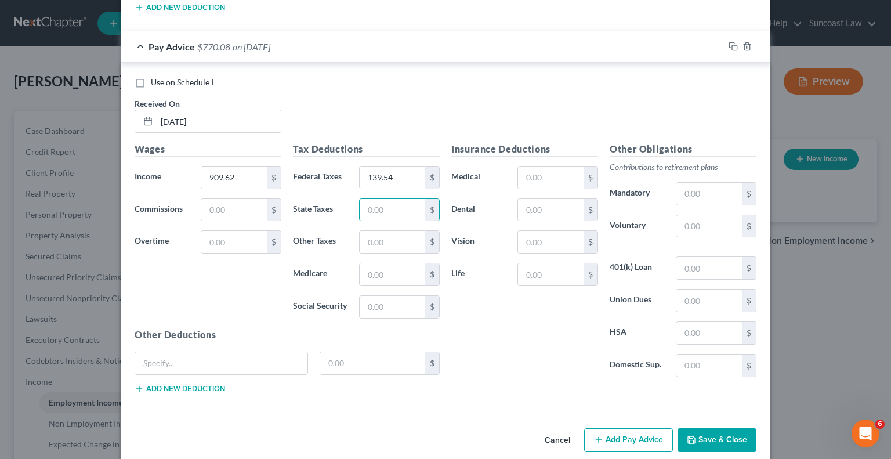
click at [602, 428] on button "Add Pay Advice" at bounding box center [628, 440] width 89 height 24
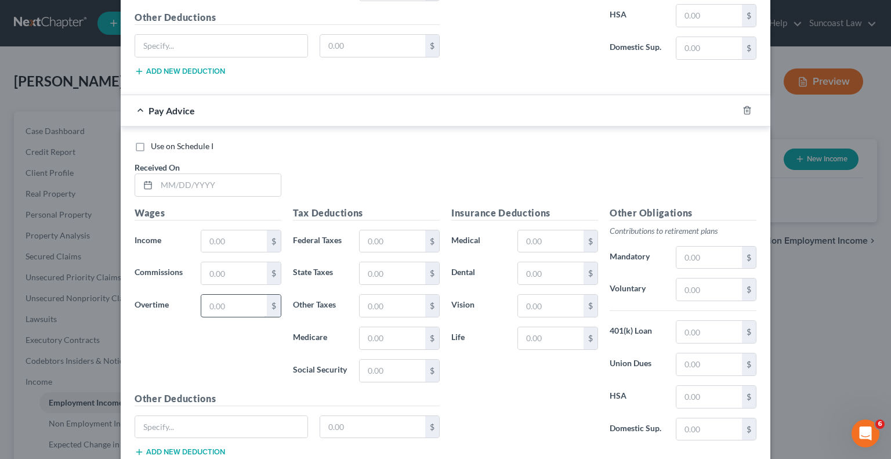
scroll to position [3374, 0]
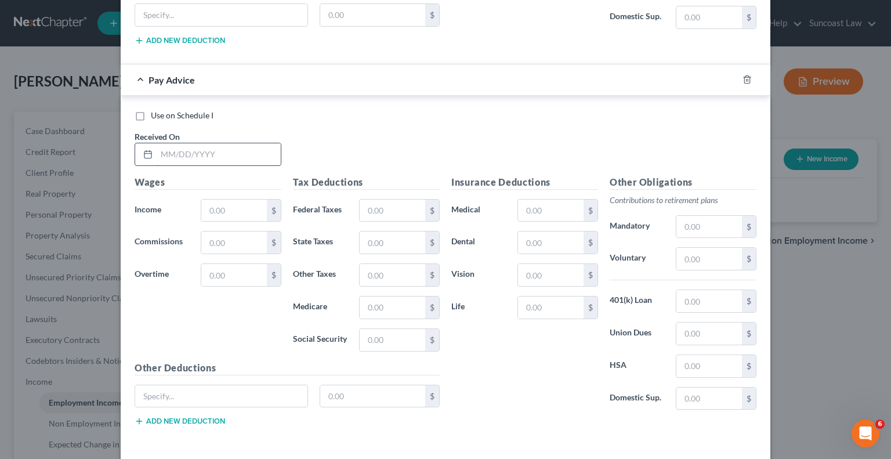
click at [224, 143] on input "text" at bounding box center [219, 154] width 124 height 22
type input "[DATE]"
type input "1,089.43"
click at [397, 199] on input "text" at bounding box center [392, 210] width 66 height 22
type input "174.87"
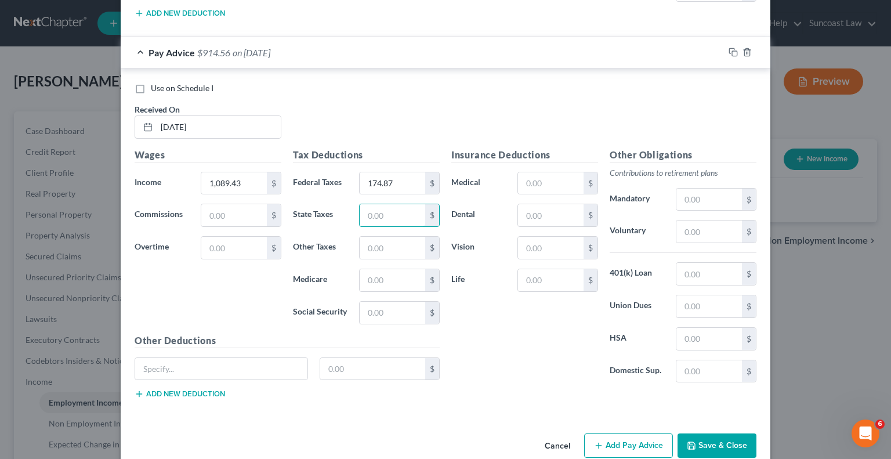
scroll to position [3405, 0]
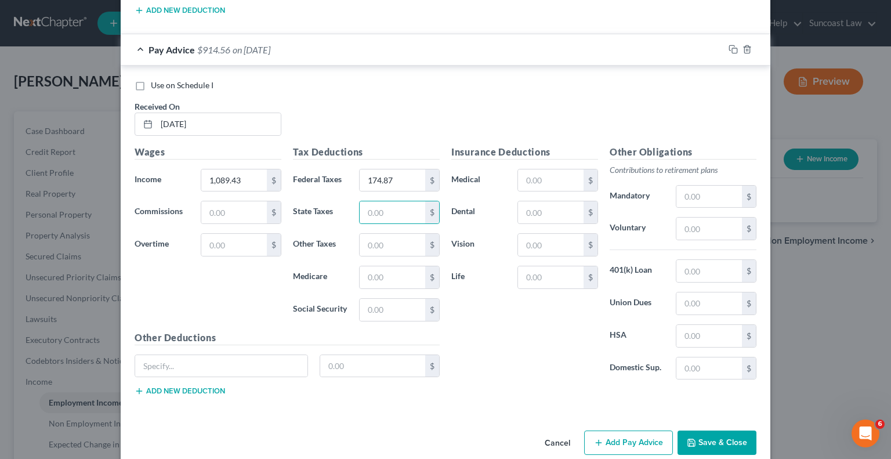
click at [612, 430] on button "Add Pay Advice" at bounding box center [628, 442] width 89 height 24
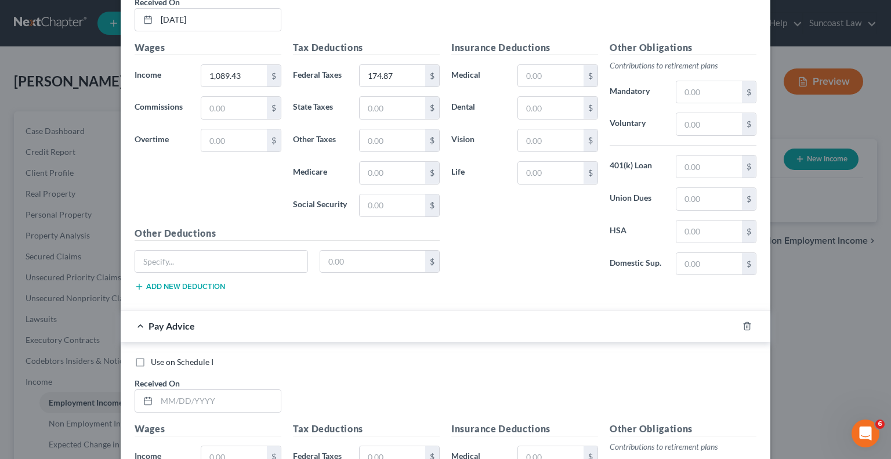
scroll to position [3695, 0]
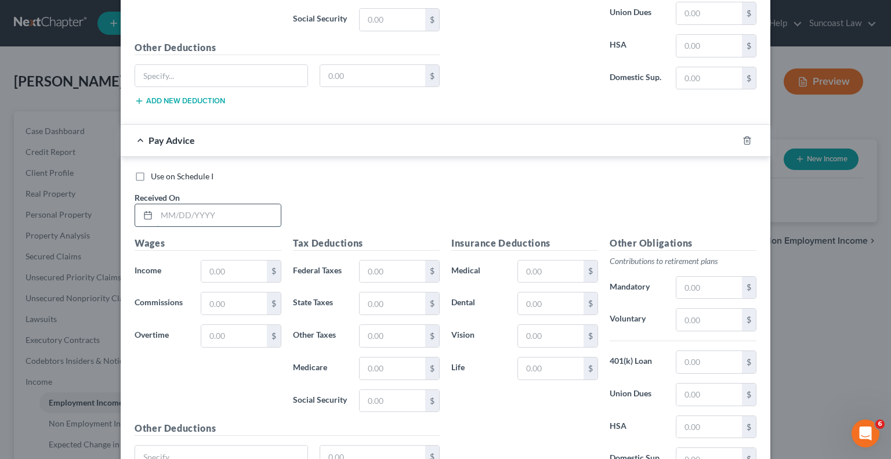
click at [206, 204] on input "text" at bounding box center [219, 215] width 124 height 22
type input "[DATE]"
type input "1,089.58"
click at [372, 260] on input "text" at bounding box center [392, 271] width 66 height 22
type input "174.88"
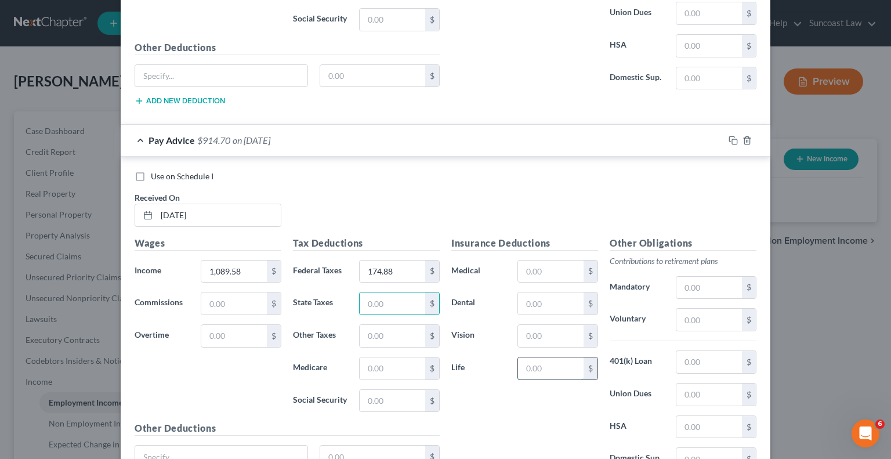
drag, startPoint x: 536, startPoint y: 351, endPoint x: 546, endPoint y: 351, distance: 9.3
click at [536, 357] on input "text" at bounding box center [551, 368] width 66 height 22
type input "0.15"
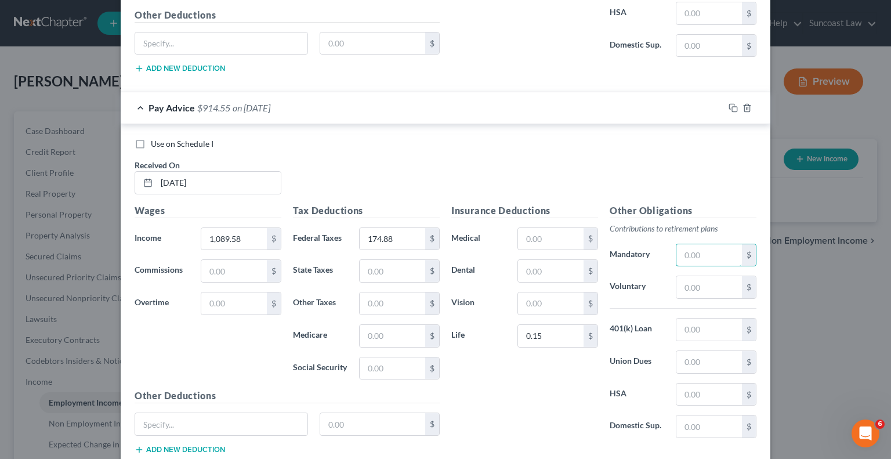
scroll to position [3784, 0]
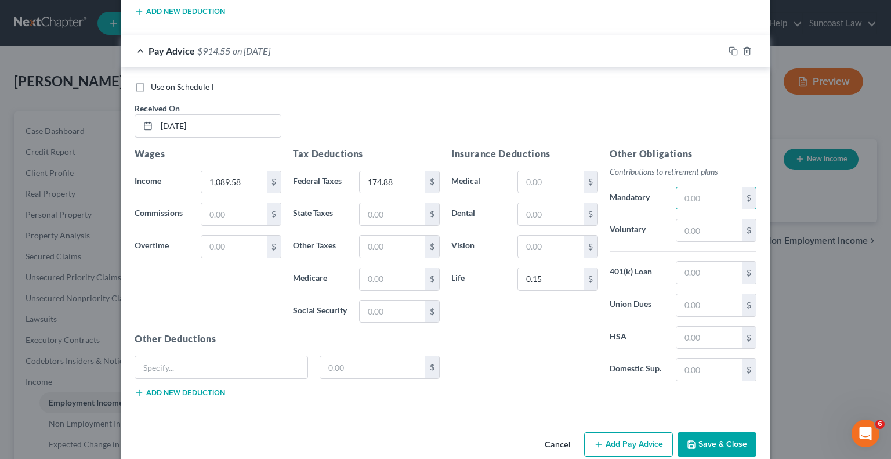
click at [627, 432] on button "Add Pay Advice" at bounding box center [628, 444] width 89 height 24
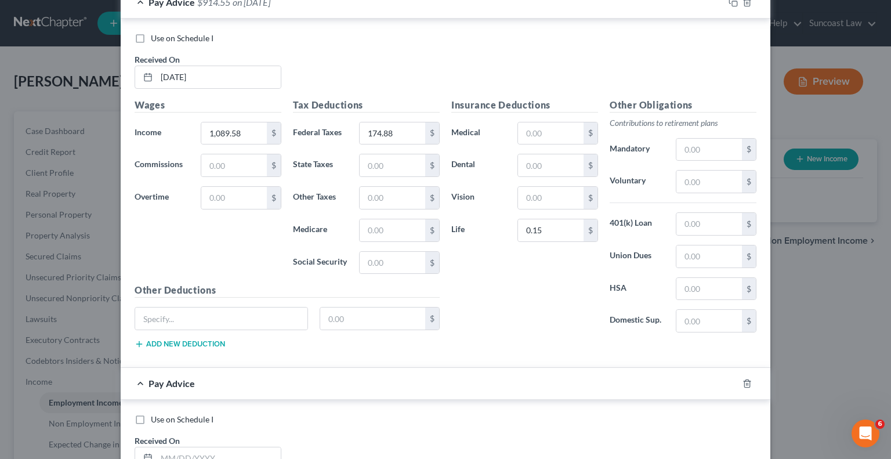
scroll to position [3958, 0]
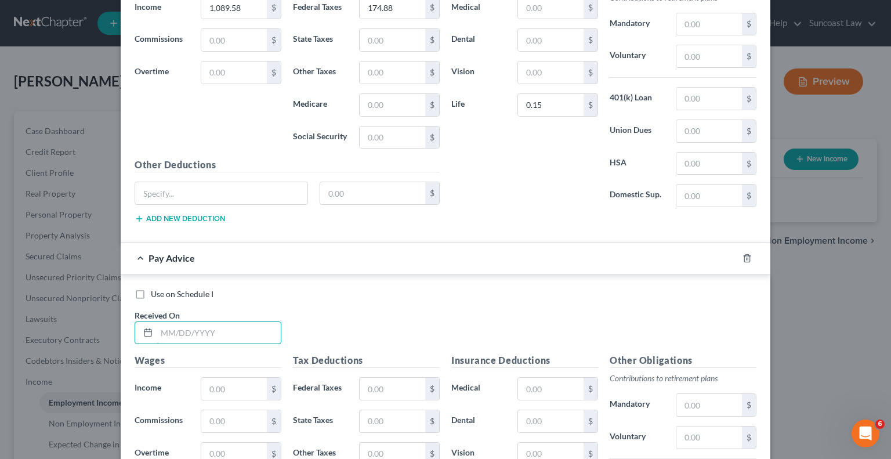
drag, startPoint x: 236, startPoint y: 311, endPoint x: 250, endPoint y: 299, distance: 18.6
click at [236, 322] on input "text" at bounding box center [219, 333] width 124 height 22
type input "[DATE]"
type input "1,089.58"
click at [394, 377] on input "text" at bounding box center [392, 388] width 66 height 22
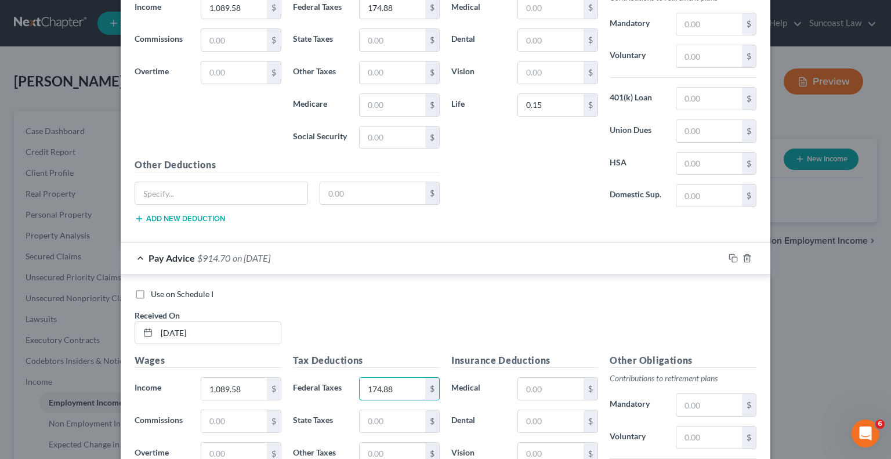
type input "174.88"
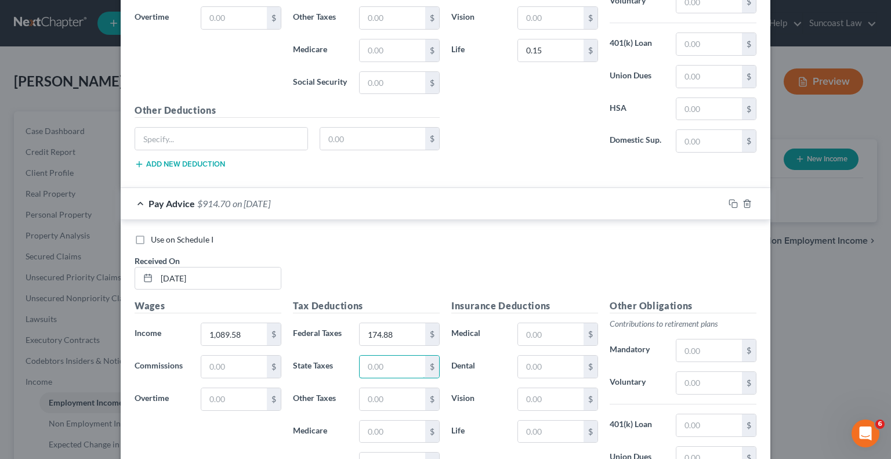
scroll to position [4163, 0]
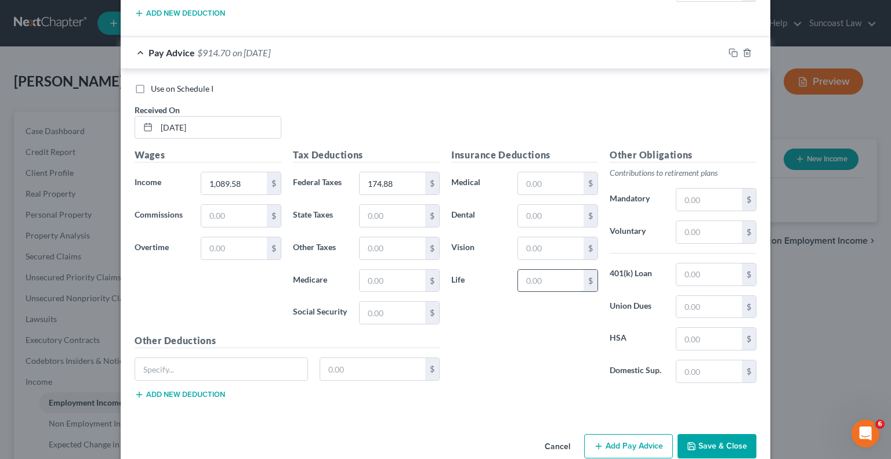
click at [573, 270] on input "text" at bounding box center [551, 281] width 66 height 22
type input "0.15"
click at [617, 434] on button "Add Pay Advice" at bounding box center [628, 446] width 89 height 24
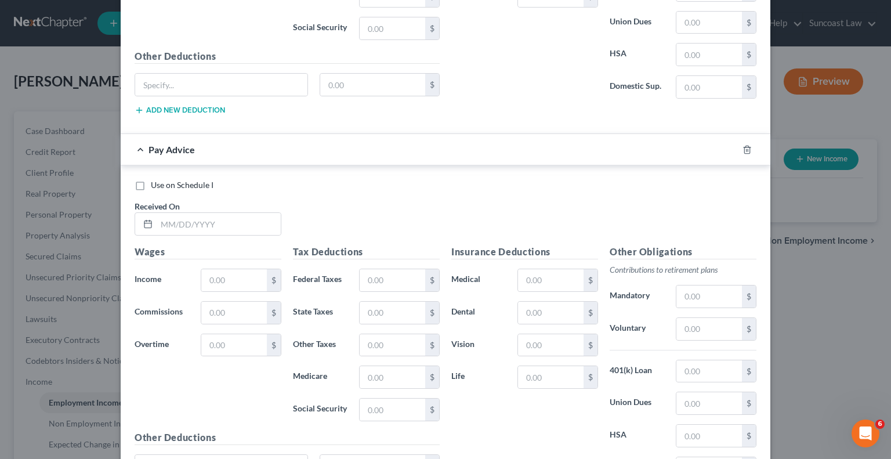
scroll to position [4453, 0]
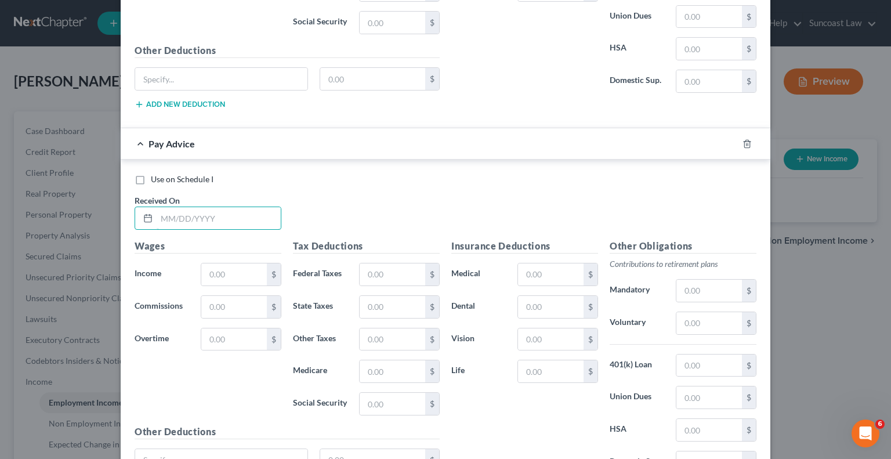
drag, startPoint x: 230, startPoint y: 195, endPoint x: 233, endPoint y: 177, distance: 17.6
click at [230, 207] on input "text" at bounding box center [219, 218] width 124 height 22
type input "[DATE]"
type input "1,089.58"
drag, startPoint x: 395, startPoint y: 248, endPoint x: 399, endPoint y: 236, distance: 12.3
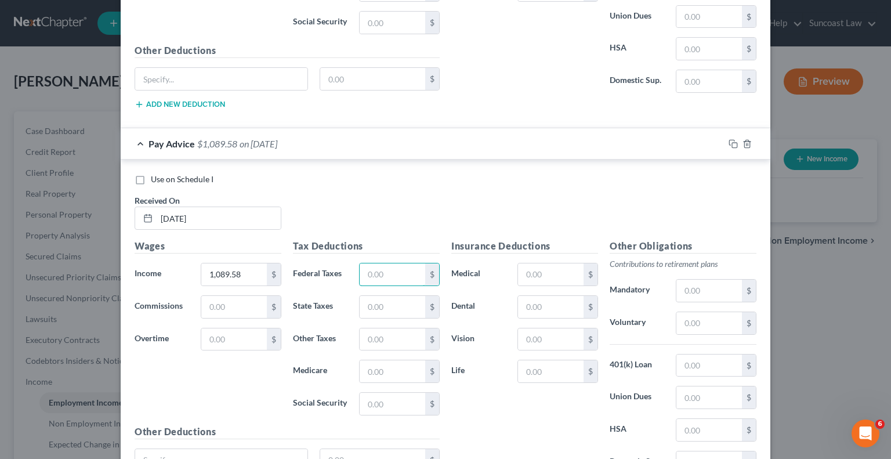
click at [395, 263] on input "text" at bounding box center [392, 274] width 66 height 22
type input "174.88"
click at [543, 360] on input "text" at bounding box center [551, 371] width 66 height 22
type input "0.15"
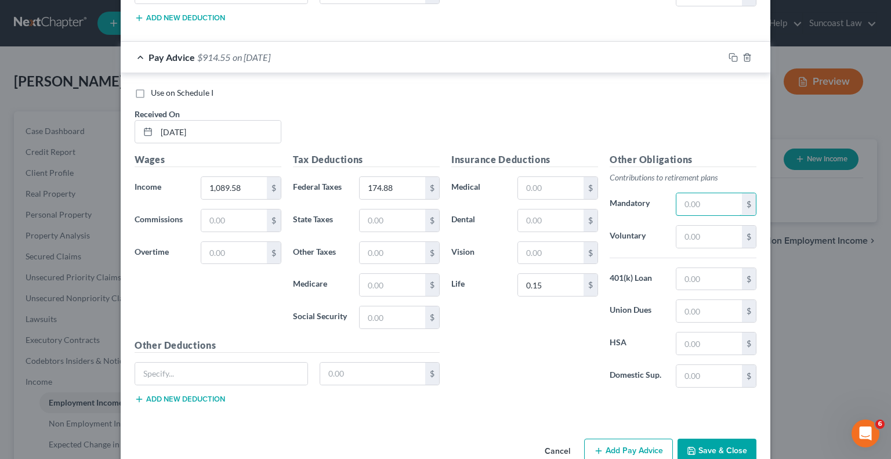
scroll to position [4541, 0]
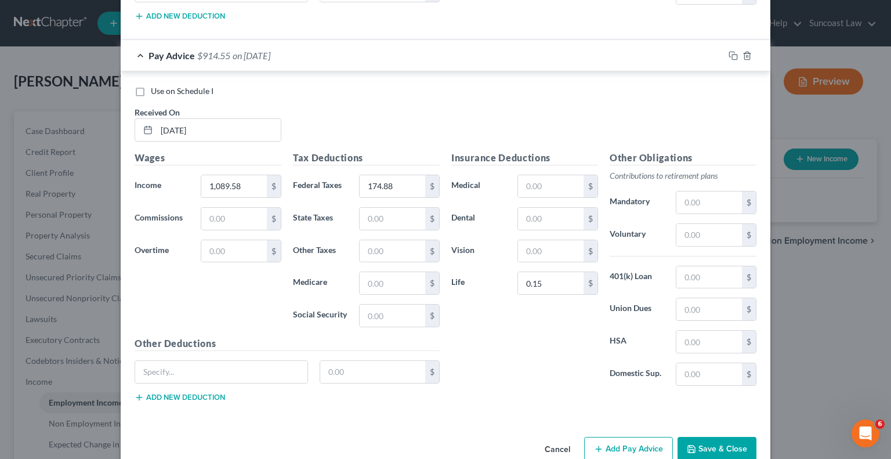
click at [617, 437] on button "Add Pay Advice" at bounding box center [628, 449] width 89 height 24
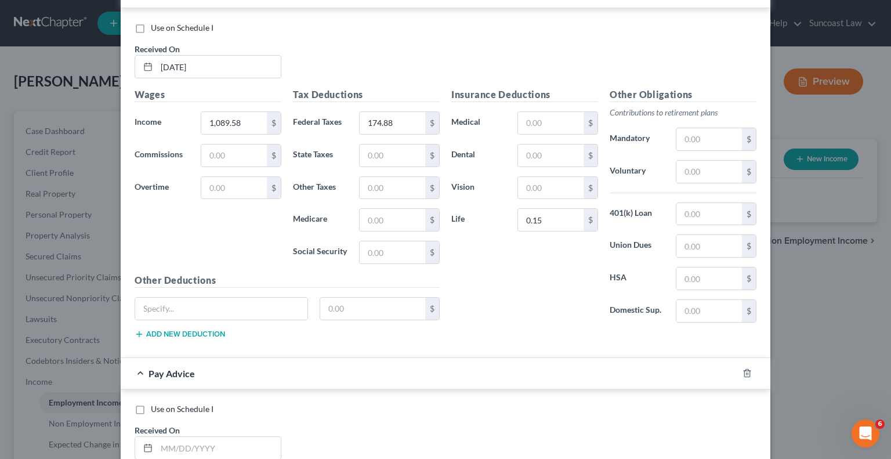
scroll to position [4773, 0]
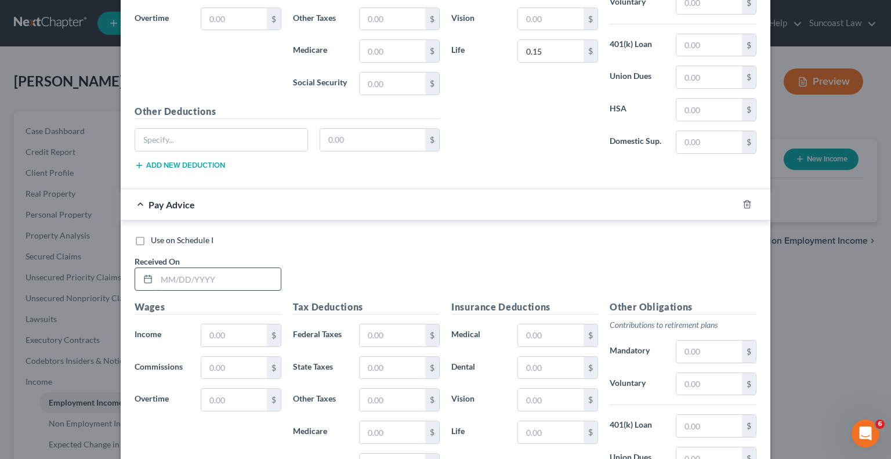
click at [228, 268] on input "text" at bounding box center [219, 279] width 124 height 22
type input "[DATE]"
type input "1,089.58"
click at [408, 324] on input "text" at bounding box center [392, 335] width 66 height 22
type input "174.88"
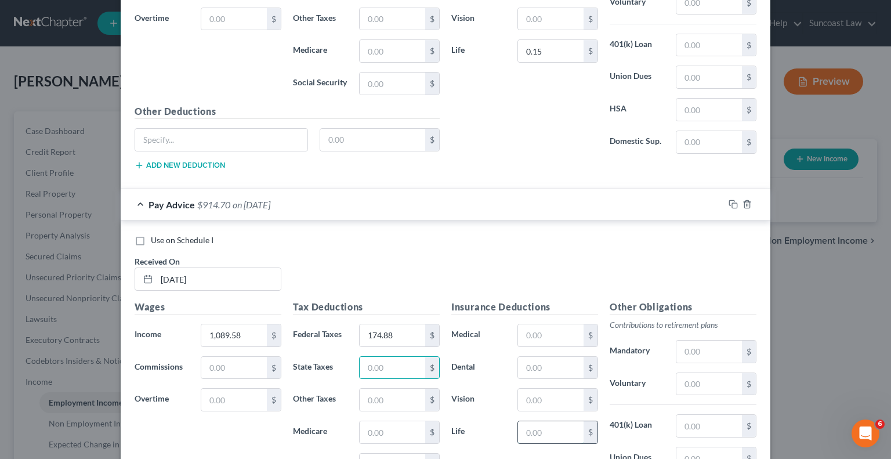
click at [560, 421] on input "text" at bounding box center [551, 432] width 66 height 22
type input "0.15"
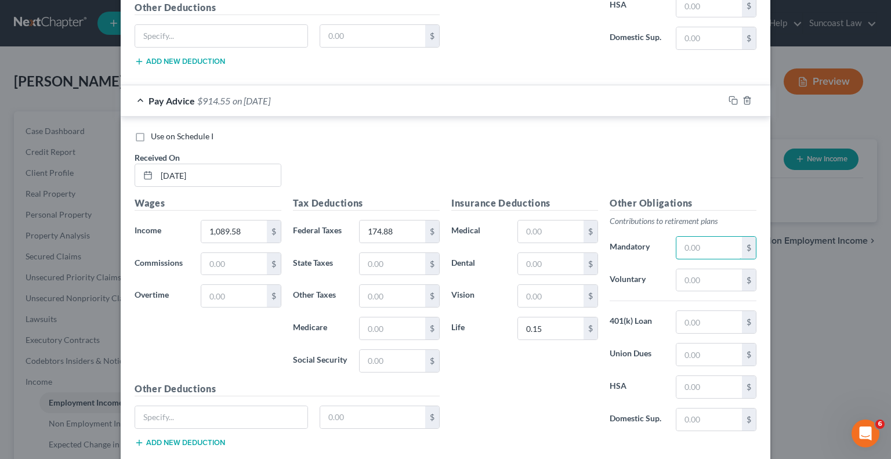
scroll to position [4920, 0]
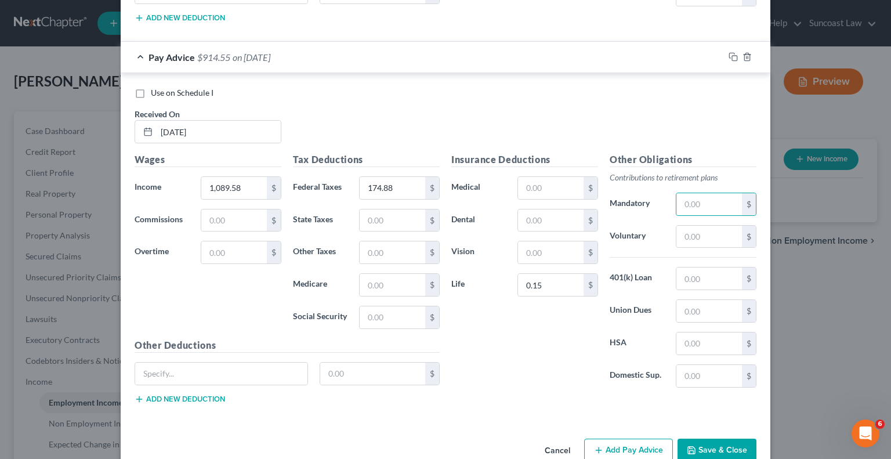
click at [615, 438] on button "Add Pay Advice" at bounding box center [628, 450] width 89 height 24
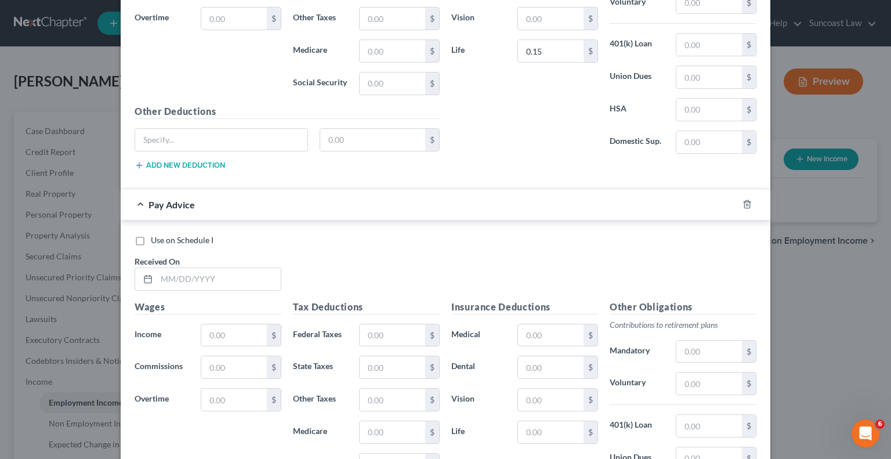
scroll to position [5210, 0]
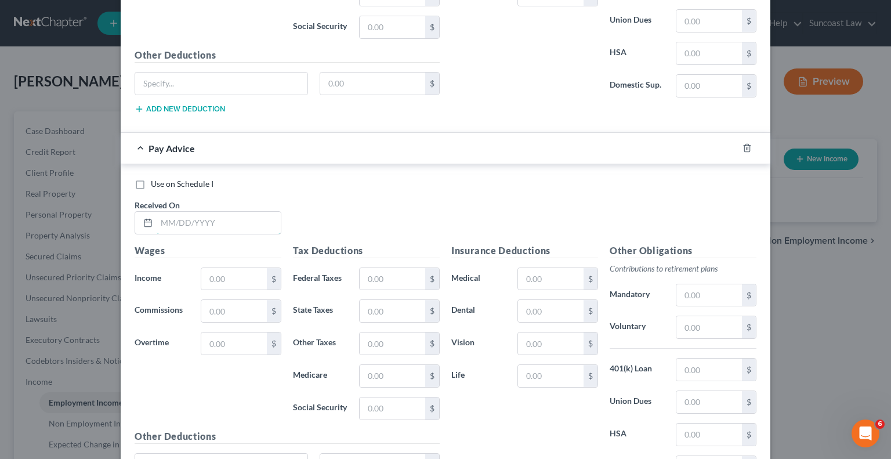
drag, startPoint x: 216, startPoint y: 192, endPoint x: 229, endPoint y: 143, distance: 51.1
click at [216, 212] on input "text" at bounding box center [219, 223] width 124 height 22
type input "[DATE]"
type input "1,083.66"
drag, startPoint x: 392, startPoint y: 253, endPoint x: 392, endPoint y: 218, distance: 35.4
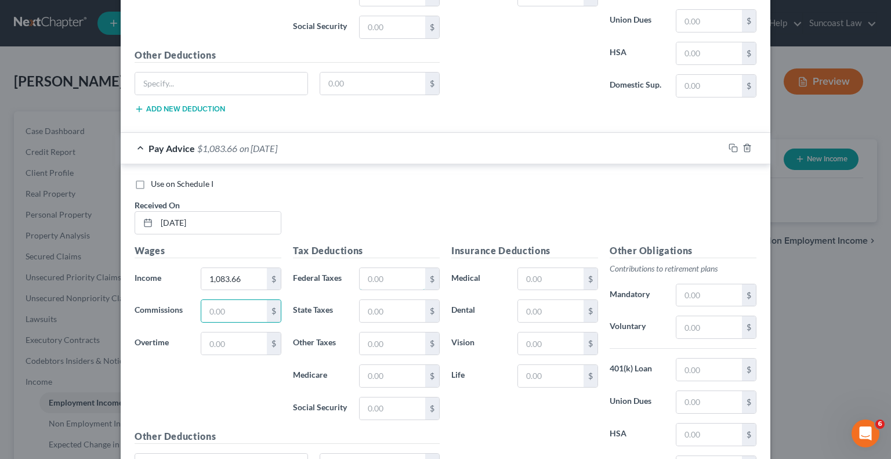
click at [392, 268] on input "text" at bounding box center [392, 279] width 66 height 22
type input "173.74"
click at [557, 365] on input "text" at bounding box center [551, 376] width 66 height 22
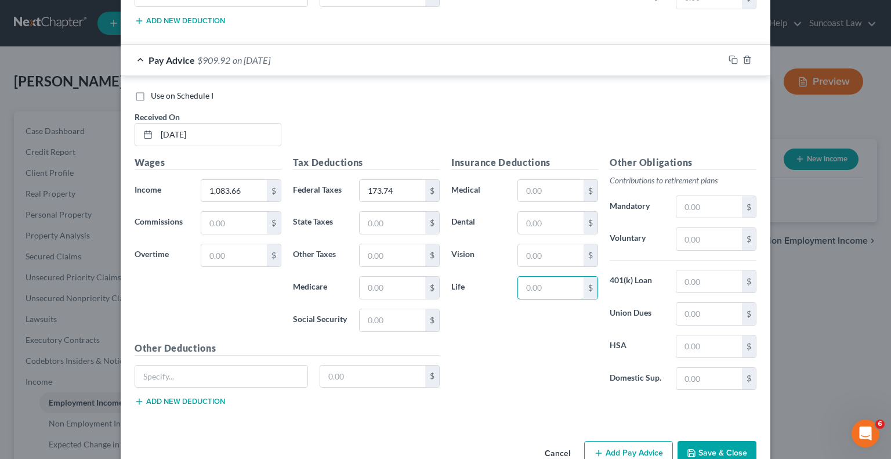
scroll to position [5299, 0]
click at [624, 439] on button "Add Pay Advice" at bounding box center [628, 451] width 89 height 24
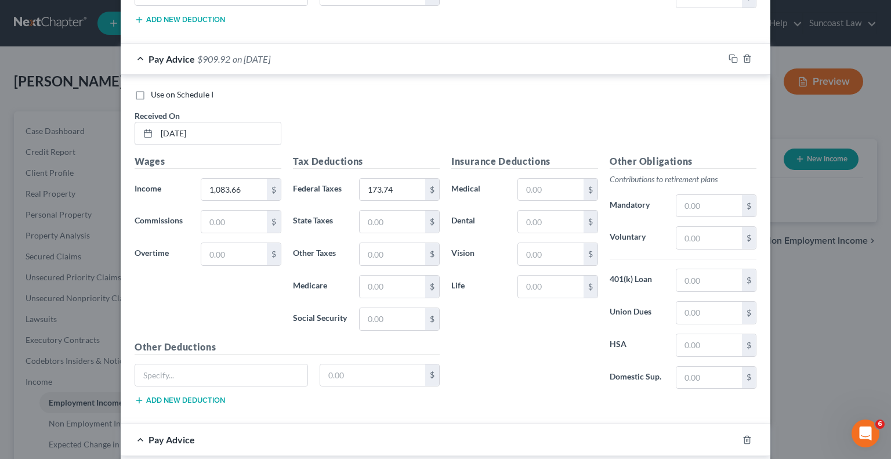
click at [624, 424] on div "Pay Advice" at bounding box center [429, 439] width 617 height 31
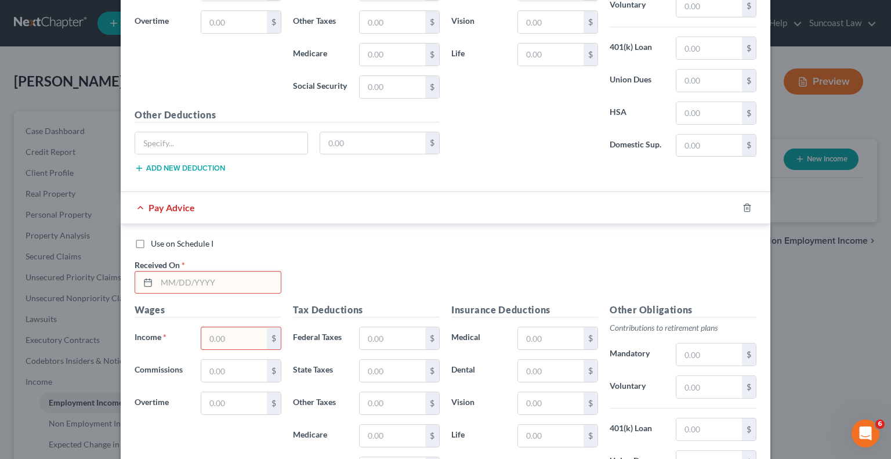
click at [217, 271] on input "text" at bounding box center [219, 282] width 124 height 22
type input "[DATE]"
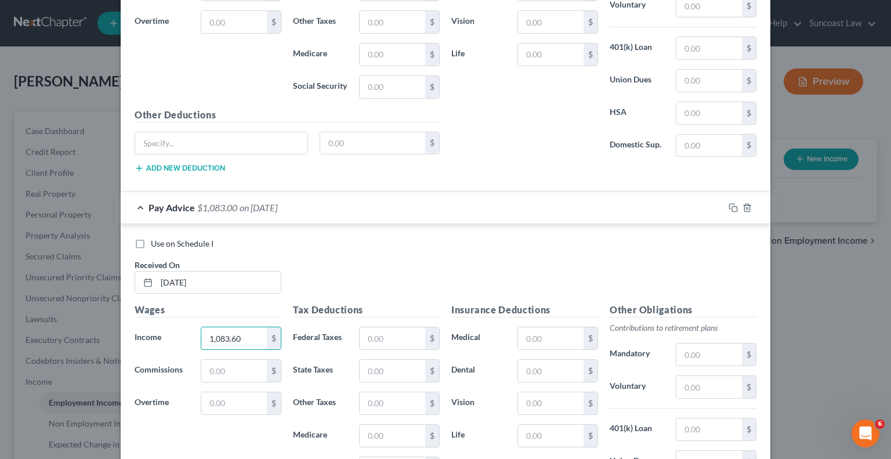
type input "1,083.60"
click at [386, 327] on input "text" at bounding box center [392, 338] width 66 height 22
type input "173.72"
drag, startPoint x: 537, startPoint y: 403, endPoint x: 551, endPoint y: 397, distance: 15.3
click at [537, 424] on input "text" at bounding box center [551, 435] width 66 height 22
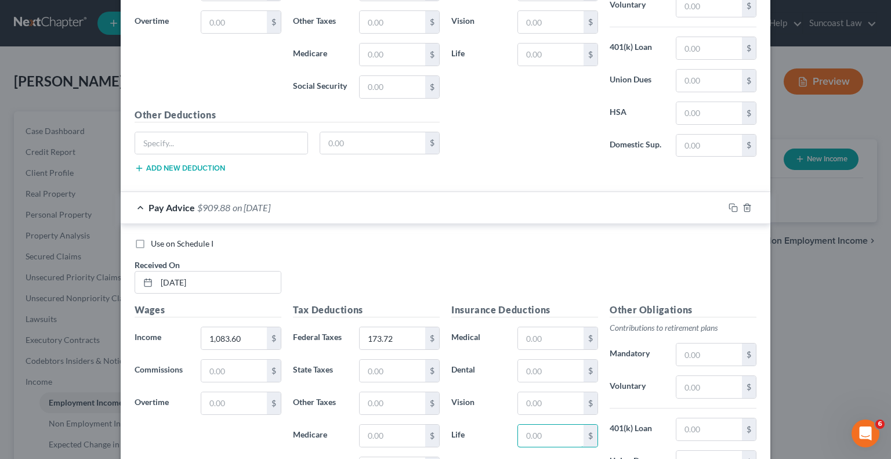
scroll to position [5677, 0]
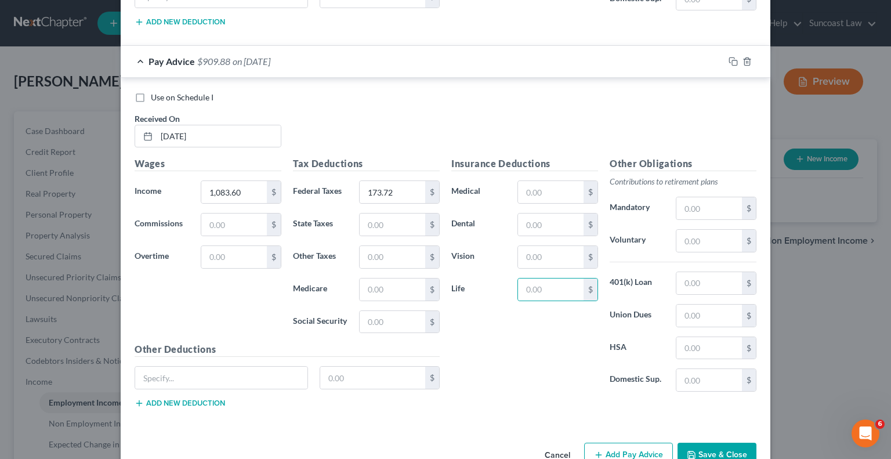
click at [603, 442] on button "Add Pay Advice" at bounding box center [628, 454] width 89 height 24
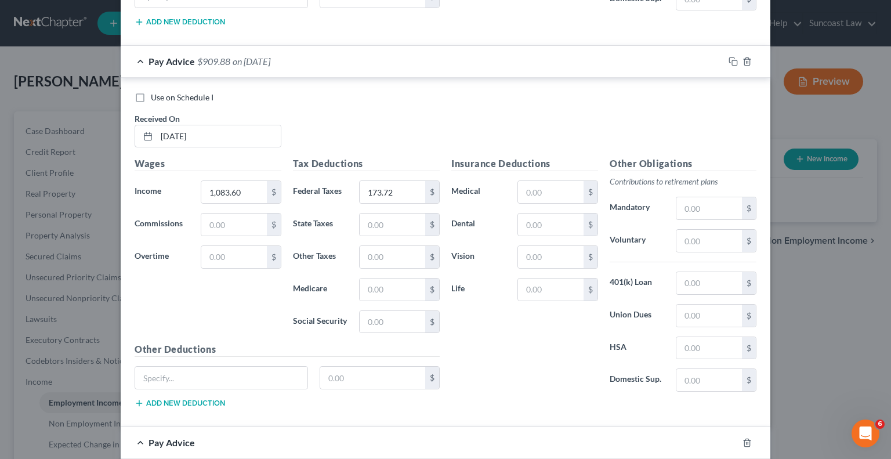
click at [603, 427] on div "Pay Advice" at bounding box center [429, 442] width 617 height 31
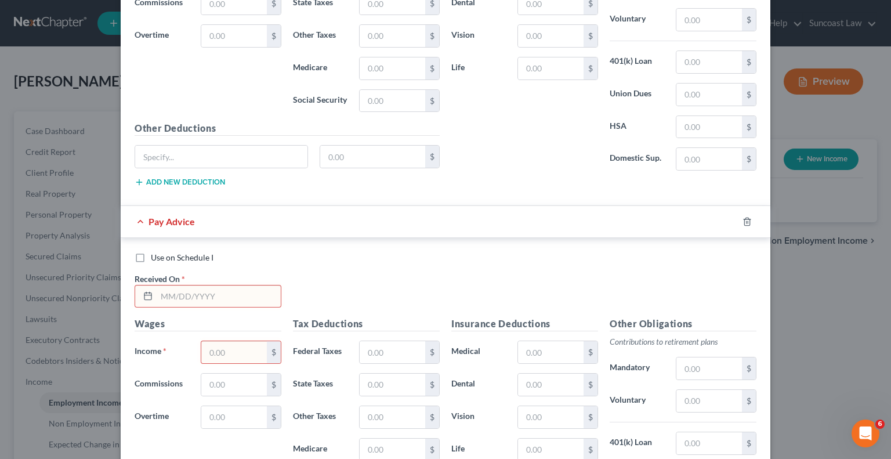
scroll to position [5909, 0]
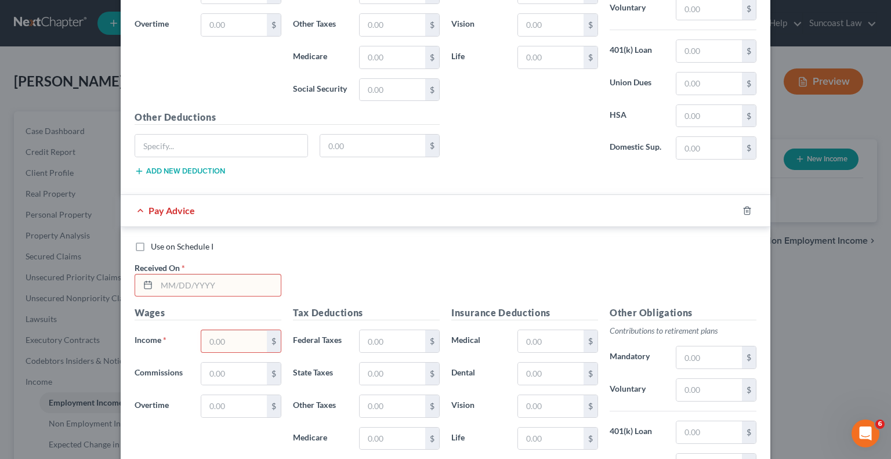
click at [215, 274] on input "text" at bounding box center [219, 285] width 124 height 22
type input "[DATE]"
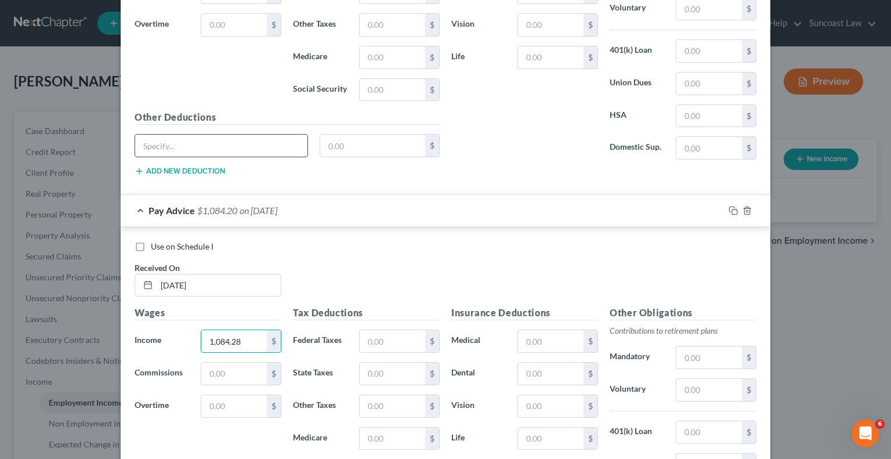
type input "1,084.28"
click at [378, 330] on input "text" at bounding box center [392, 341] width 66 height 22
type input "173.86"
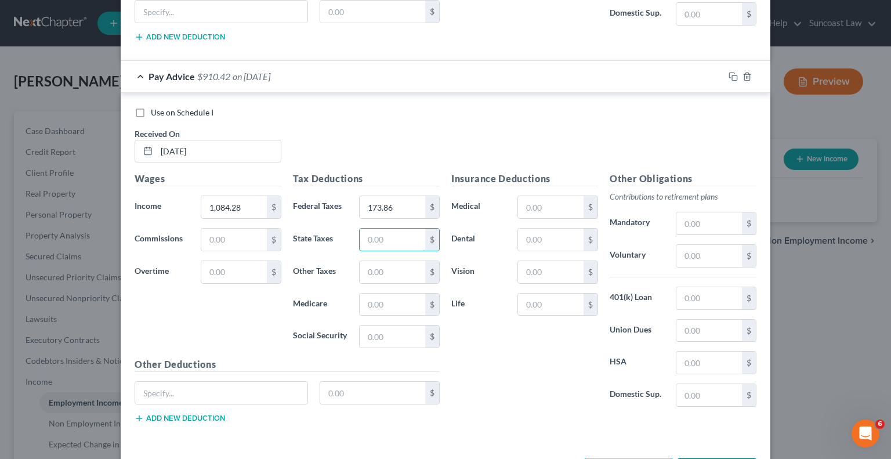
scroll to position [6057, 0]
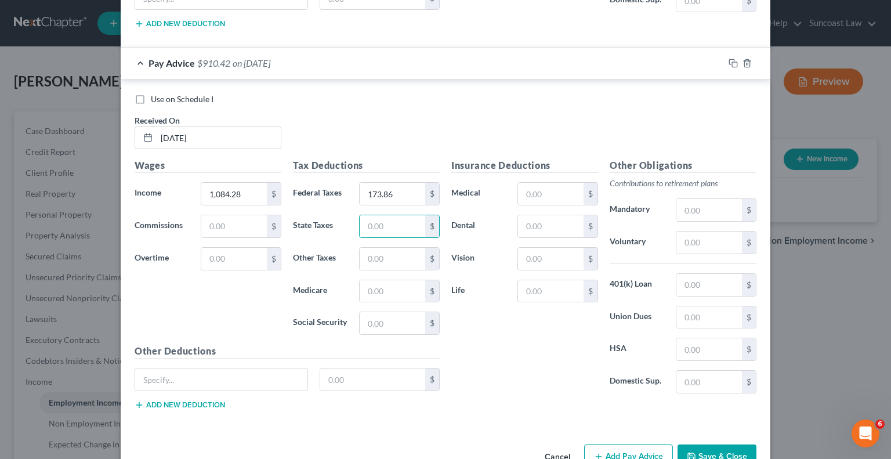
click at [627, 444] on button "Add Pay Advice" at bounding box center [628, 456] width 89 height 24
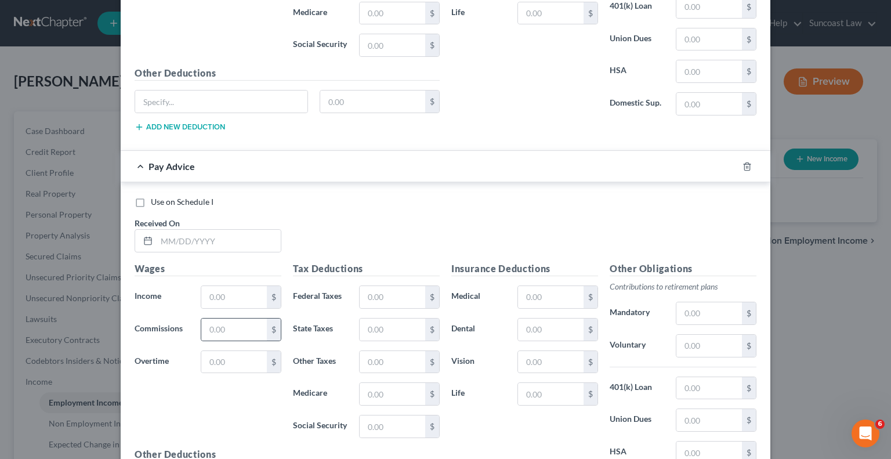
scroll to position [6347, 0]
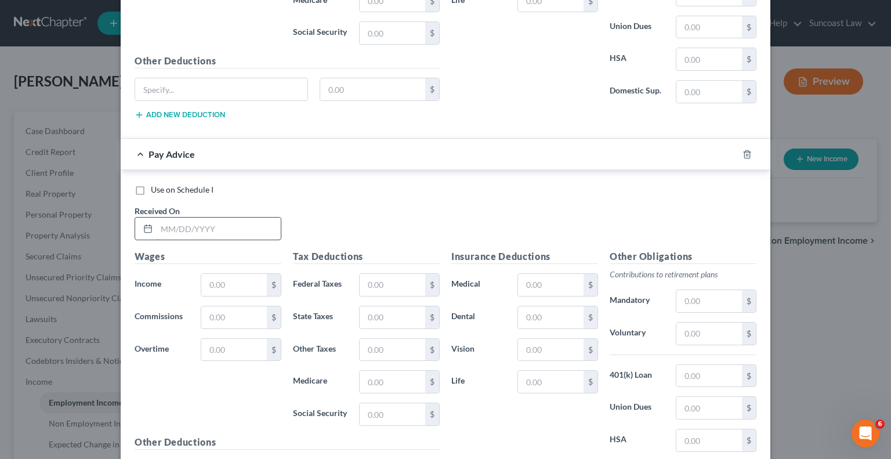
click at [249, 217] on input "text" at bounding box center [219, 228] width 124 height 22
type input "[DATE]"
type input "1,075.92"
click at [391, 274] on input "text" at bounding box center [392, 285] width 66 height 22
type input "172.22"
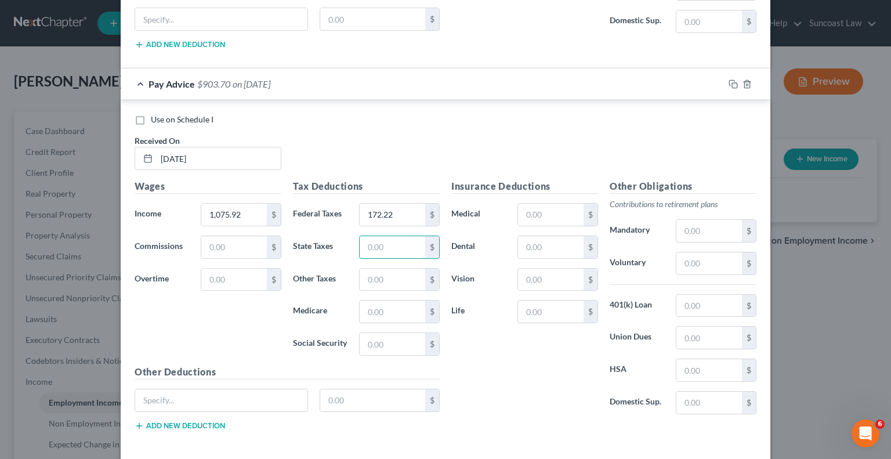
scroll to position [6435, 0]
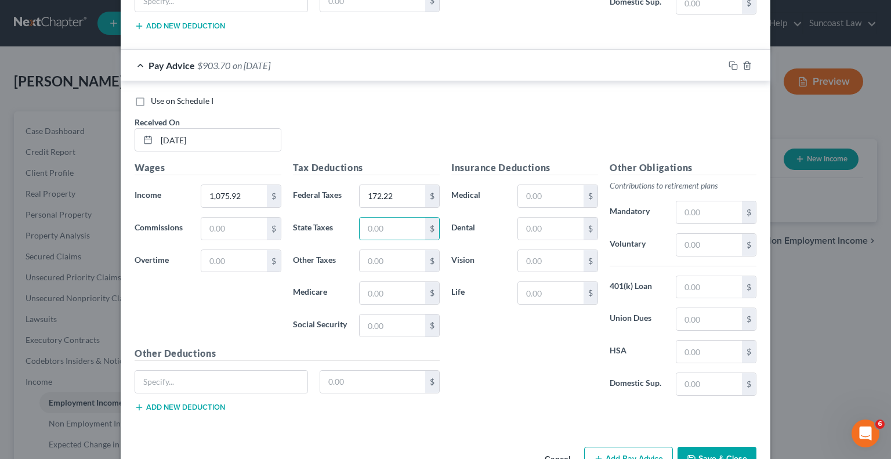
click at [620, 446] on button "Add Pay Advice" at bounding box center [628, 458] width 89 height 24
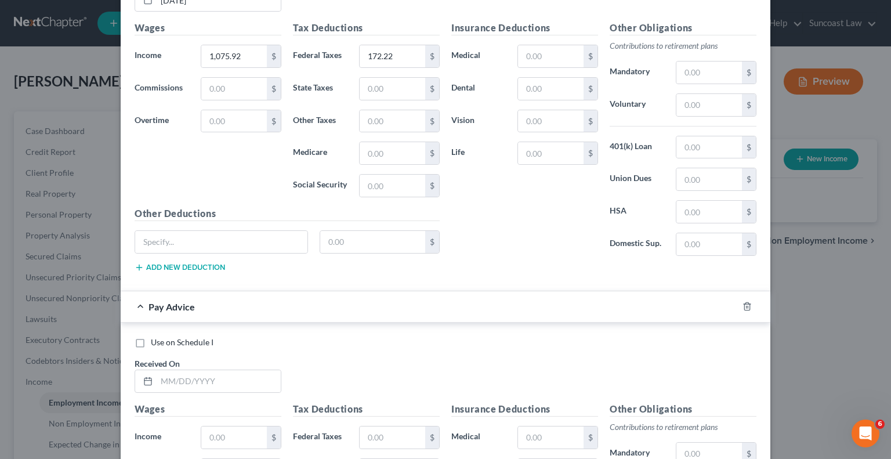
scroll to position [6699, 0]
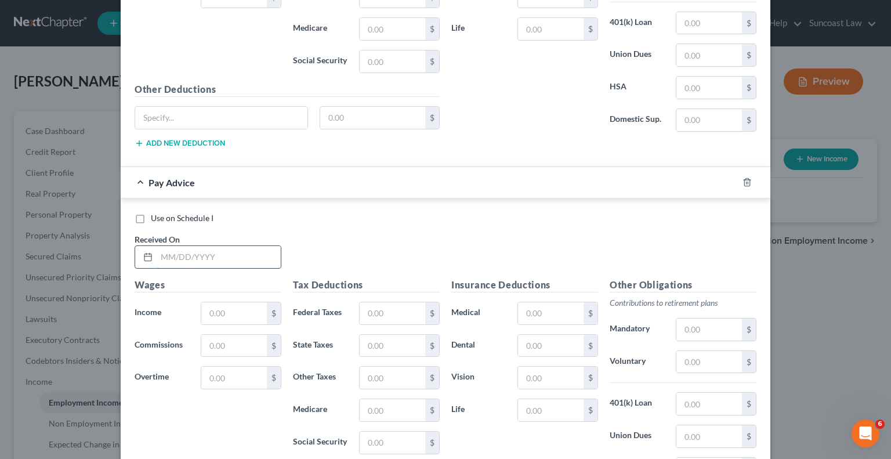
click at [212, 246] on input "text" at bounding box center [219, 257] width 124 height 22
type input "[DATE]"
type input "1,086.76"
drag, startPoint x: 409, startPoint y: 278, endPoint x: 417, endPoint y: 247, distance: 32.3
click at [409, 302] on input "text" at bounding box center [392, 313] width 66 height 22
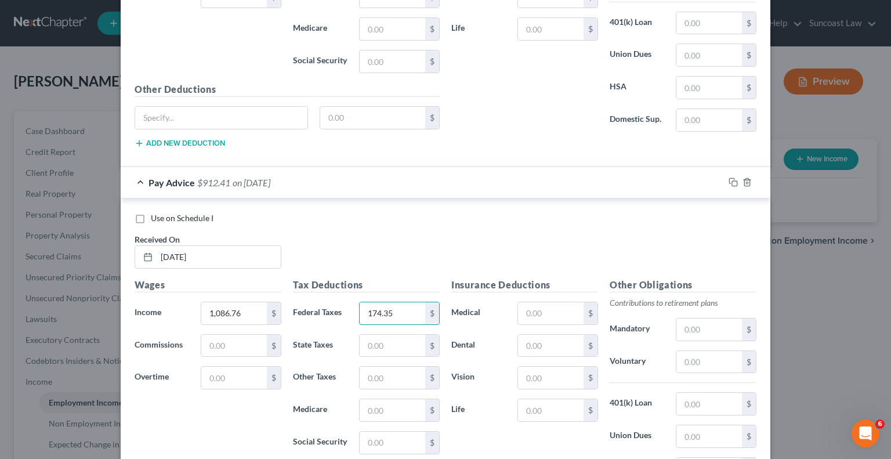
type input "174.35"
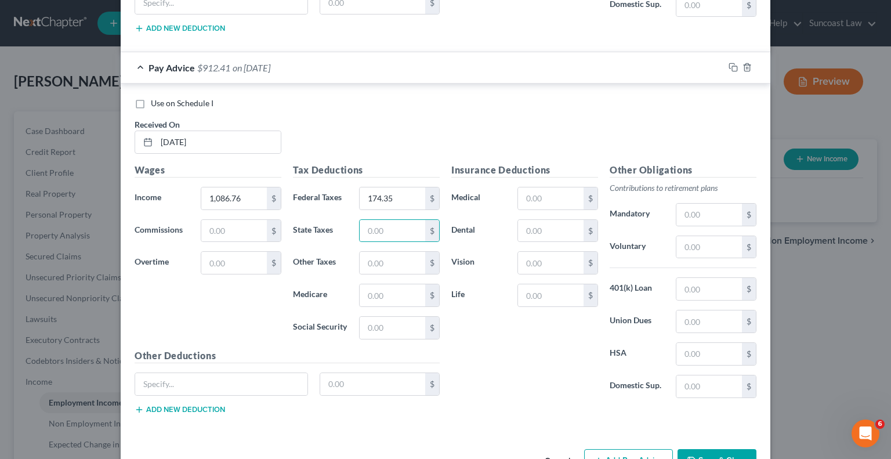
click at [604, 449] on button "Add Pay Advice" at bounding box center [628, 461] width 89 height 24
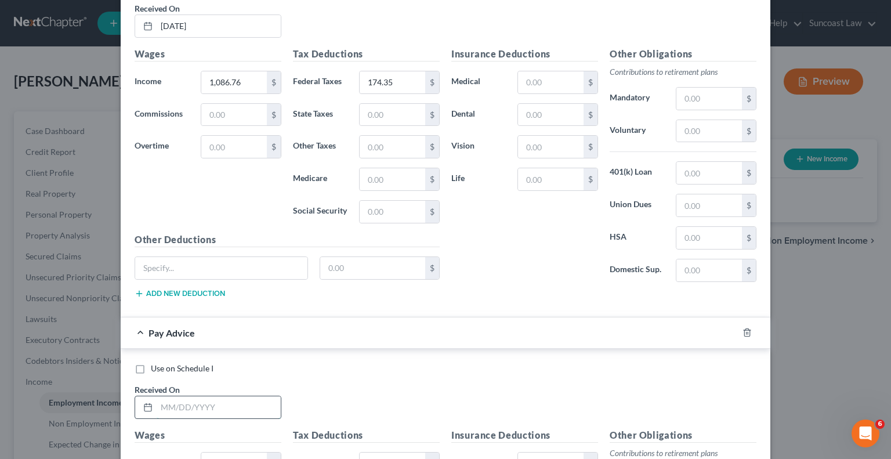
click at [235, 396] on input "text" at bounding box center [219, 407] width 124 height 22
type input "[DATE]"
type input "1,098.50"
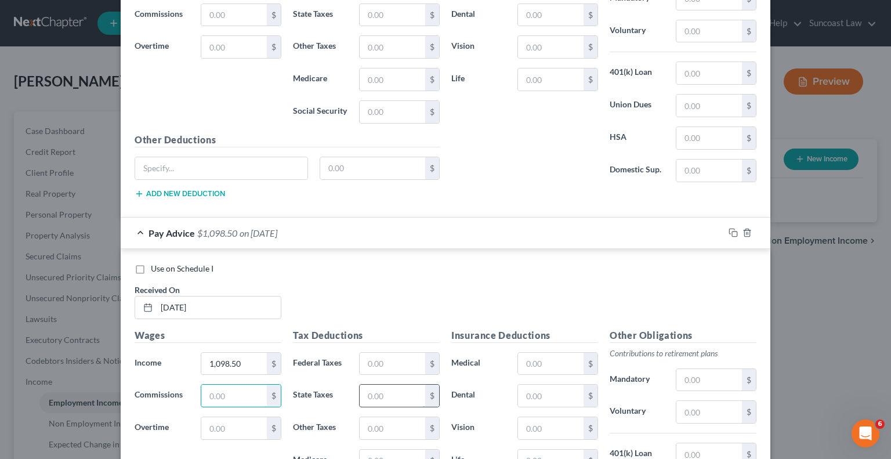
scroll to position [7114, 0]
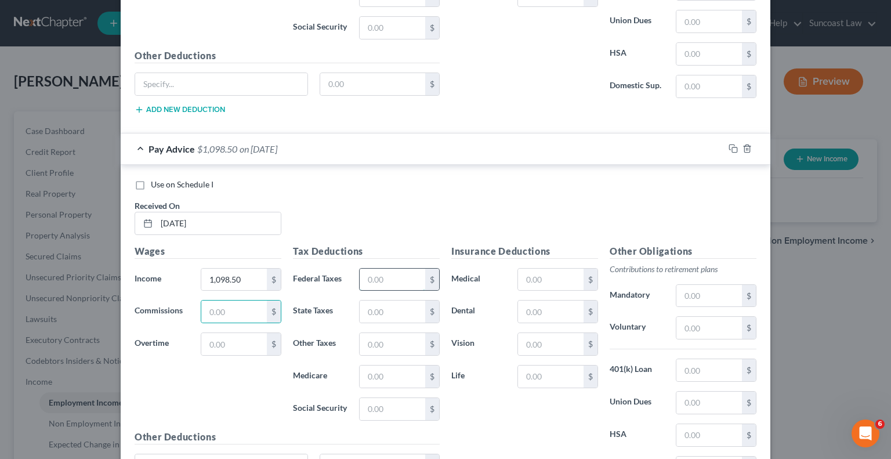
click at [383, 268] on input "text" at bounding box center [392, 279] width 66 height 22
type input "176.66"
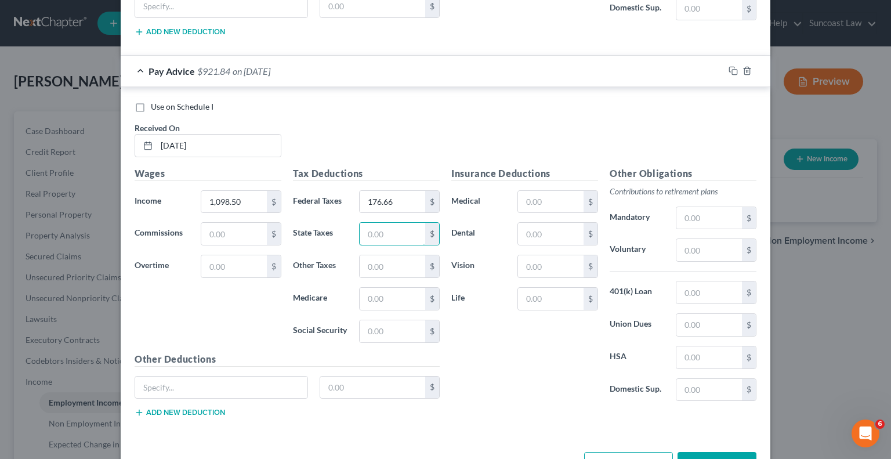
scroll to position [7193, 0]
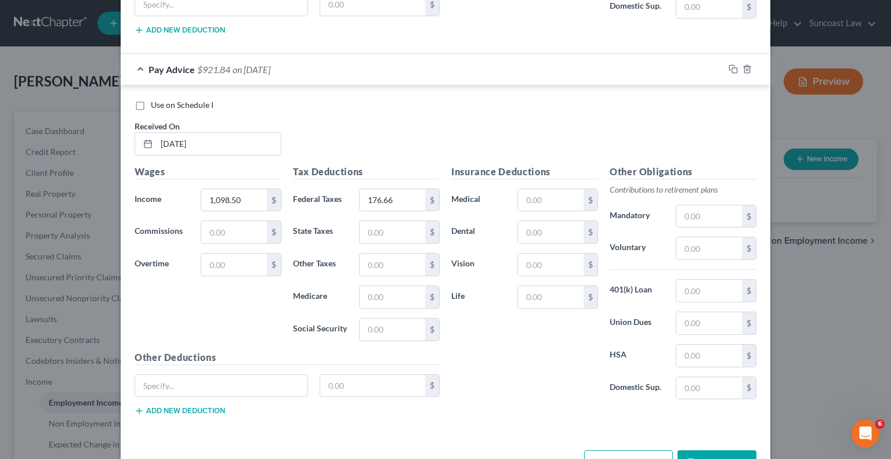
click at [616, 450] on button "Add Pay Advice" at bounding box center [628, 462] width 89 height 24
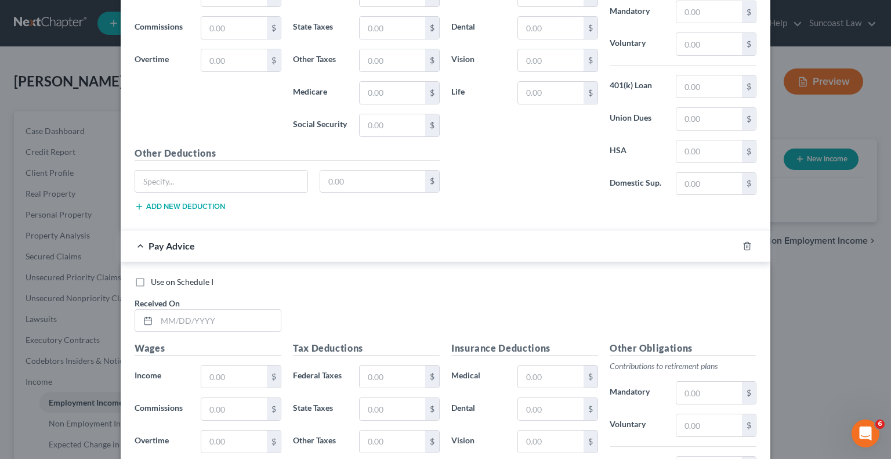
scroll to position [7425, 0]
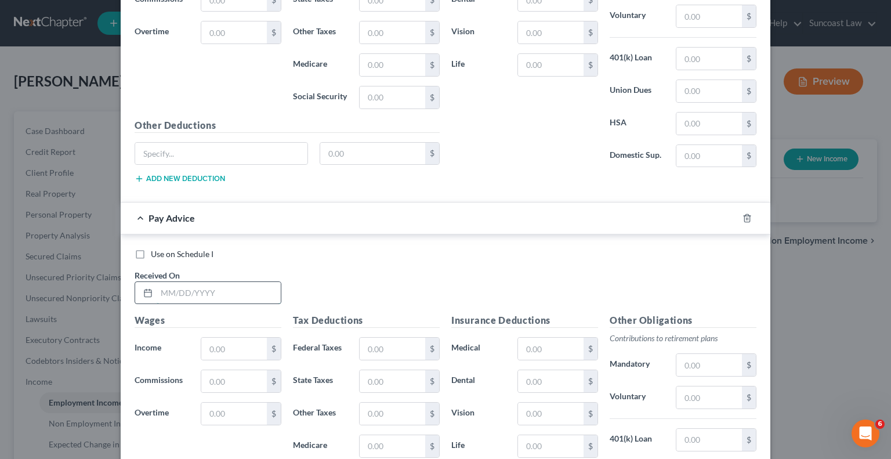
click at [207, 282] on input "text" at bounding box center [219, 293] width 124 height 22
type input "[DATE]"
type input "1,161.48"
click at [380, 337] on input "text" at bounding box center [392, 348] width 66 height 22
type input "189.03"
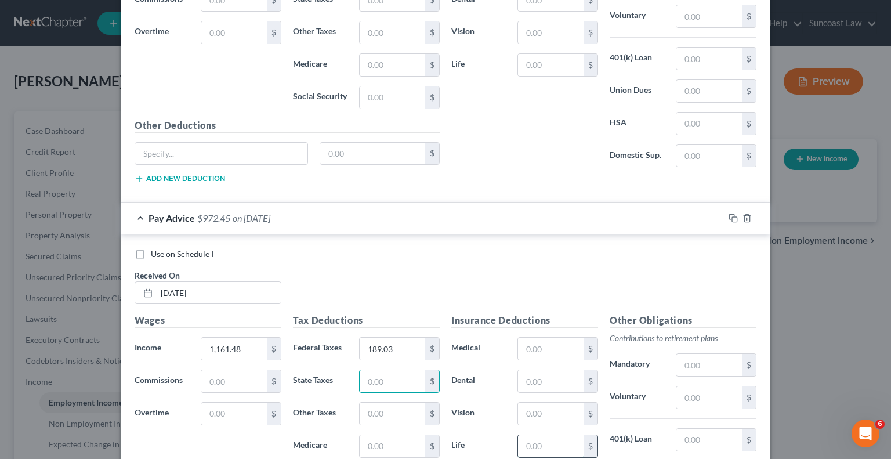
click at [534, 435] on input "text" at bounding box center [551, 446] width 66 height 22
type input "0.21"
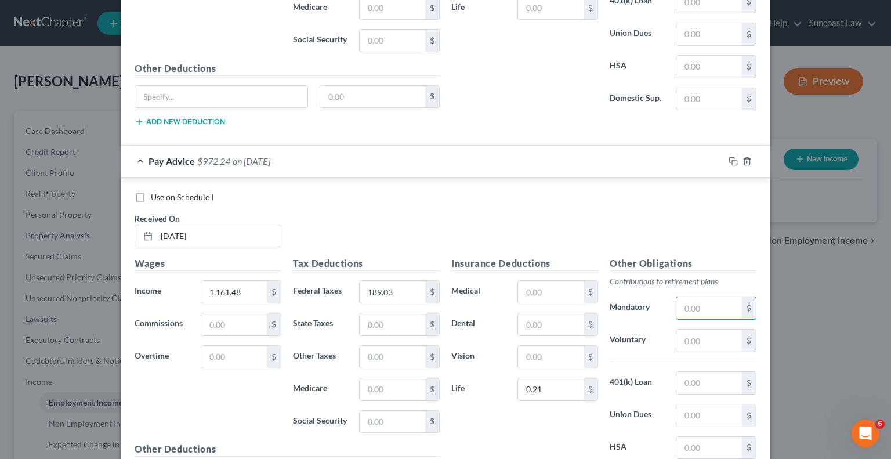
scroll to position [7572, 0]
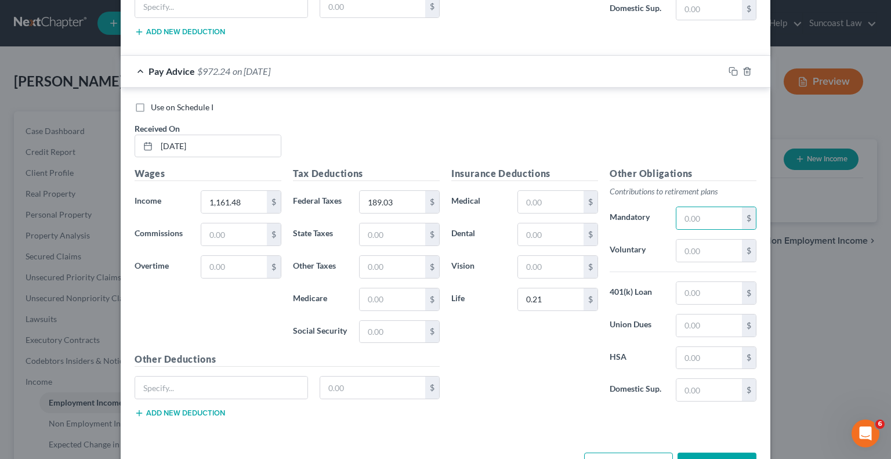
click at [639, 452] on button "Add Pay Advice" at bounding box center [628, 464] width 89 height 24
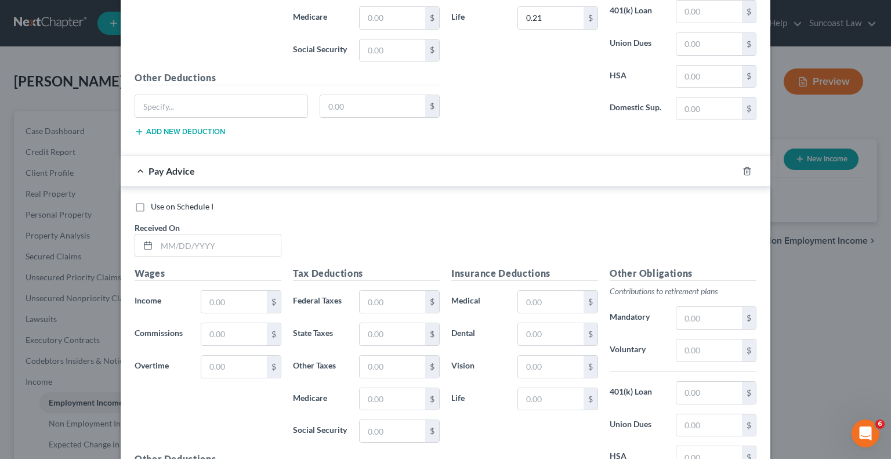
scroll to position [7862, 0]
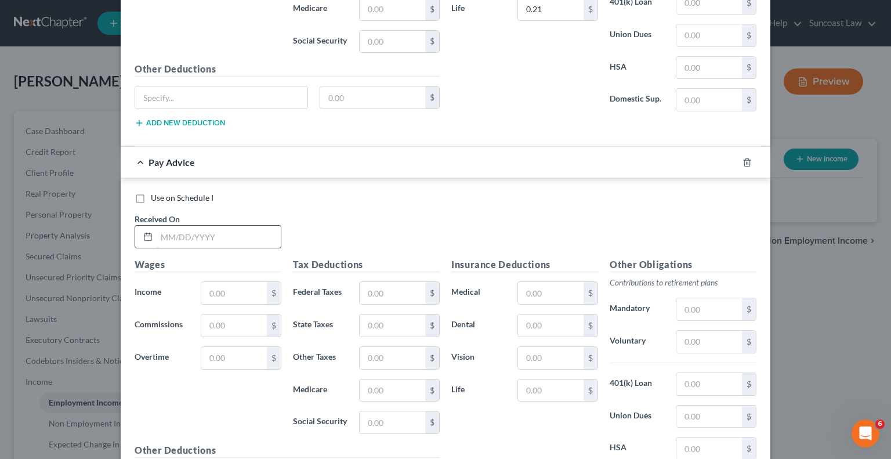
click at [225, 226] on input "text" at bounding box center [219, 237] width 124 height 22
type input "[DATE]"
type input "1,147.94"
click at [379, 282] on input "text" at bounding box center [392, 293] width 66 height 22
type input "186.37"
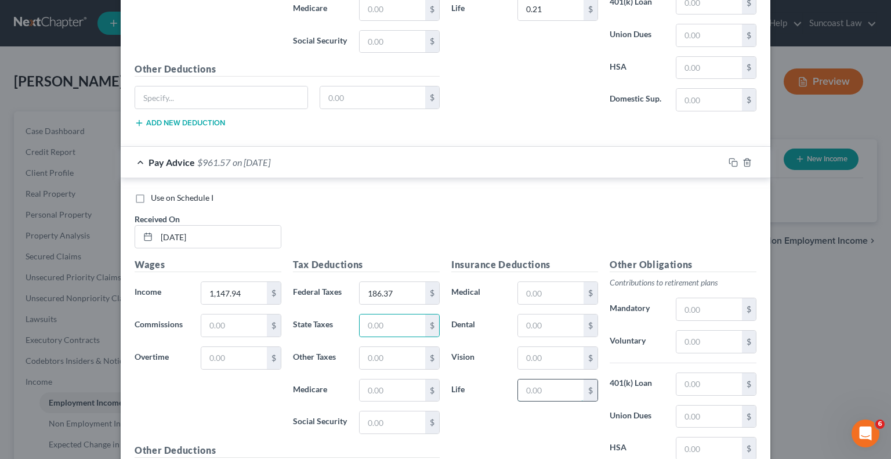
click at [541, 379] on input "text" at bounding box center [551, 390] width 66 height 22
type input "0.21"
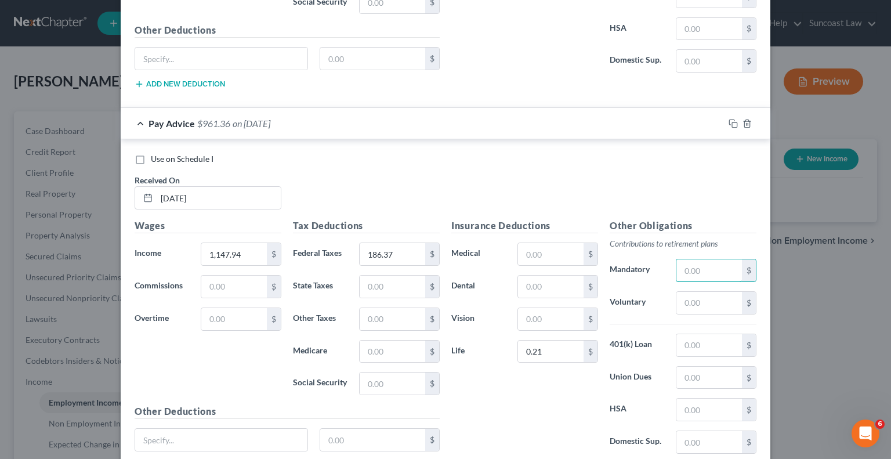
scroll to position [7950, 0]
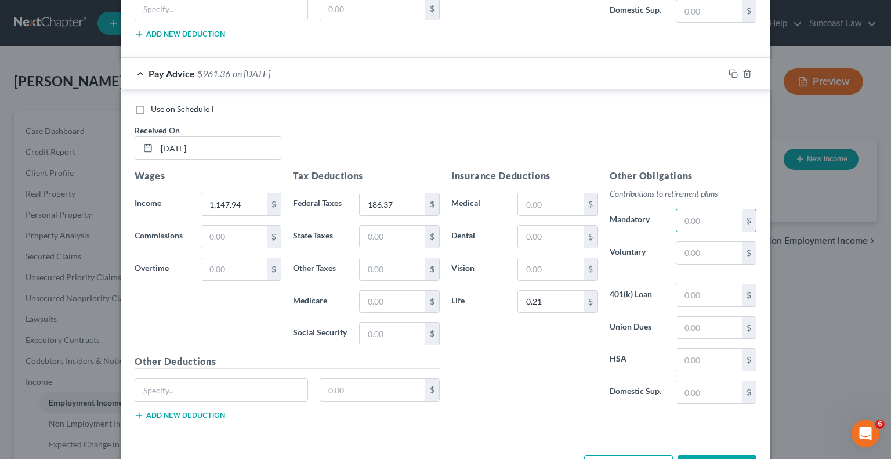
click at [608, 455] on button "Add Pay Advice" at bounding box center [628, 467] width 89 height 24
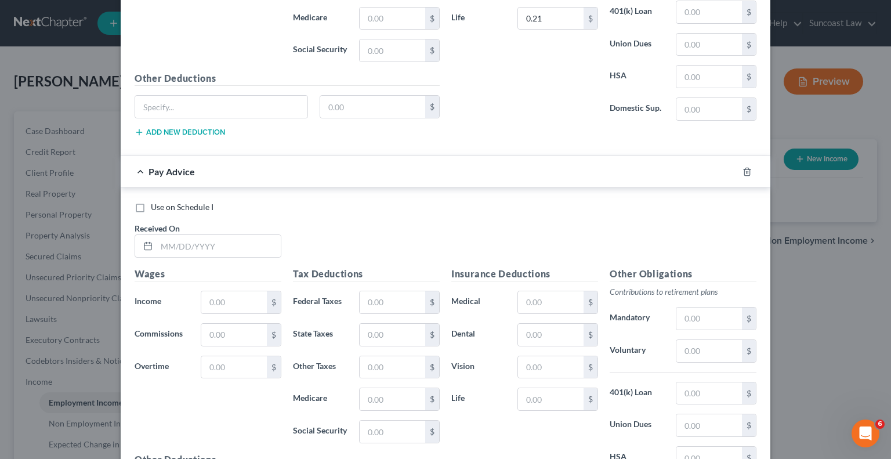
scroll to position [8240, 0]
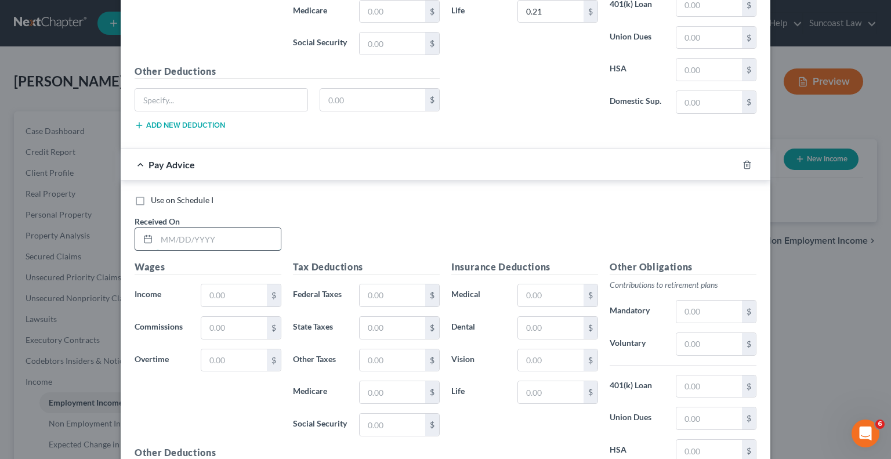
click at [213, 228] on input "text" at bounding box center [219, 239] width 124 height 22
type input "[DATE]"
type input "1,273.91"
drag, startPoint x: 377, startPoint y: 248, endPoint x: 399, endPoint y: 221, distance: 34.6
click at [377, 284] on input "text" at bounding box center [392, 295] width 66 height 22
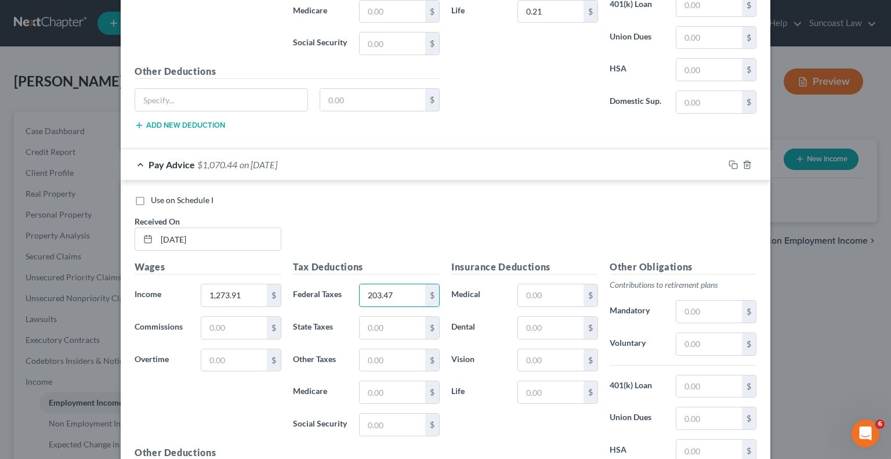
type input "203.47"
drag, startPoint x: 691, startPoint y: 304, endPoint x: 699, endPoint y: 299, distance: 9.6
click at [691, 333] on input "text" at bounding box center [709, 344] width 66 height 22
type input "63.70"
drag, startPoint x: 543, startPoint y: 348, endPoint x: 553, endPoint y: 340, distance: 12.0
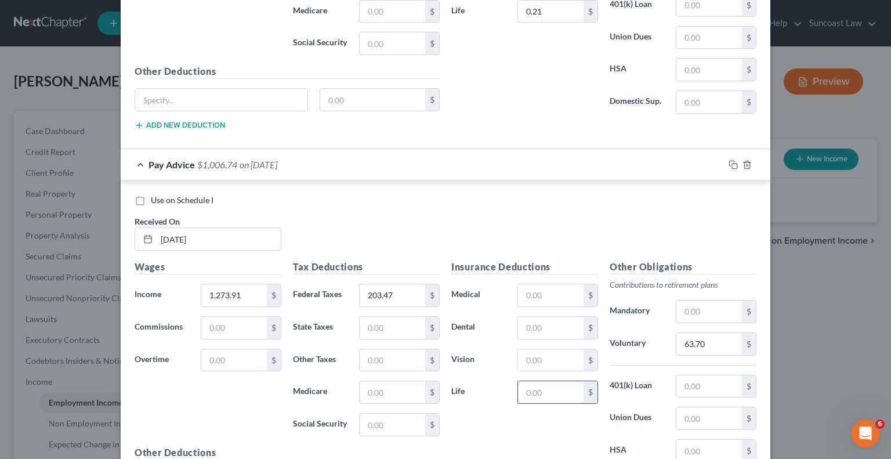
click at [543, 381] on input "text" at bounding box center [551, 392] width 66 height 22
type input "0.21"
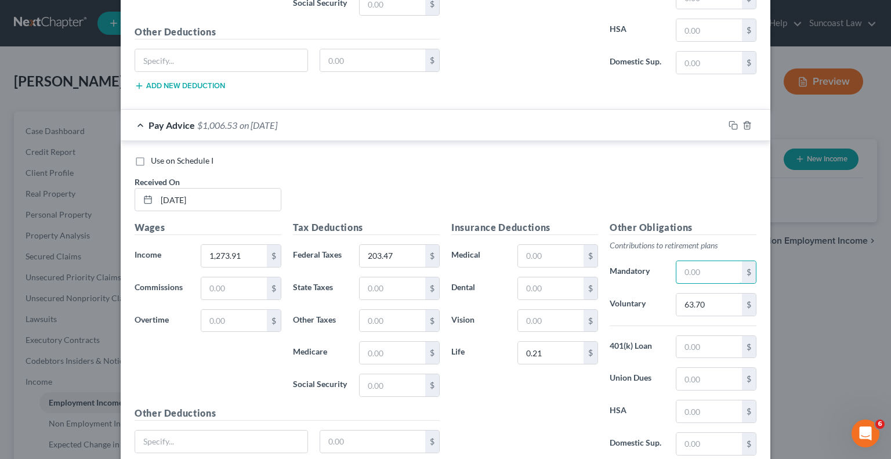
scroll to position [8329, 0]
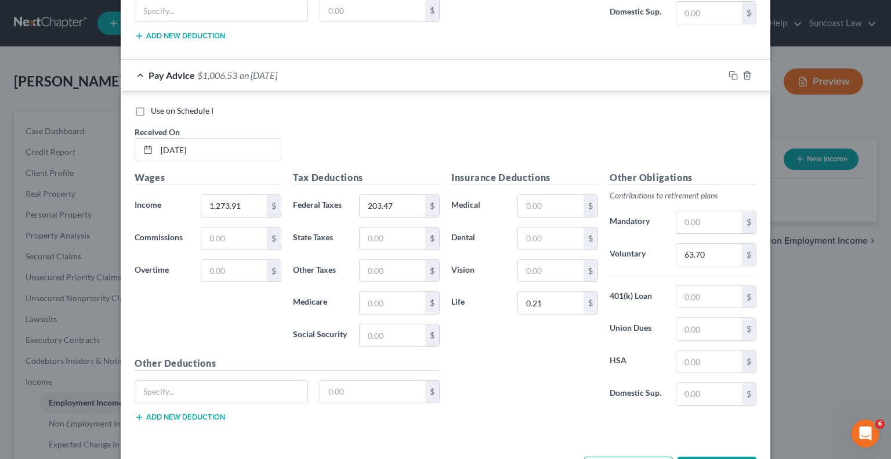
click at [627, 456] on button "Add Pay Advice" at bounding box center [628, 468] width 89 height 24
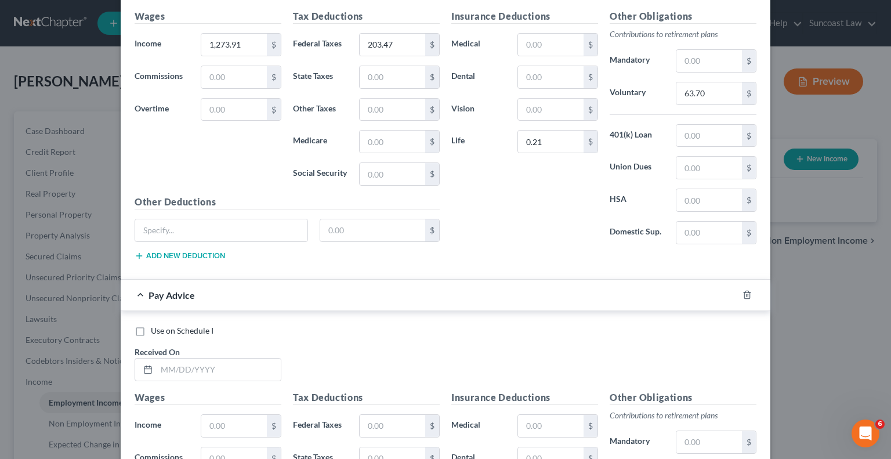
scroll to position [8535, 0]
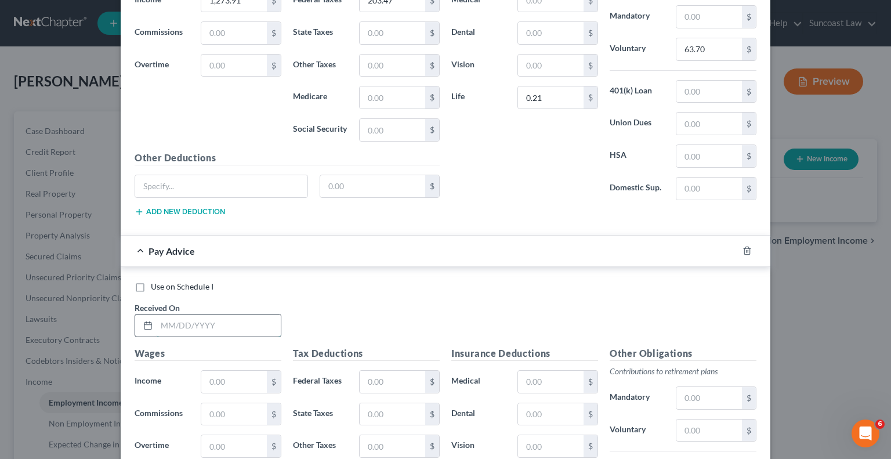
drag, startPoint x: 234, startPoint y: 289, endPoint x: 245, endPoint y: 273, distance: 19.6
click at [234, 314] on input "text" at bounding box center [219, 325] width 124 height 22
type input "[DATE]"
type input "1,260.14"
click at [377, 370] on input "text" at bounding box center [392, 381] width 66 height 22
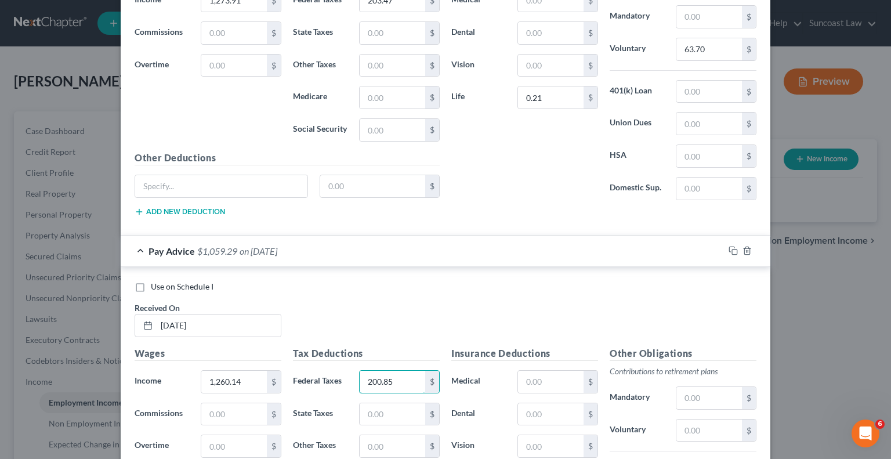
type input "200.85"
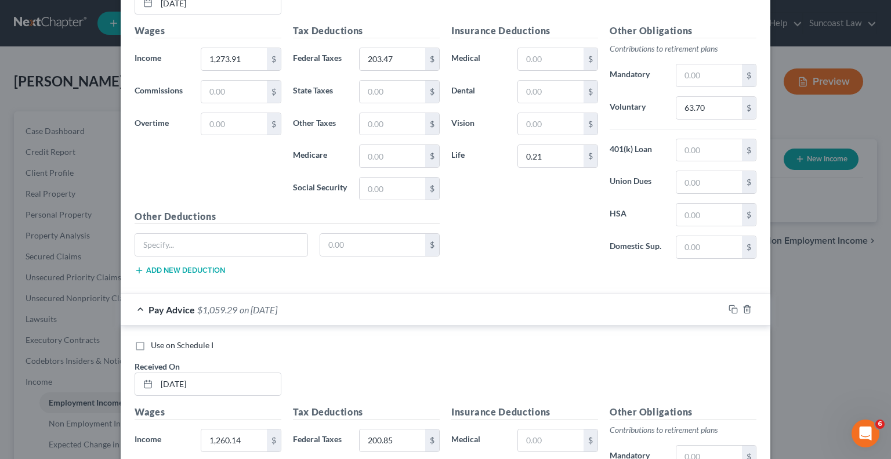
scroll to position [8708, 0]
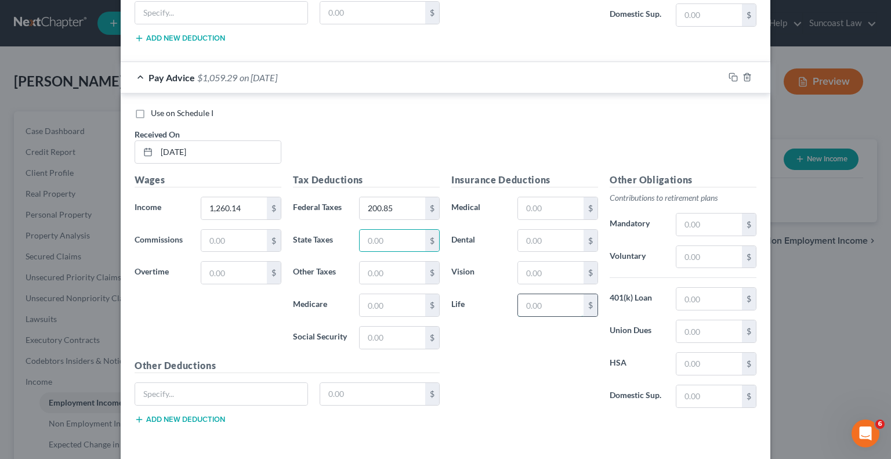
click at [538, 294] on input "text" at bounding box center [551, 305] width 66 height 22
type input "0.21"
click at [713, 246] on input "text" at bounding box center [709, 257] width 66 height 22
type input "63.01"
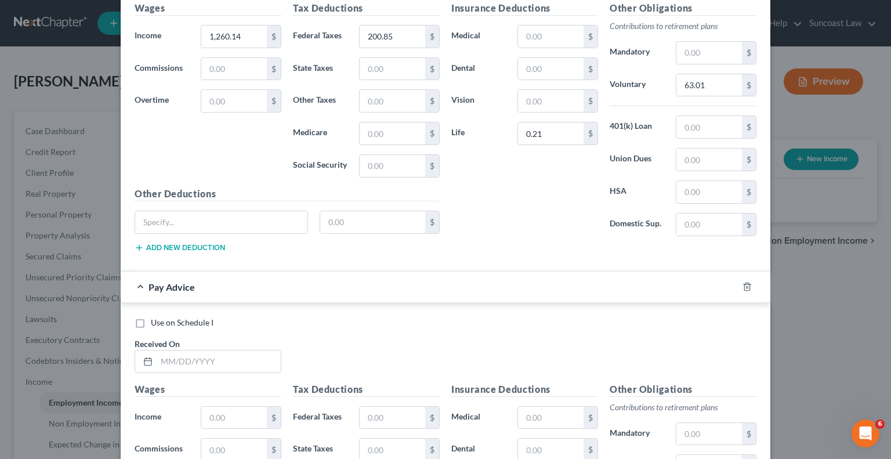
scroll to position [8882, 0]
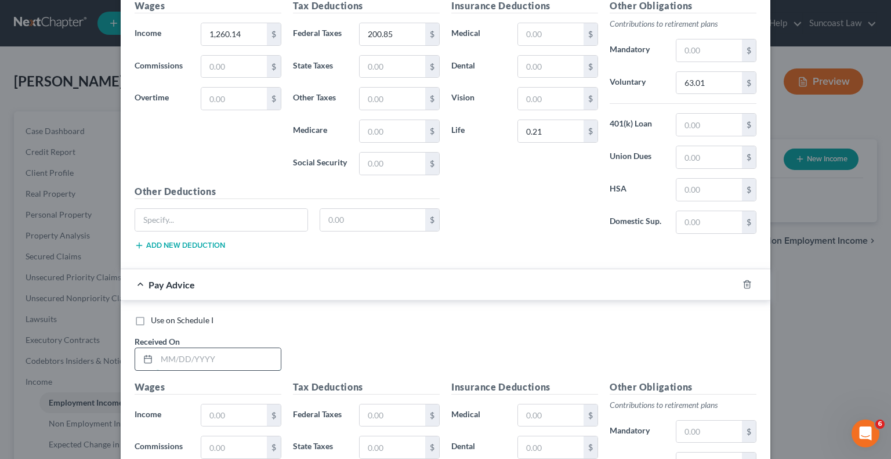
click at [236, 348] on input "text" at bounding box center [219, 359] width 124 height 22
type input "[DATE]"
type input "1,182.48"
drag, startPoint x: 385, startPoint y: 370, endPoint x: 394, endPoint y: 361, distance: 13.1
click at [386, 404] on input "text" at bounding box center [392, 415] width 66 height 22
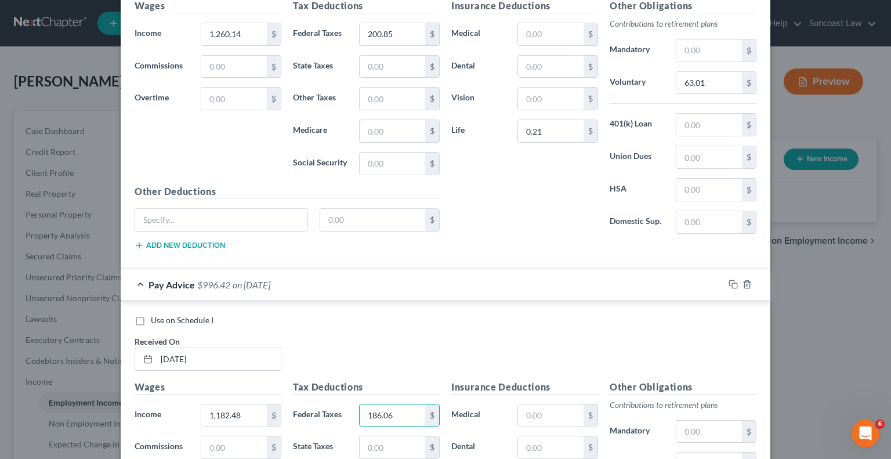
type input "186.06"
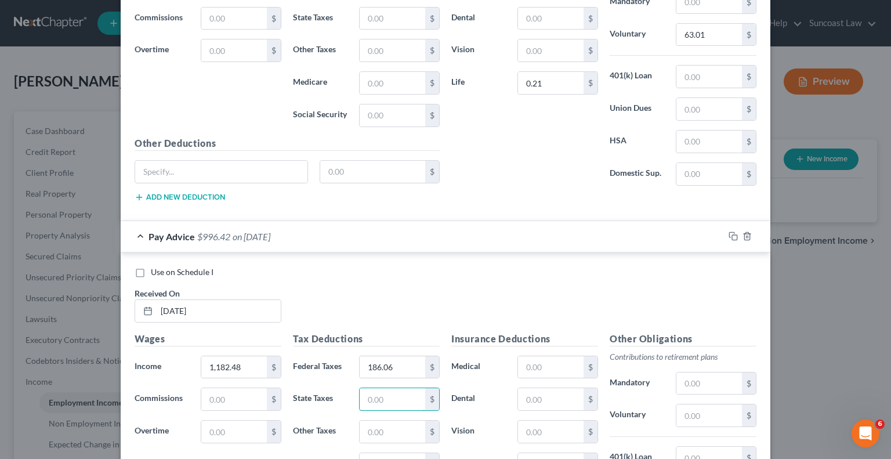
scroll to position [9056, 0]
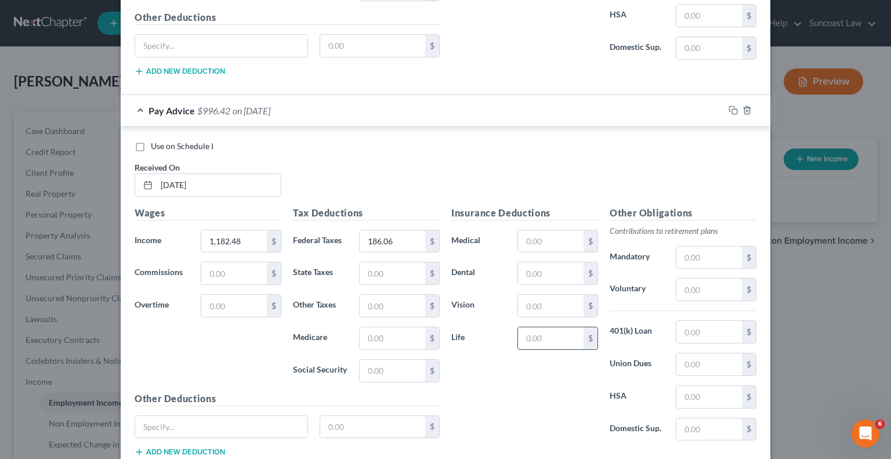
drag, startPoint x: 549, startPoint y: 288, endPoint x: 554, endPoint y: 281, distance: 9.2
click at [550, 327] on input "text" at bounding box center [551, 338] width 66 height 22
type input "0.21"
click at [714, 278] on input "text" at bounding box center [709, 289] width 66 height 22
type input "59.12"
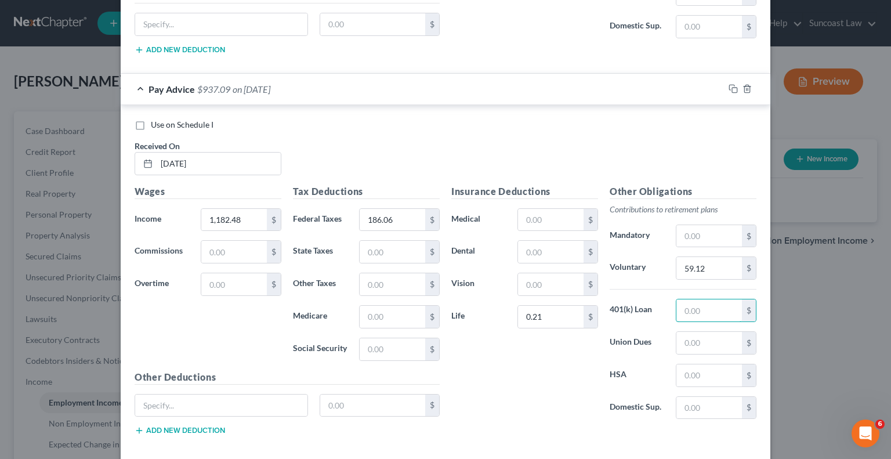
scroll to position [9087, 0]
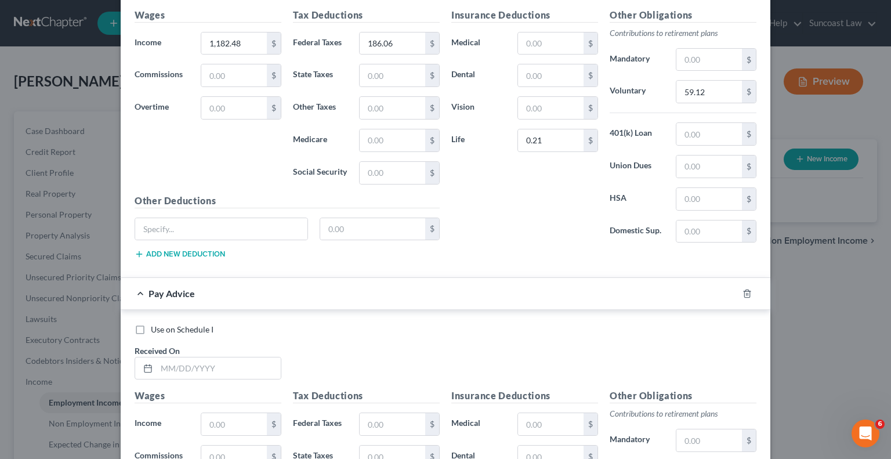
scroll to position [9261, 0]
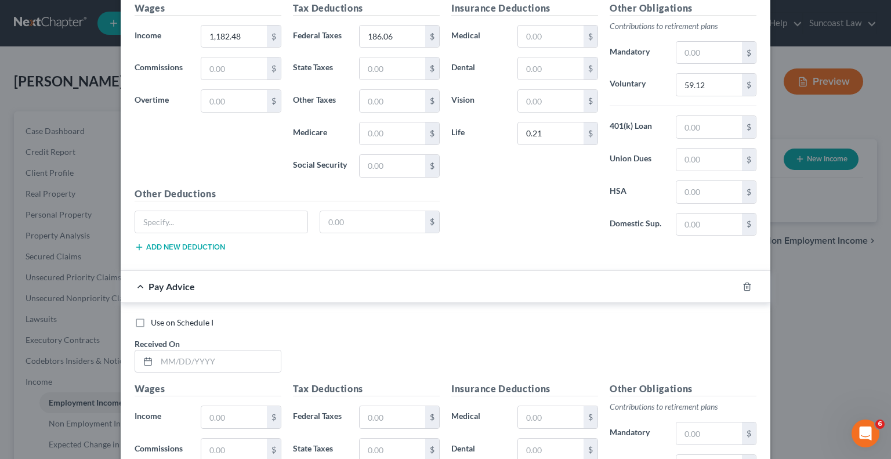
click at [227, 324] on div "Use on Schedule I Received On *" at bounding box center [445, 350] width 633 height 66
click at [225, 350] on input "text" at bounding box center [219, 361] width 124 height 22
type input "[DATE]"
type input "1,187.90"
click at [390, 406] on input "text" at bounding box center [392, 417] width 66 height 22
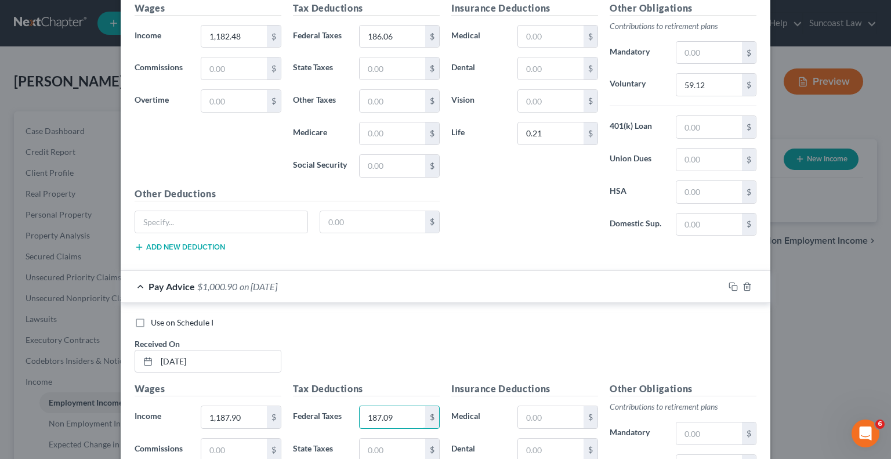
type input "187.09"
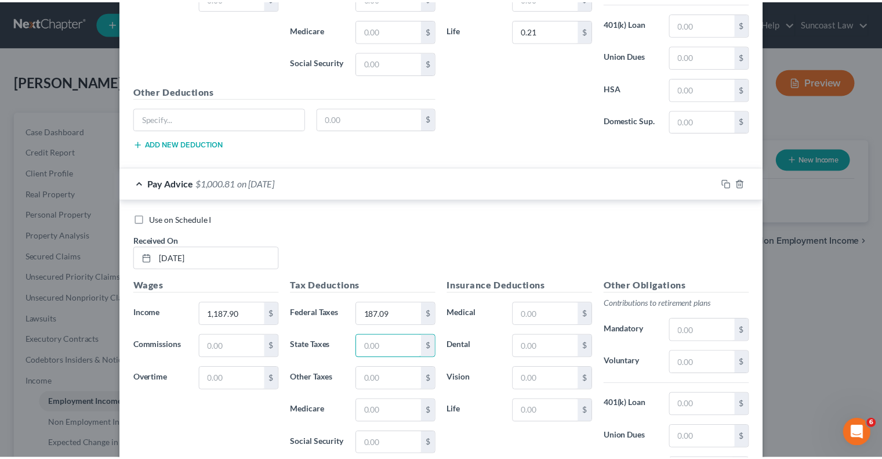
scroll to position [9435, 0]
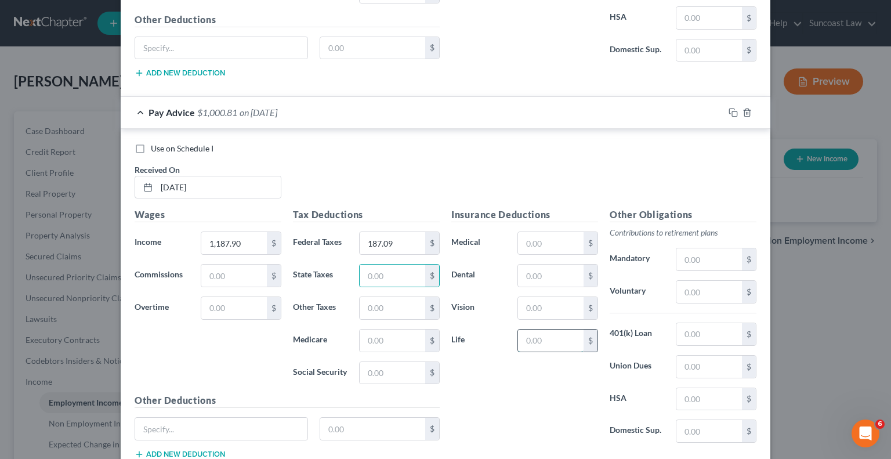
drag, startPoint x: 538, startPoint y: 292, endPoint x: 545, endPoint y: 283, distance: 11.1
click at [538, 329] on input "text" at bounding box center [551, 340] width 66 height 22
type input "0.21"
click at [691, 281] on input "text" at bounding box center [709, 292] width 66 height 22
type input "59.40"
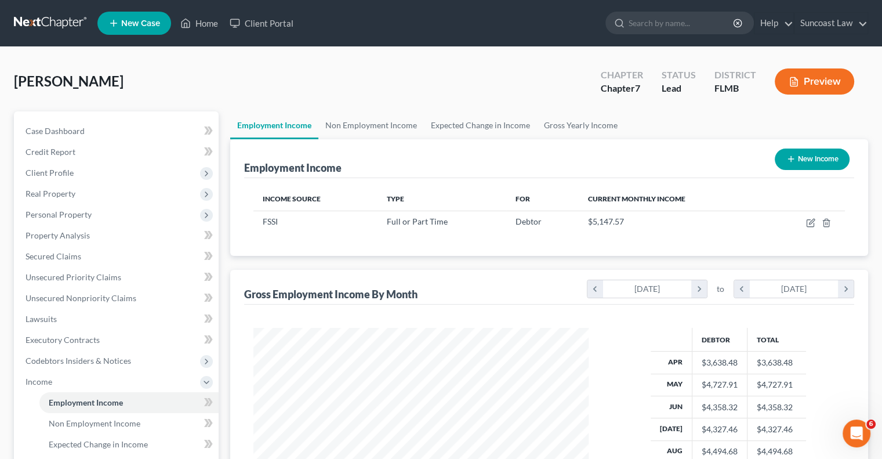
scroll to position [206, 358]
click at [579, 125] on link "Gross Yearly Income" at bounding box center [581, 125] width 88 height 28
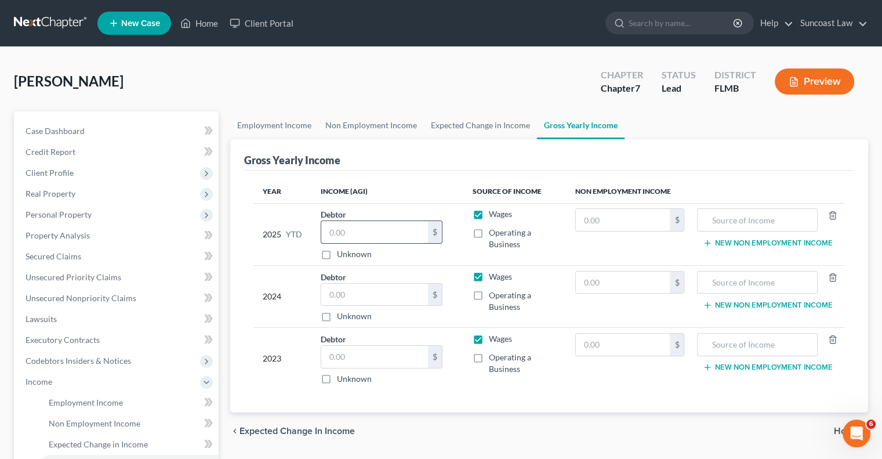
click at [390, 226] on input "text" at bounding box center [374, 232] width 107 height 22
type input "15,025"
click at [373, 297] on input "text" at bounding box center [374, 295] width 107 height 22
type input "38,204"
click at [348, 353] on input "text" at bounding box center [374, 357] width 107 height 22
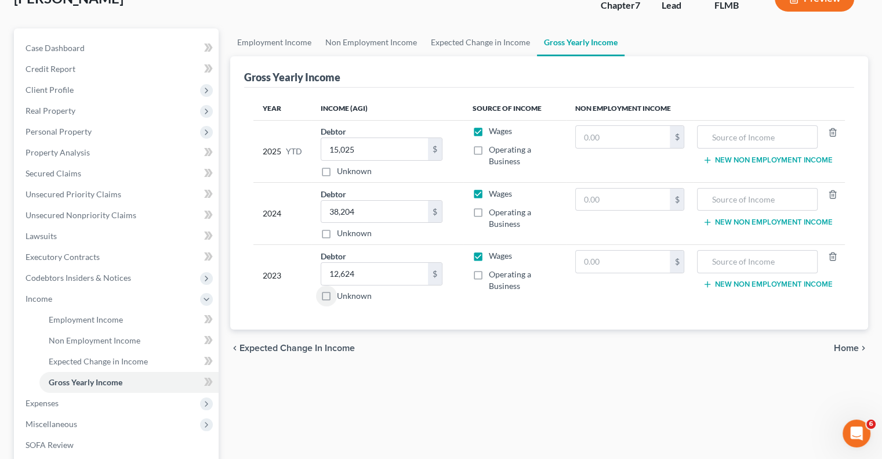
scroll to position [174, 0]
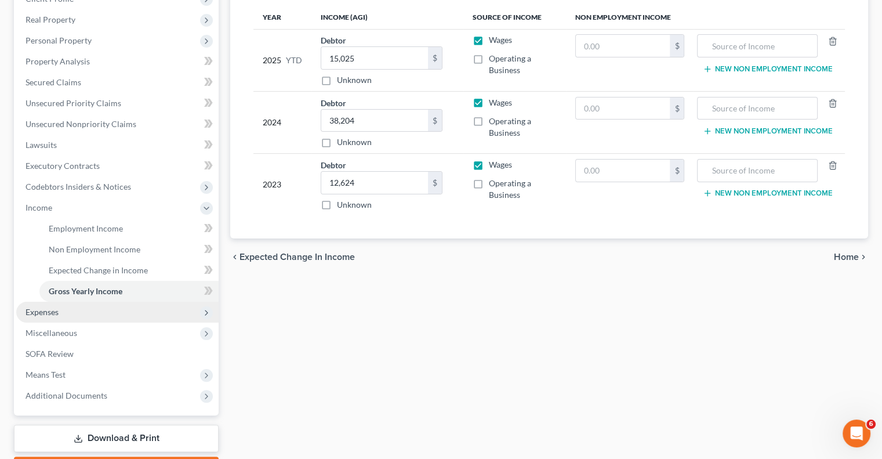
click at [45, 307] on span "Expenses" at bounding box center [42, 312] width 33 height 10
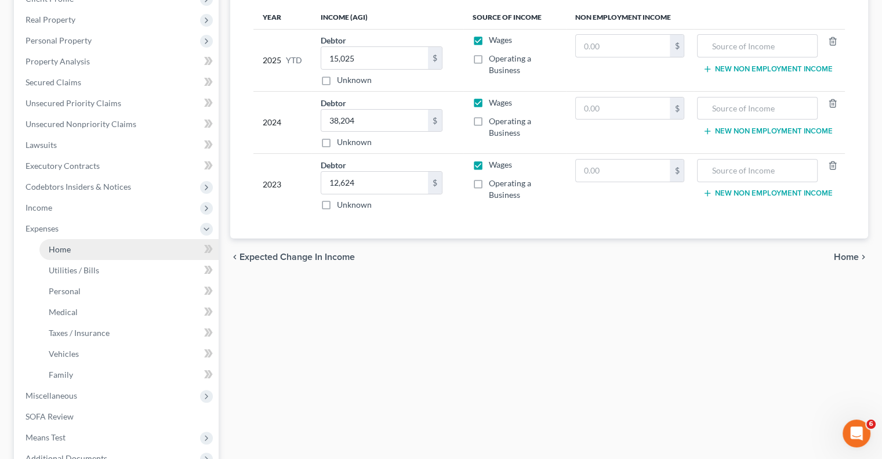
click at [65, 252] on span "Home" at bounding box center [60, 249] width 22 height 10
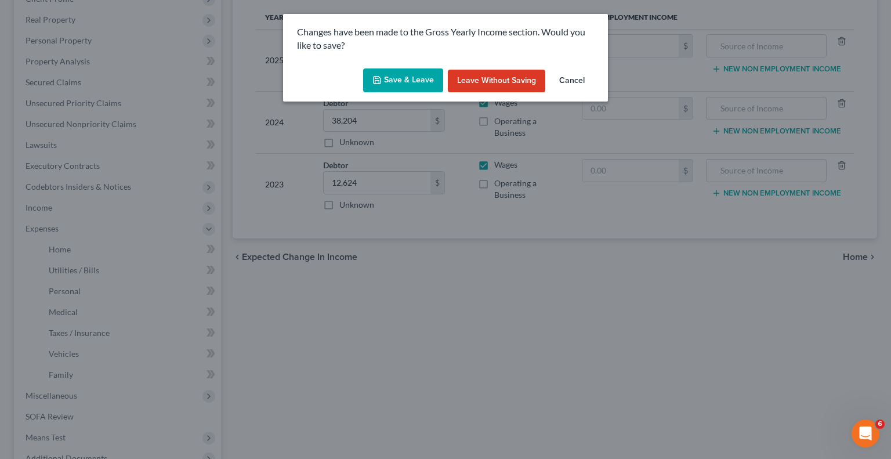
click at [412, 88] on button "Save & Leave" at bounding box center [403, 80] width 80 height 24
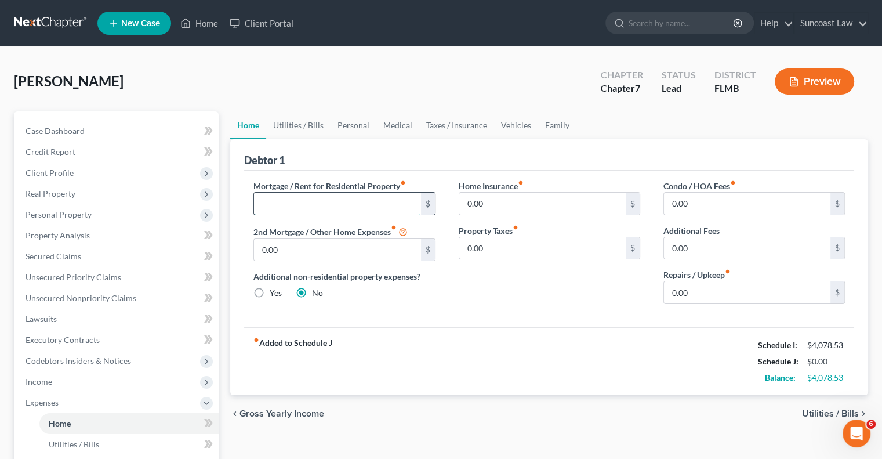
click at [344, 208] on input "text" at bounding box center [337, 203] width 166 height 22
click at [306, 127] on link "Utilities / Bills" at bounding box center [298, 125] width 64 height 28
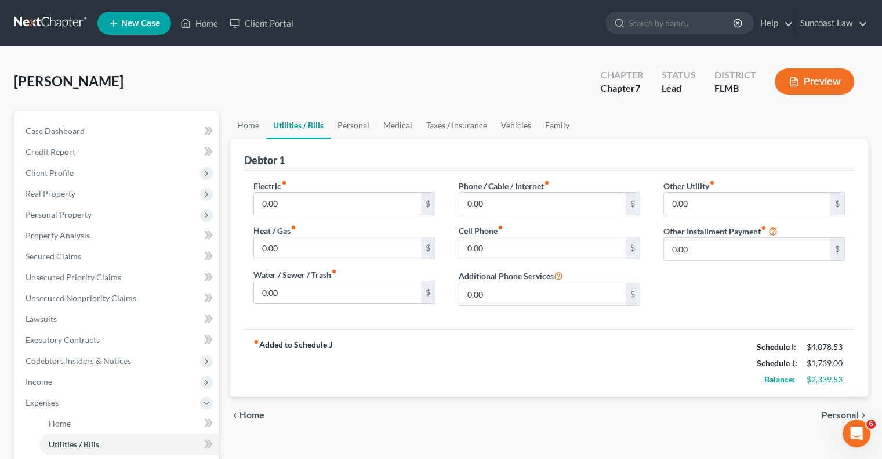
drag, startPoint x: 320, startPoint y: 201, endPoint x: 350, endPoint y: 189, distance: 32.5
click at [320, 200] on input "0.00" at bounding box center [337, 203] width 166 height 22
click at [351, 122] on link "Personal" at bounding box center [353, 125] width 46 height 28
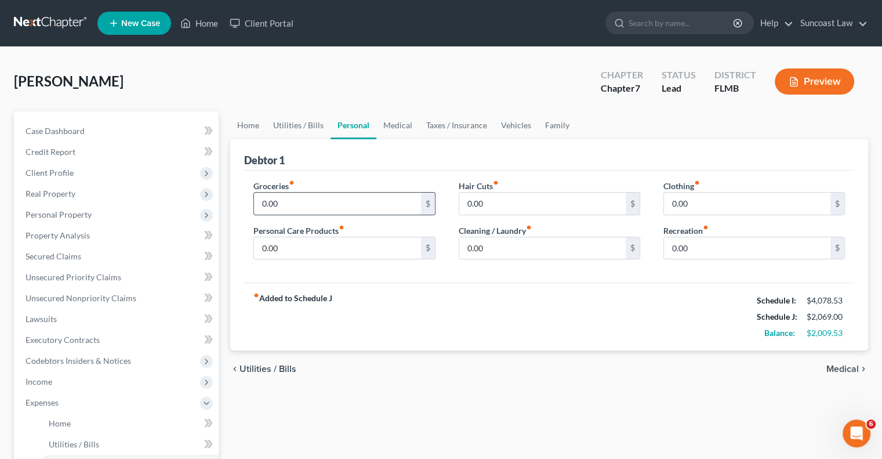
click at [328, 201] on input "0.00" at bounding box center [337, 203] width 166 height 22
click at [561, 120] on link "Family" at bounding box center [557, 125] width 38 height 28
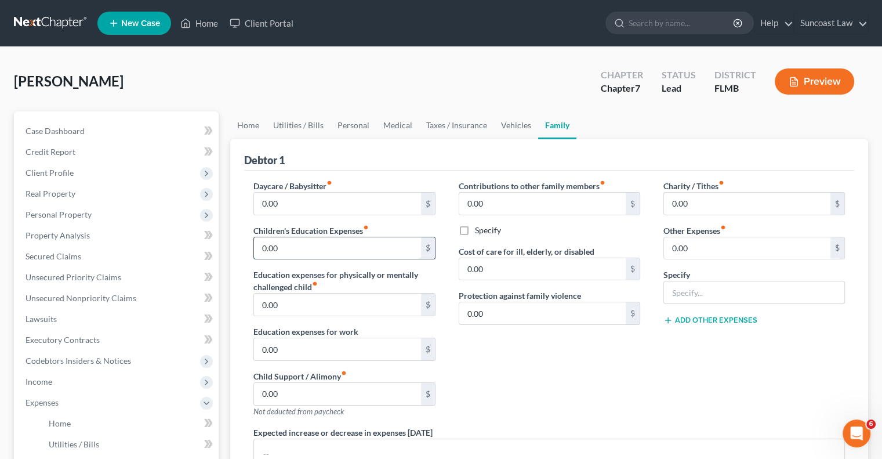
click at [342, 250] on input "0.00" at bounding box center [337, 248] width 166 height 22
click at [346, 200] on input "0.00" at bounding box center [337, 203] width 166 height 22
click at [362, 125] on link "Personal" at bounding box center [353, 125] width 46 height 28
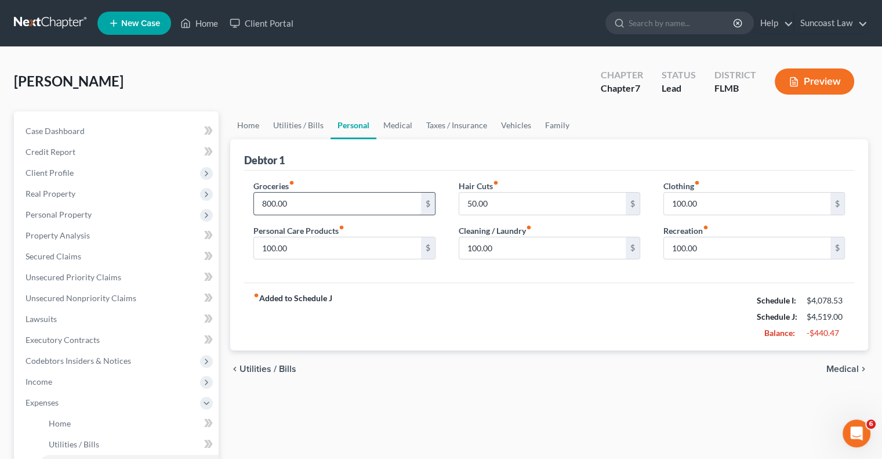
click at [313, 204] on input "800.00" at bounding box center [337, 203] width 166 height 22
click at [455, 118] on link "Taxes / Insurance" at bounding box center [456, 125] width 75 height 28
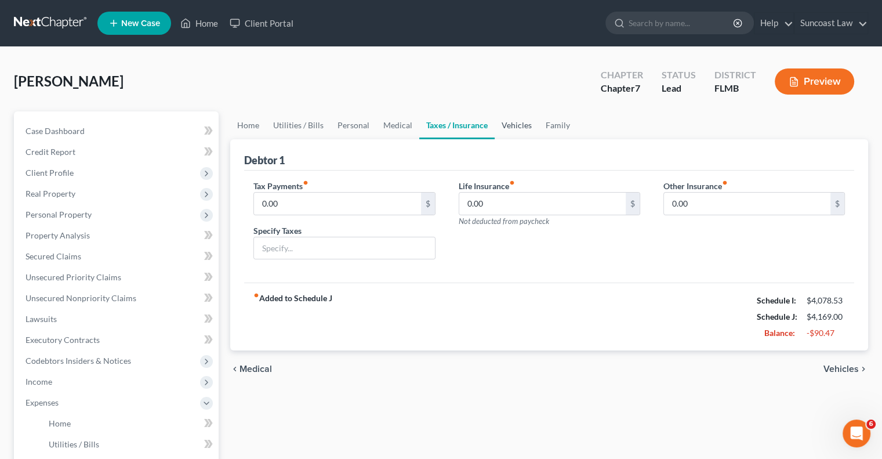
click at [512, 125] on link "Vehicles" at bounding box center [517, 125] width 44 height 28
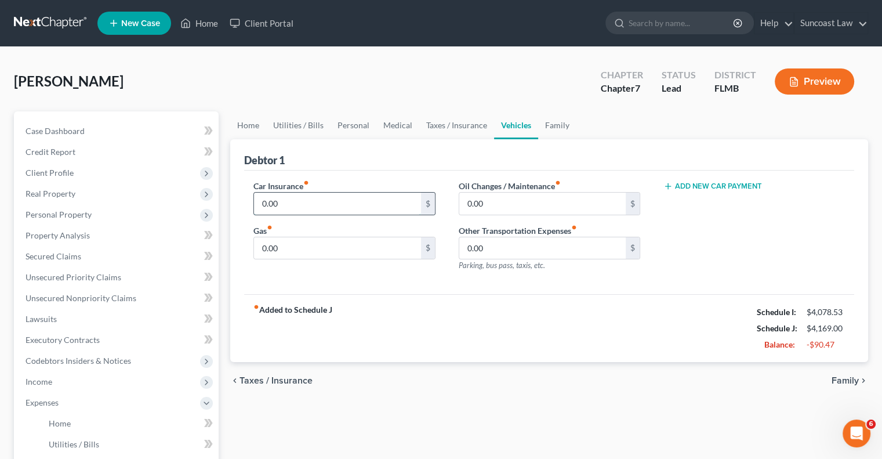
click at [308, 208] on input "0.00" at bounding box center [337, 203] width 166 height 22
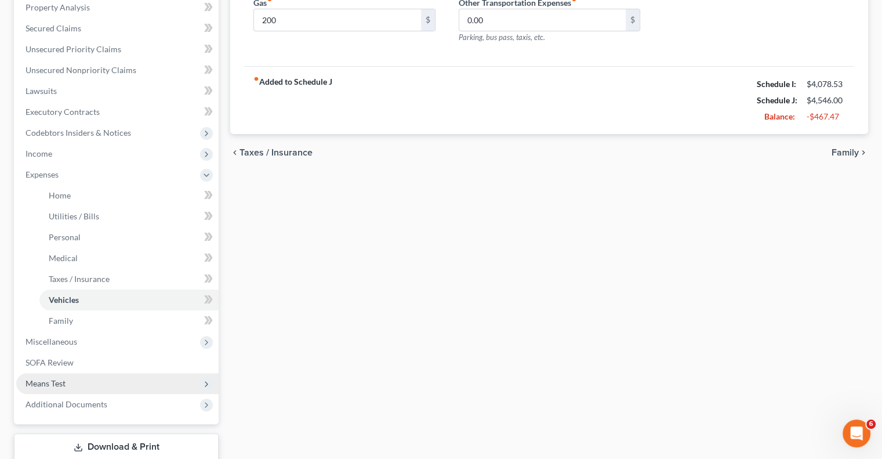
scroll to position [303, 0]
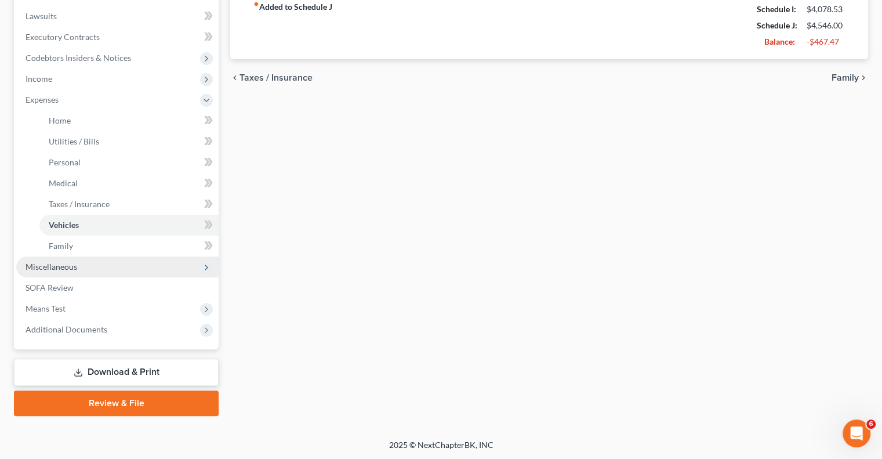
click at [55, 268] on span "Miscellaneous" at bounding box center [52, 266] width 52 height 10
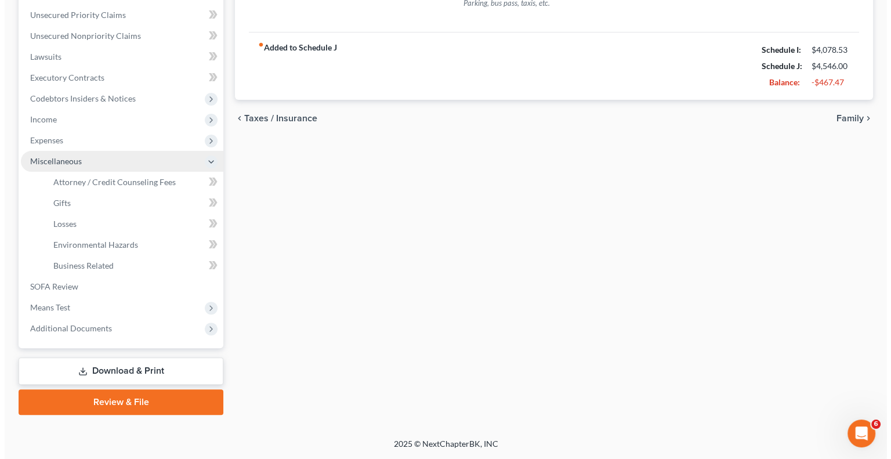
scroll to position [261, 0]
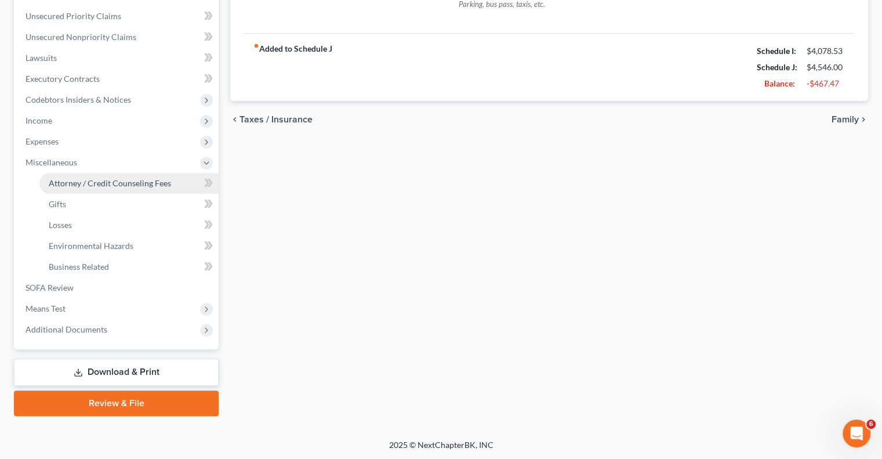
click at [82, 188] on link "Attorney / Credit Counseling Fees" at bounding box center [128, 183] width 179 height 21
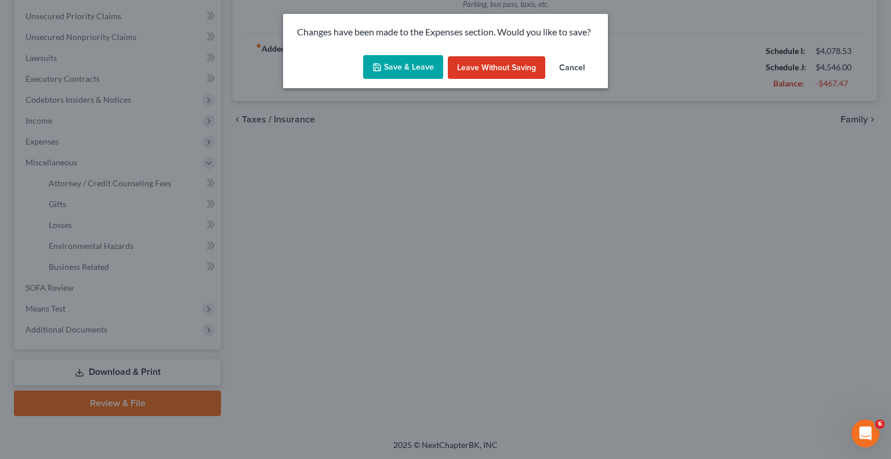
click at [408, 66] on button "Save & Leave" at bounding box center [403, 67] width 80 height 24
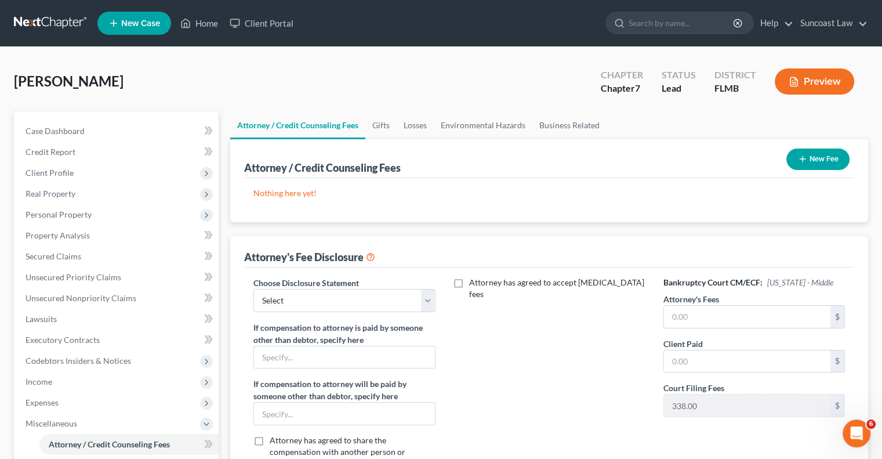
click at [815, 159] on button "New Fee" at bounding box center [817, 158] width 63 height 21
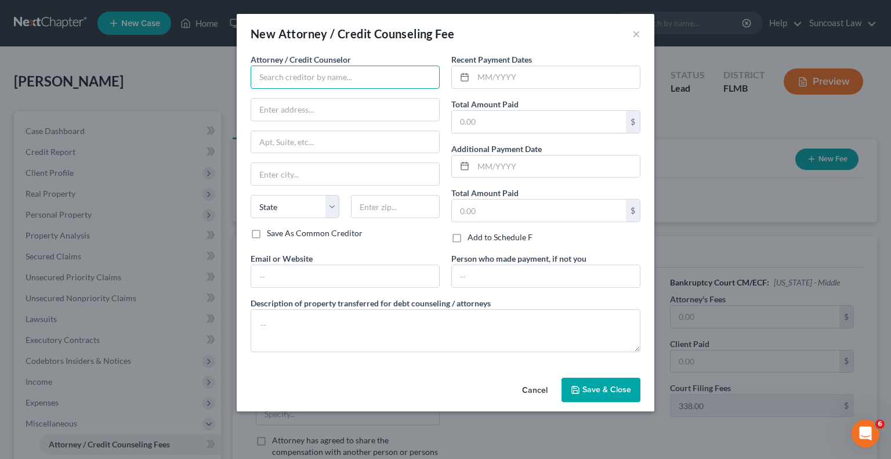
click at [317, 74] on input "text" at bounding box center [344, 77] width 189 height 23
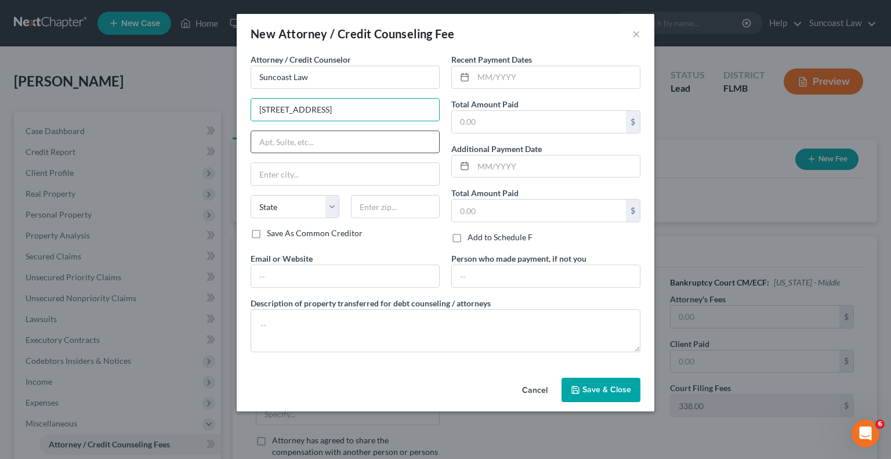
click at [330, 139] on input "text" at bounding box center [345, 142] width 188 height 22
click at [397, 204] on input "text" at bounding box center [395, 206] width 89 height 23
click at [511, 78] on input "text" at bounding box center [556, 77] width 166 height 22
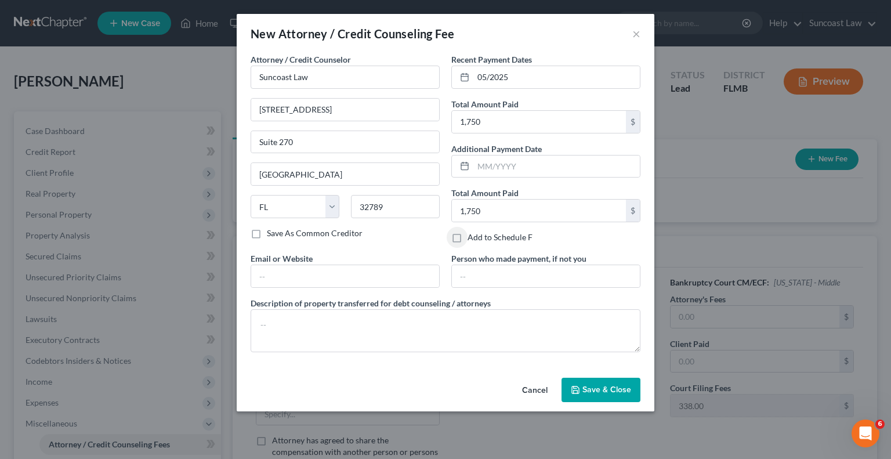
click at [594, 398] on button "Save & Close" at bounding box center [600, 389] width 79 height 24
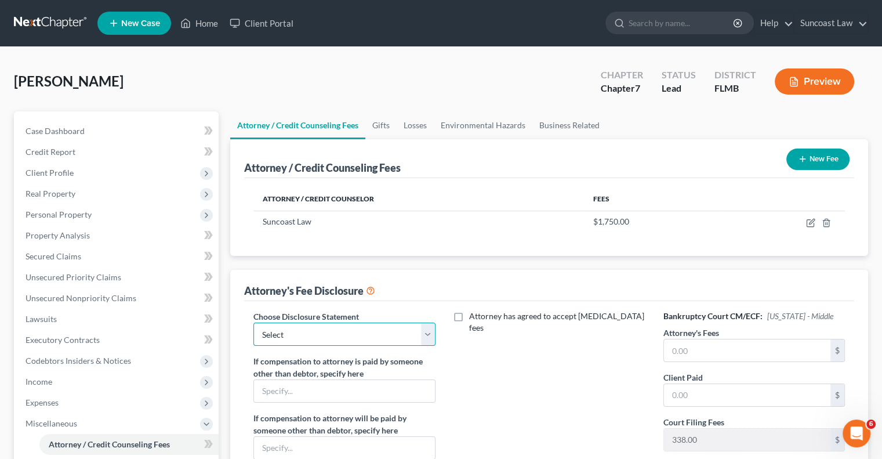
click at [319, 333] on select "Select Attorney" at bounding box center [343, 333] width 181 height 23
click at [253, 322] on select "Select Attorney" at bounding box center [343, 333] width 181 height 23
click at [729, 346] on input "text" at bounding box center [747, 350] width 166 height 22
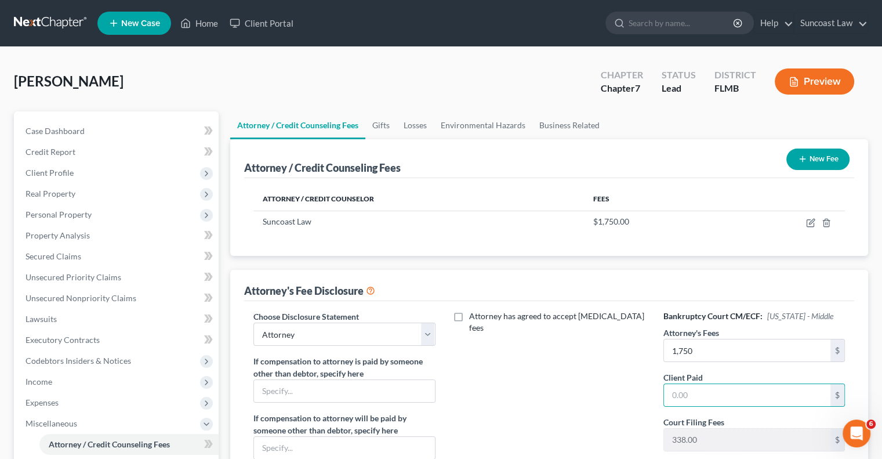
scroll to position [261, 0]
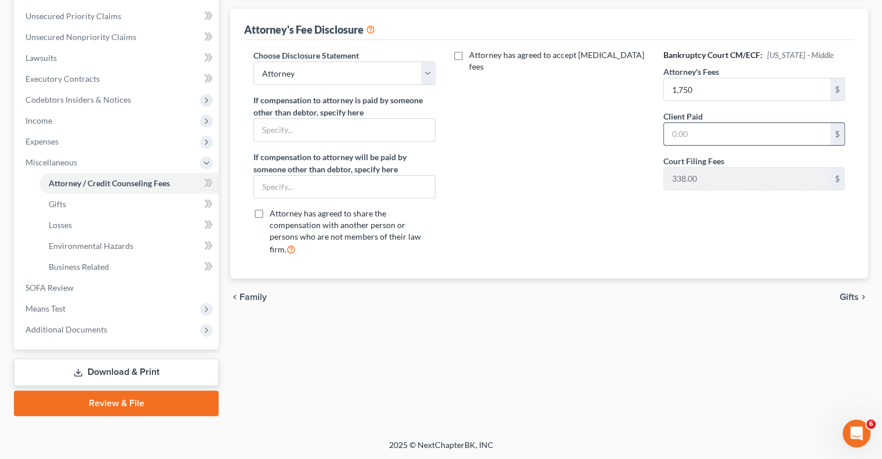
click at [729, 136] on input "text" at bounding box center [747, 134] width 166 height 22
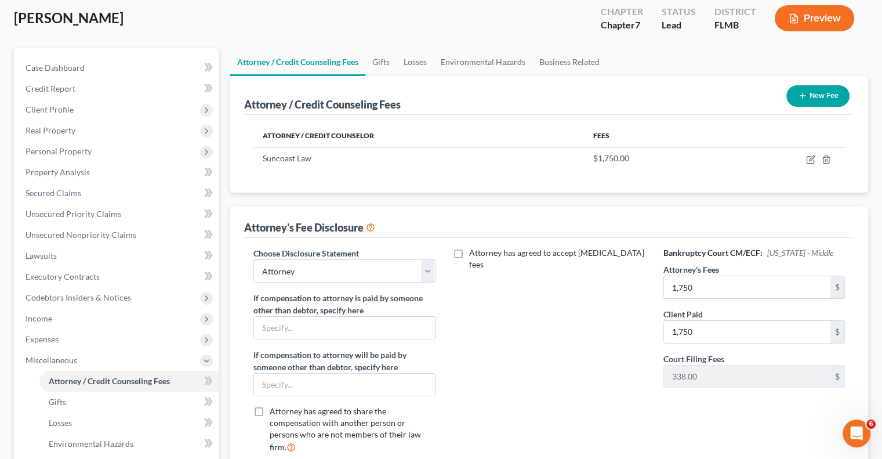
scroll to position [0, 0]
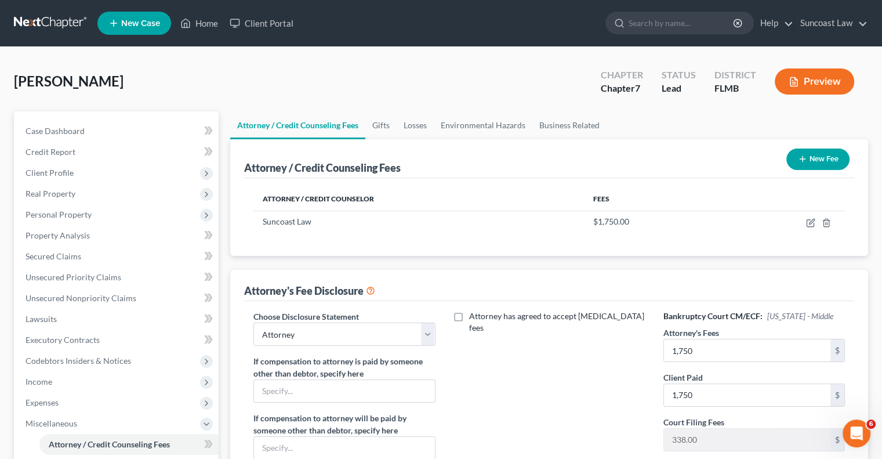
click at [828, 162] on button "New Fee" at bounding box center [817, 158] width 63 height 21
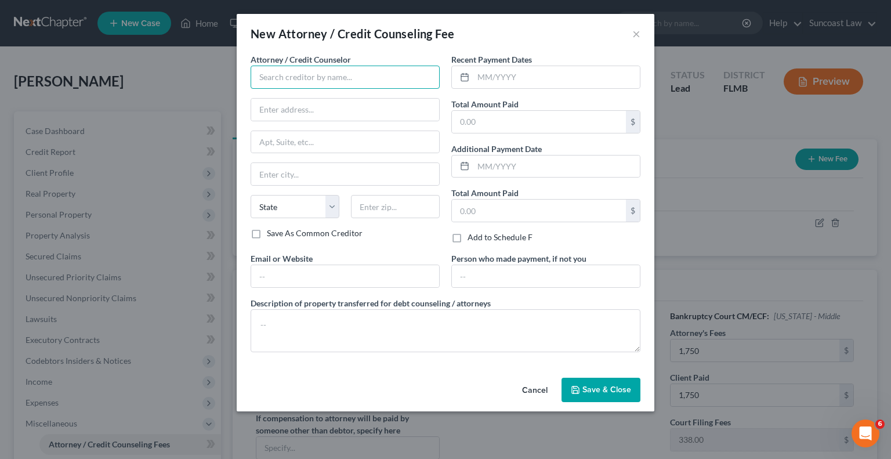
click at [329, 83] on input "text" at bounding box center [344, 77] width 189 height 23
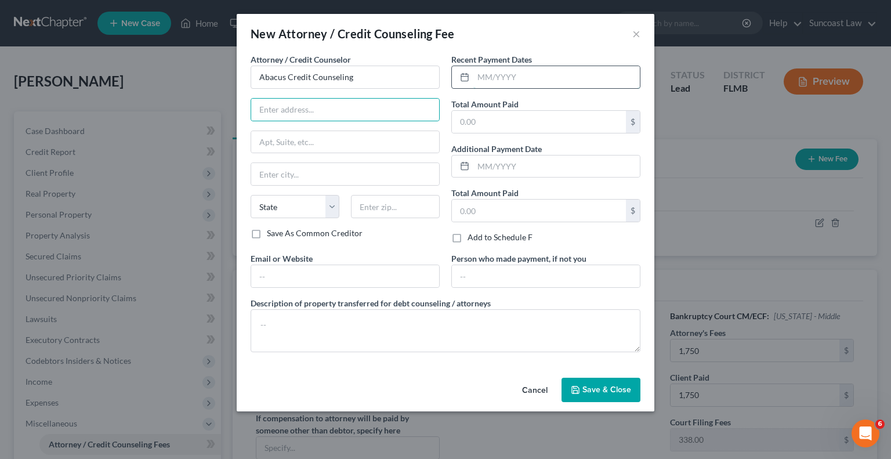
click at [572, 78] on input "text" at bounding box center [556, 77] width 166 height 22
click at [600, 389] on span "Save & Close" at bounding box center [606, 389] width 49 height 10
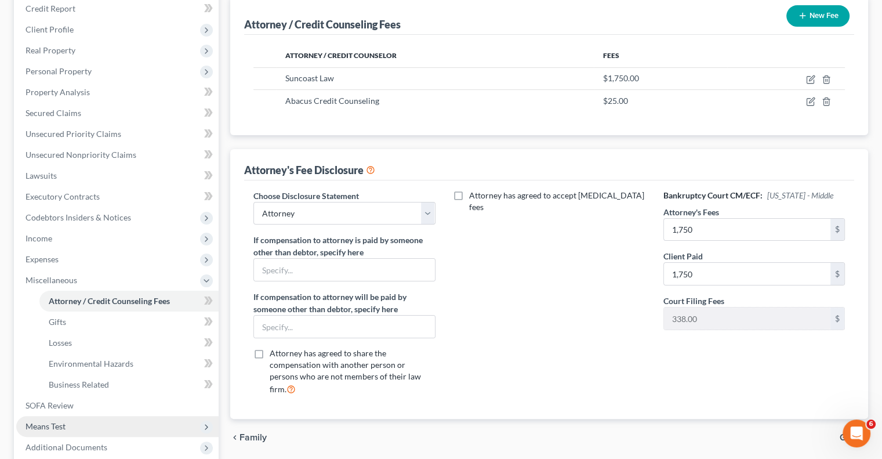
scroll to position [261, 0]
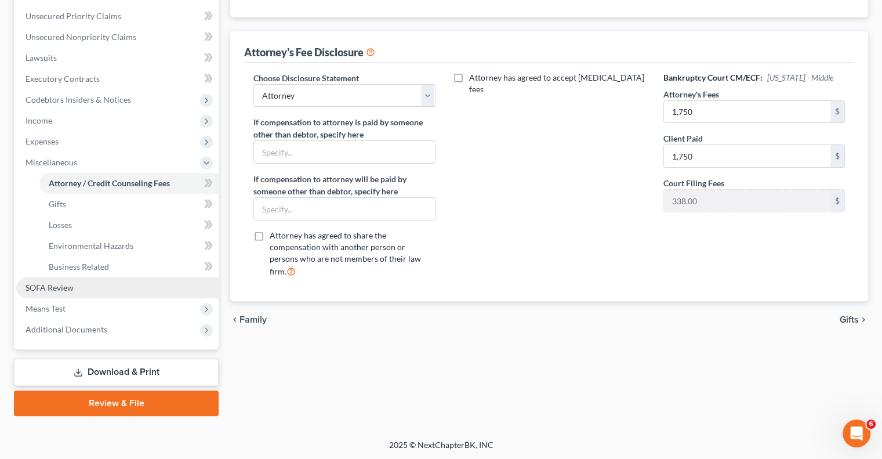
click at [97, 291] on link "SOFA Review" at bounding box center [117, 287] width 202 height 21
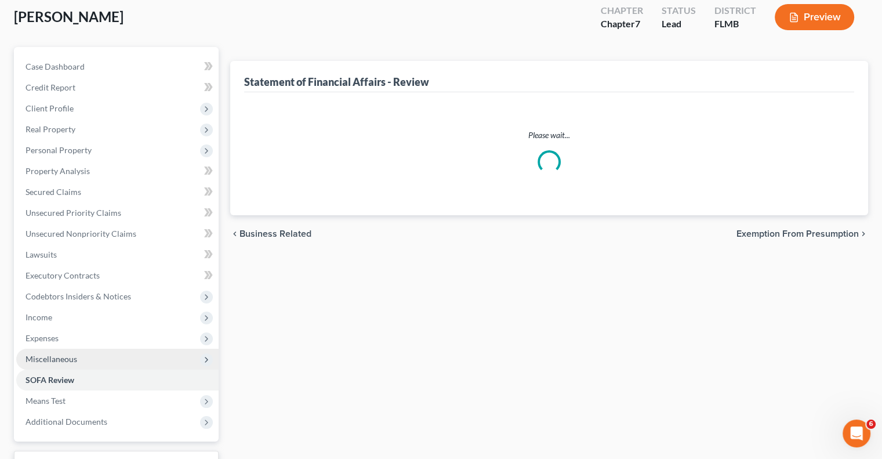
scroll to position [157, 0]
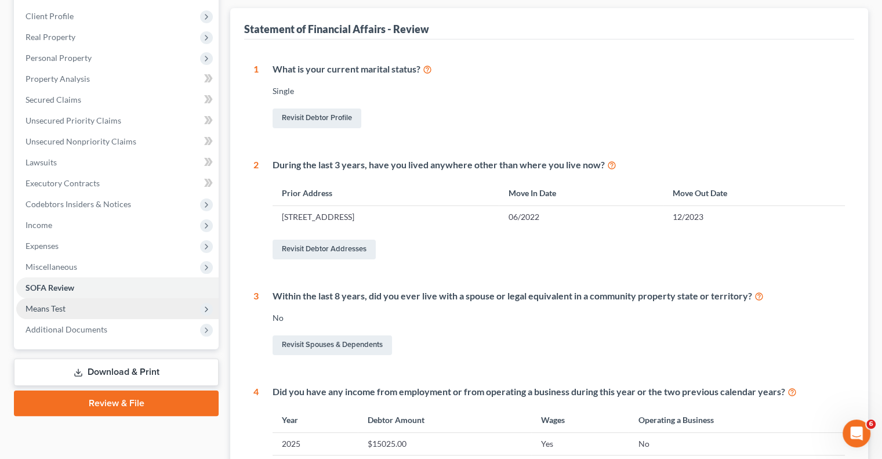
click at [58, 306] on span "Means Test" at bounding box center [46, 308] width 40 height 10
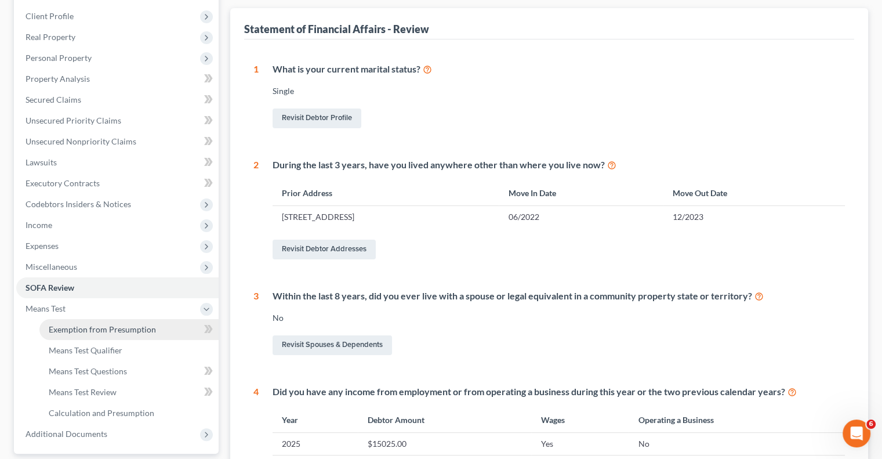
click at [107, 332] on span "Exemption from Presumption" at bounding box center [102, 329] width 107 height 10
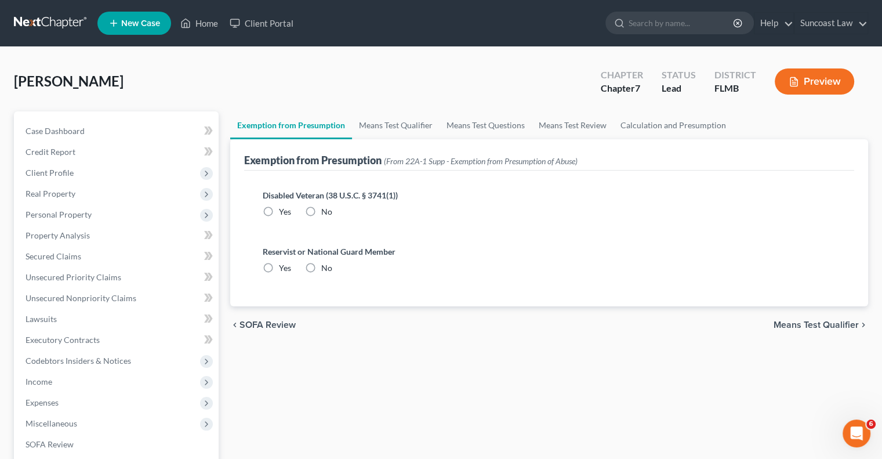
click at [321, 209] on label "No" at bounding box center [326, 212] width 11 height 12
click at [326, 209] on input "No" at bounding box center [330, 210] width 8 height 8
click at [321, 265] on label "No" at bounding box center [326, 268] width 11 height 12
click at [326, 265] on input "No" at bounding box center [330, 266] width 8 height 8
click at [405, 125] on link "Means Test Qualifier" at bounding box center [396, 125] width 88 height 28
